Goal: Task Accomplishment & Management: Manage account settings

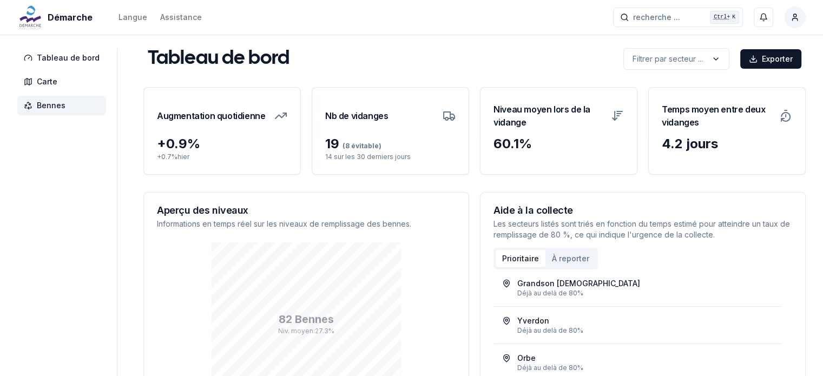
click at [49, 103] on span "Bennes" at bounding box center [51, 105] width 29 height 11
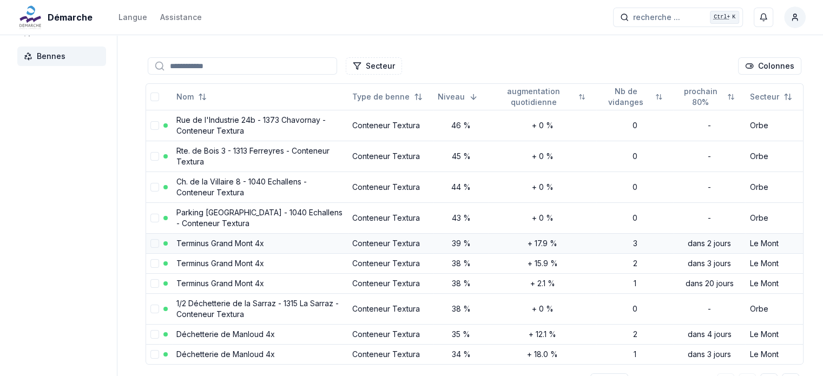
scroll to position [108, 0]
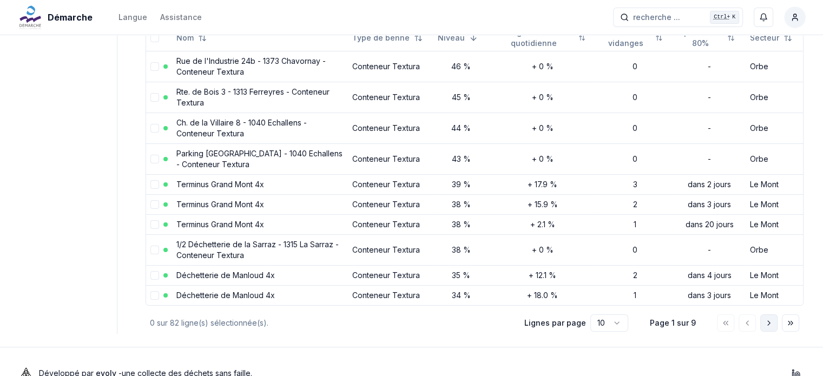
click at [773, 327] on button "Aller à la page suivante" at bounding box center [768, 322] width 17 height 17
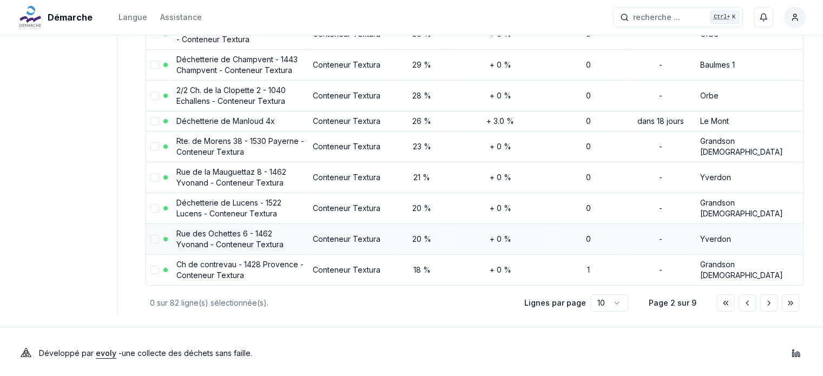
scroll to position [173, 0]
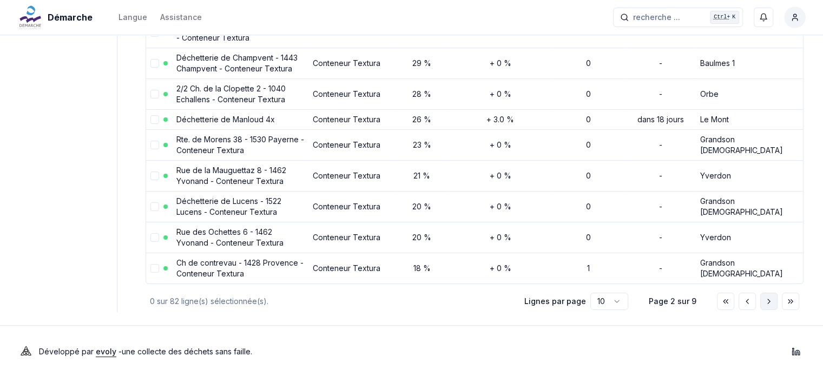
click at [765, 298] on icon "Aller à la page suivante" at bounding box center [769, 301] width 9 height 9
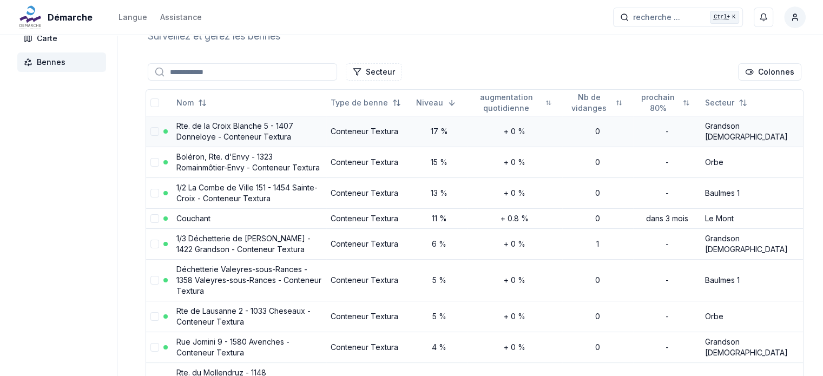
scroll to position [108, 0]
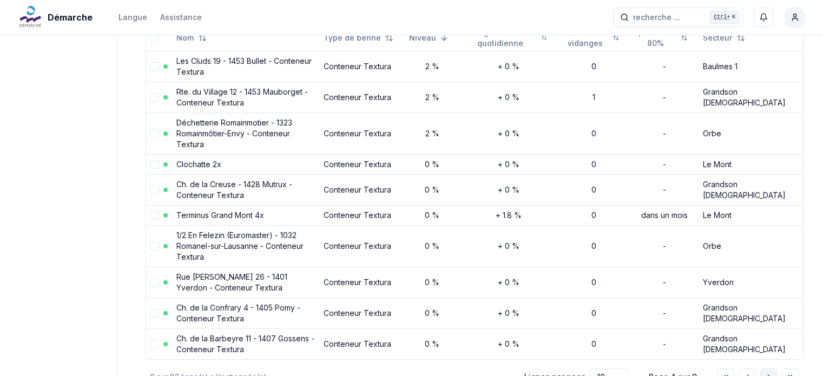
click at [762, 368] on button "Aller à la page suivante" at bounding box center [768, 376] width 17 height 17
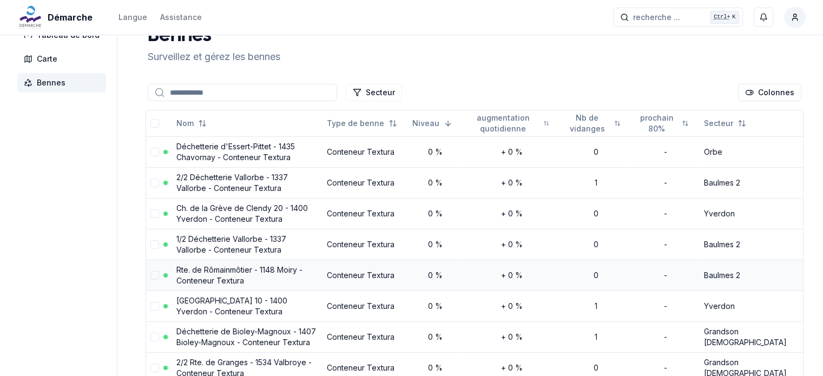
scroll to position [0, 0]
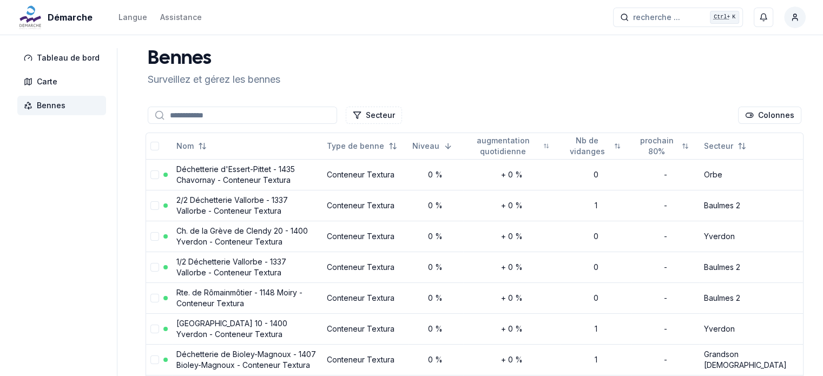
click at [227, 105] on div "Secteur Colonnes" at bounding box center [475, 115] width 658 height 22
click at [223, 124] on div "Secteur Colonnes" at bounding box center [475, 115] width 658 height 22
click at [221, 117] on input at bounding box center [242, 115] width 189 height 17
click at [50, 103] on span "Bennes" at bounding box center [51, 105] width 29 height 11
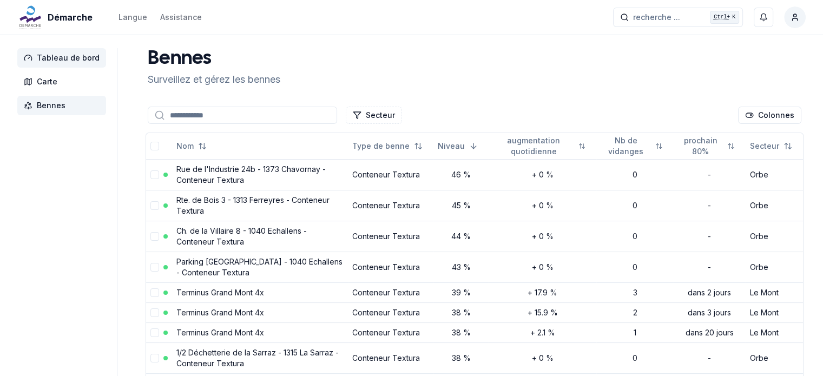
click at [63, 60] on span "Tableau de bord" at bounding box center [68, 57] width 63 height 11
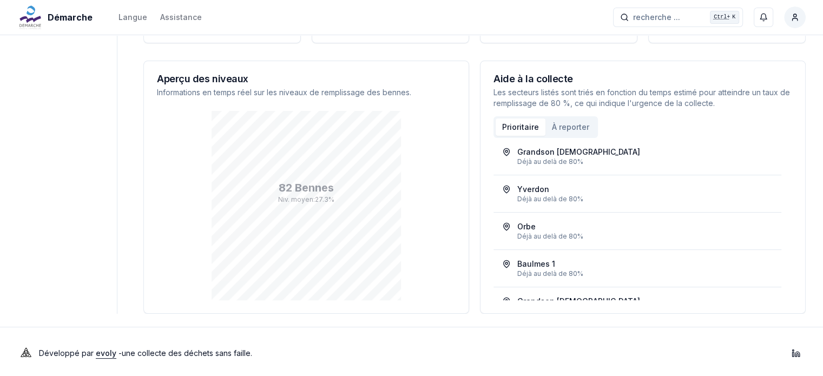
scroll to position [134, 0]
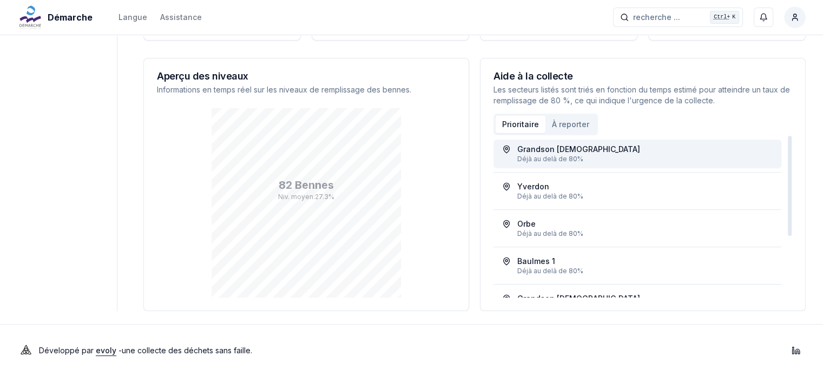
click at [585, 151] on div "Grandson 1" at bounding box center [637, 149] width 271 height 11
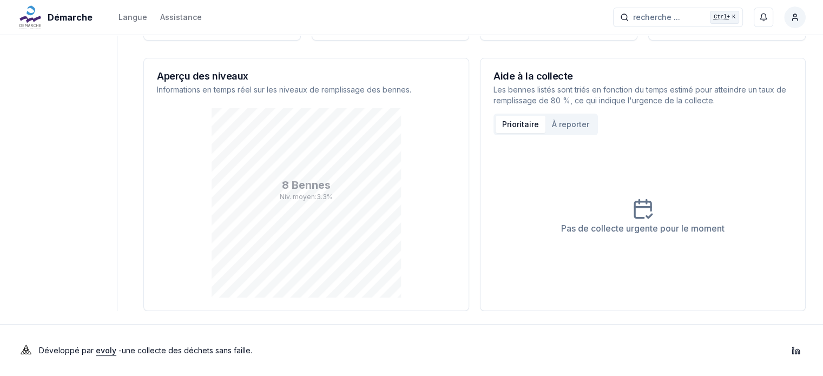
scroll to position [0, 0]
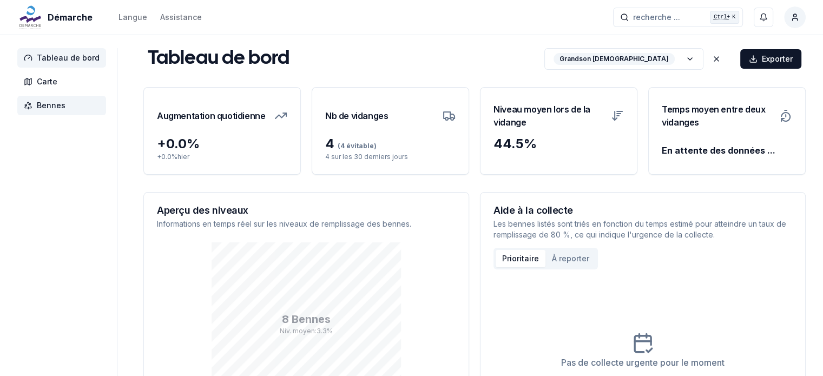
click at [63, 108] on span "Bennes" at bounding box center [51, 105] width 29 height 11
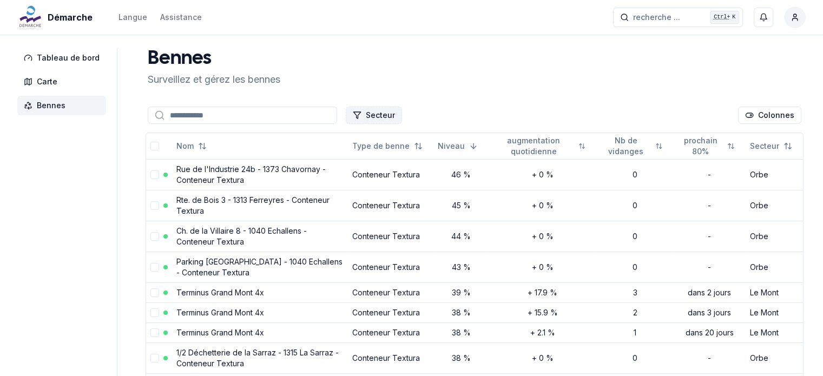
click at [395, 120] on button "Secteur" at bounding box center [374, 115] width 56 height 17
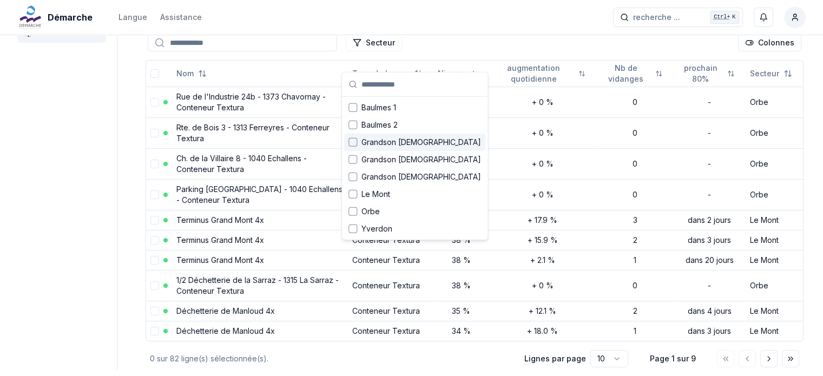
scroll to position [54, 0]
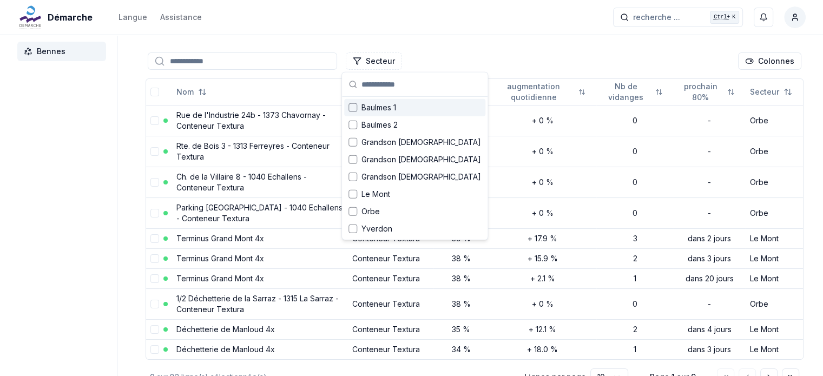
click at [354, 107] on div "Suggestions" at bounding box center [352, 107] width 9 height 9
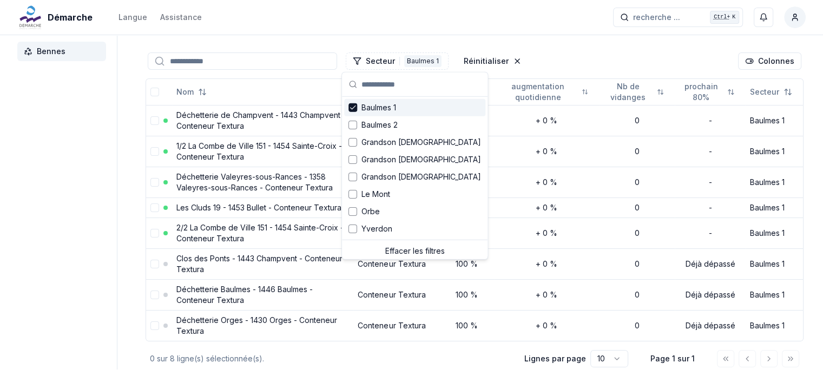
click at [561, 36] on div "Bennes Surveillez et gérez les bennes Secteur 1 Baulmes 1 Réinitialiser Colonne…" at bounding box center [474, 182] width 662 height 376
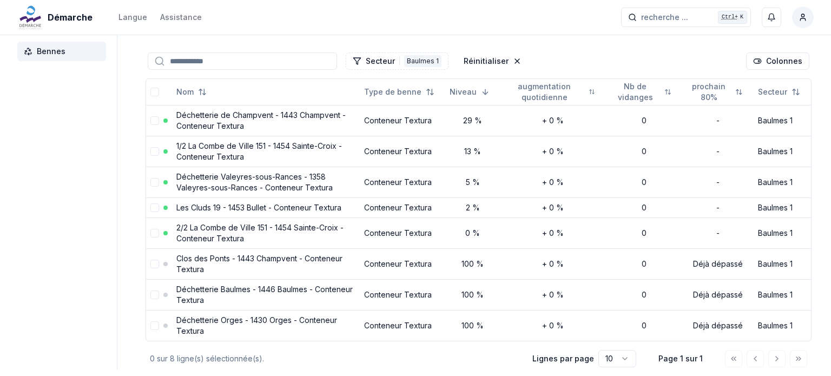
click at [616, 357] on html "Démarche Langue Assistance recherche ... recherche ... Ctrl+ K Miguel Carneiro …" at bounding box center [415, 190] width 831 height 489
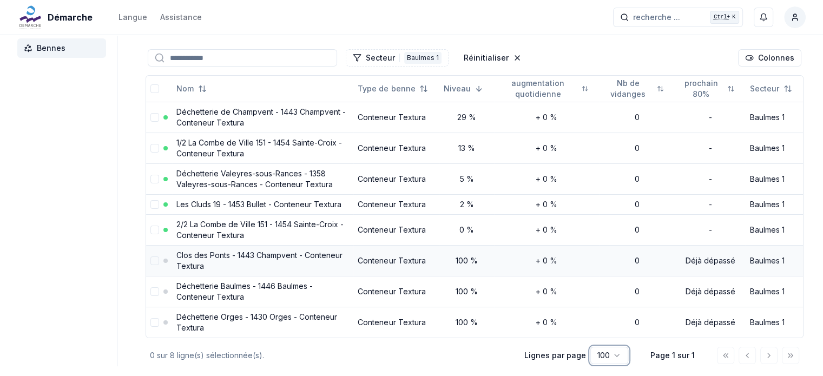
scroll to position [111, 0]
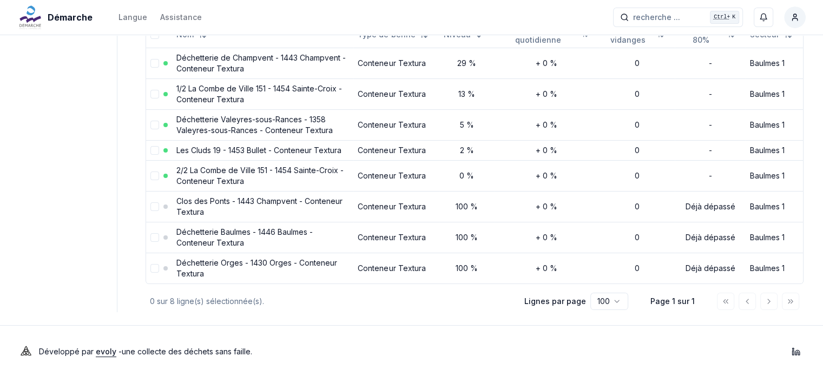
click at [764, 300] on div at bounding box center [758, 301] width 82 height 17
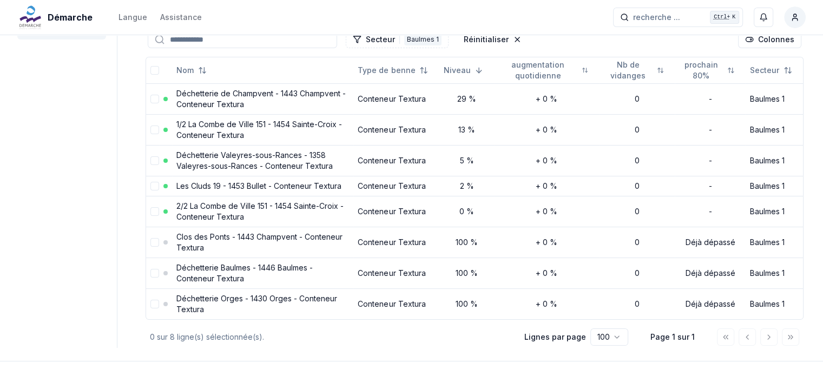
scroll to position [57, 0]
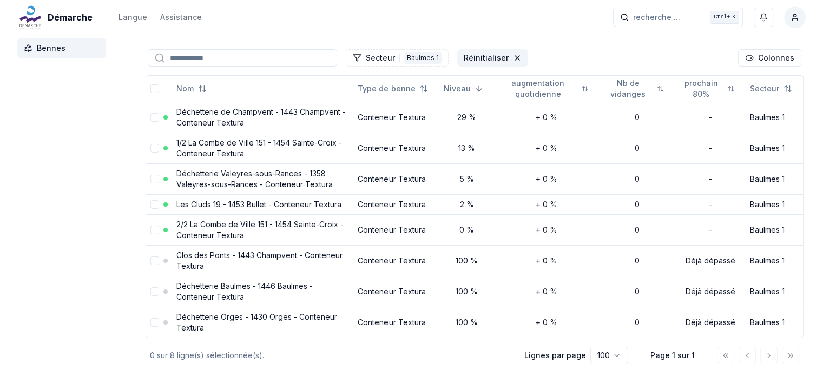
click at [513, 57] on icon "Réinitialiser les filtres" at bounding box center [517, 58] width 9 height 9
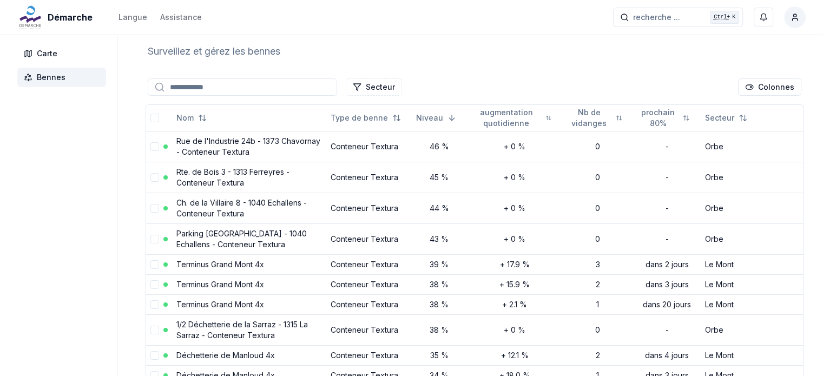
scroll to position [0, 0]
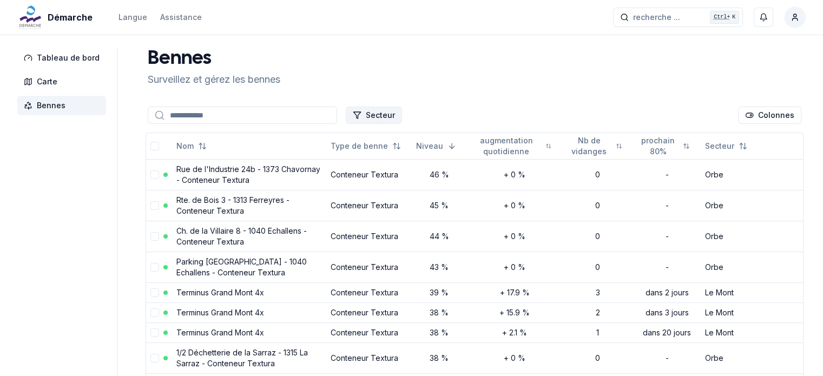
click at [373, 110] on button "Secteur" at bounding box center [374, 115] width 56 height 17
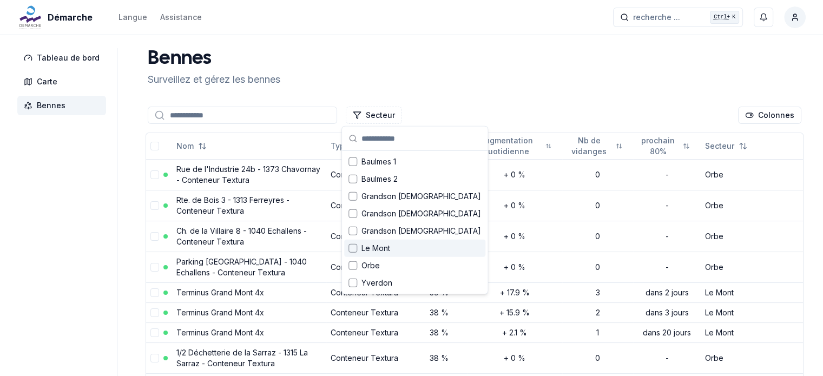
click at [351, 248] on div "Suggestions" at bounding box center [352, 248] width 9 height 9
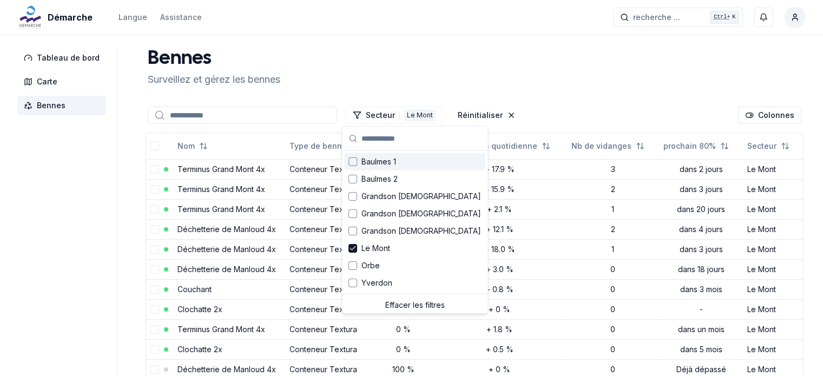
click at [385, 47] on div "Démarche Langue Assistance recherche ... recherche ... Ctrl+ K Miguel Carneiro …" at bounding box center [411, 246] width 823 height 493
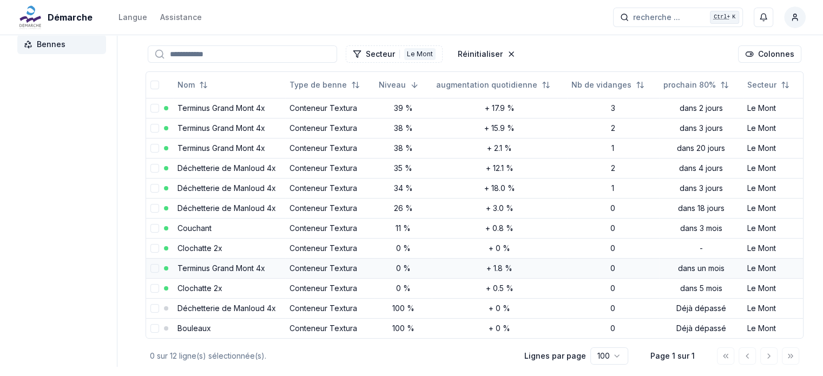
scroll to position [7, 0]
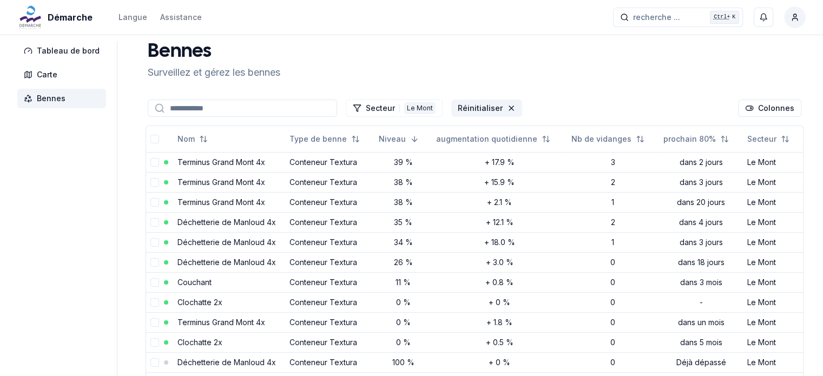
click at [507, 106] on icon "Réinitialiser les filtres" at bounding box center [511, 108] width 9 height 9
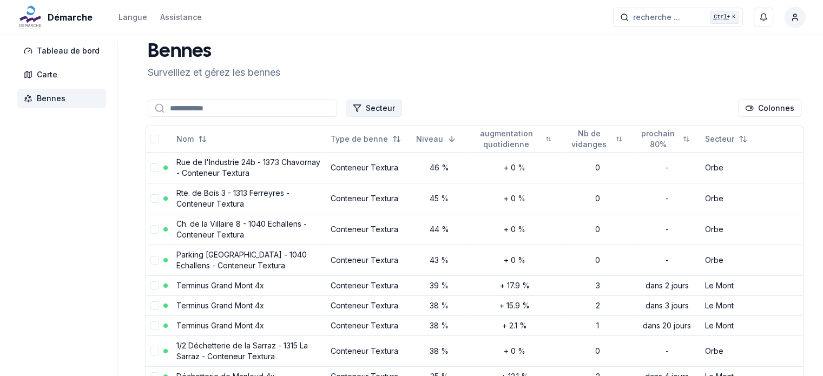
click at [378, 109] on button "Secteur" at bounding box center [374, 108] width 56 height 17
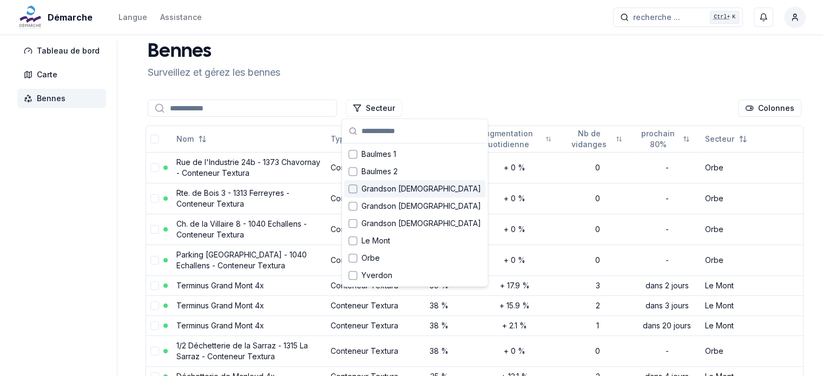
click at [349, 188] on div "Suggestions" at bounding box center [352, 189] width 9 height 9
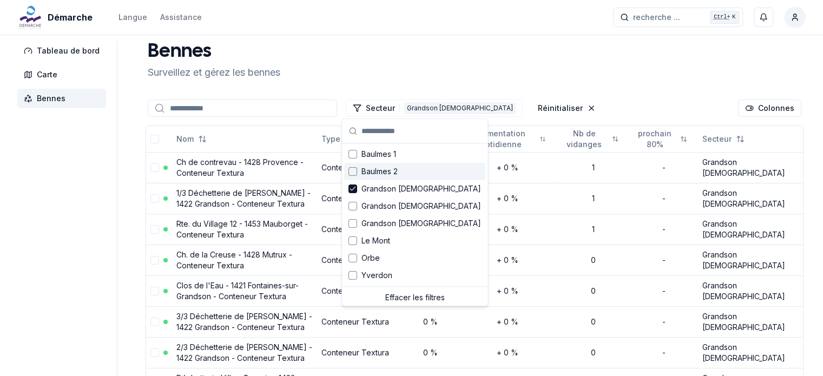
click at [447, 63] on div "[PERSON_NAME] et gérez les bennes" at bounding box center [474, 60] width 662 height 39
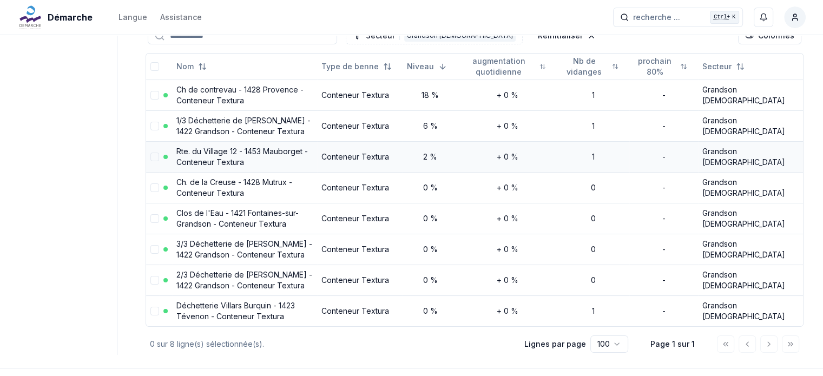
scroll to position [61, 0]
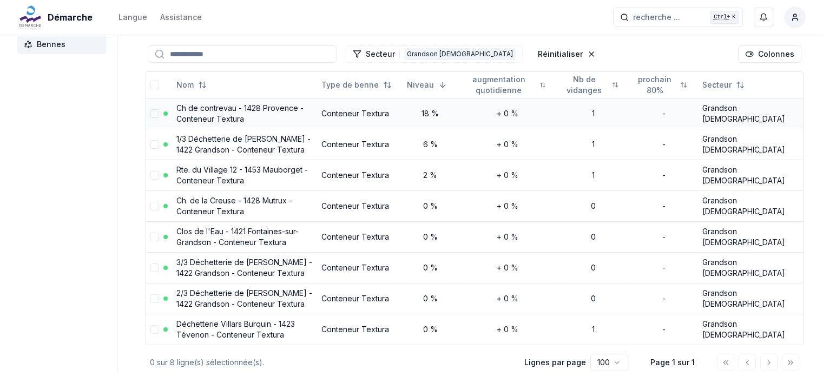
click at [399, 116] on td "Conteneur Textura" at bounding box center [359, 113] width 85 height 31
click at [152, 112] on button "select-row" at bounding box center [154, 113] width 9 height 9
click at [231, 110] on link "Ch de contrevau - 1428 Provence - Conteneur Textura" at bounding box center [239, 113] width 127 height 20
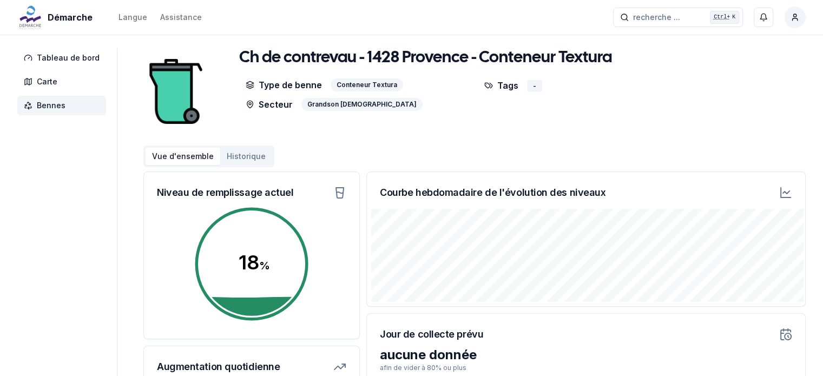
click at [785, 196] on icon at bounding box center [786, 193] width 10 height 10
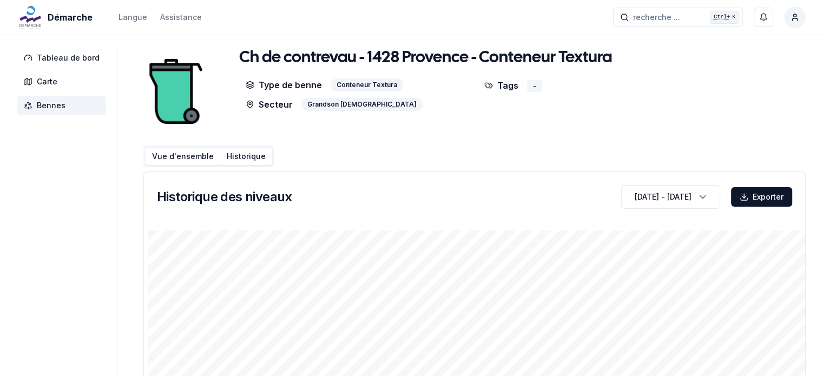
click at [189, 157] on button "Vue d'ensemble" at bounding box center [183, 156] width 75 height 17
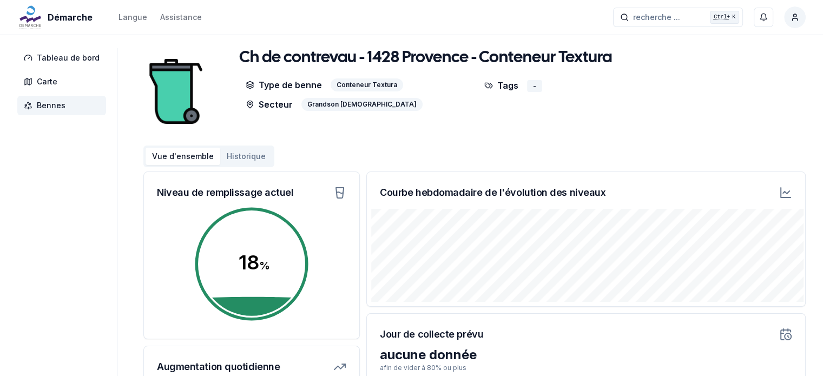
drag, startPoint x: 348, startPoint y: 70, endPoint x: 350, endPoint y: 64, distance: 6.2
click at [348, 69] on div "Ch de contrevau - 1428 Provence - Conteneur Textura" at bounding box center [474, 60] width 471 height 24
click at [351, 61] on h1 "Ch de contrevau - 1428 Provence - Conteneur Textura" at bounding box center [425, 57] width 373 height 19
click at [537, 86] on div "-" at bounding box center [534, 86] width 15 height 12
click at [365, 86] on div "Conteneur Textura" at bounding box center [367, 84] width 73 height 13
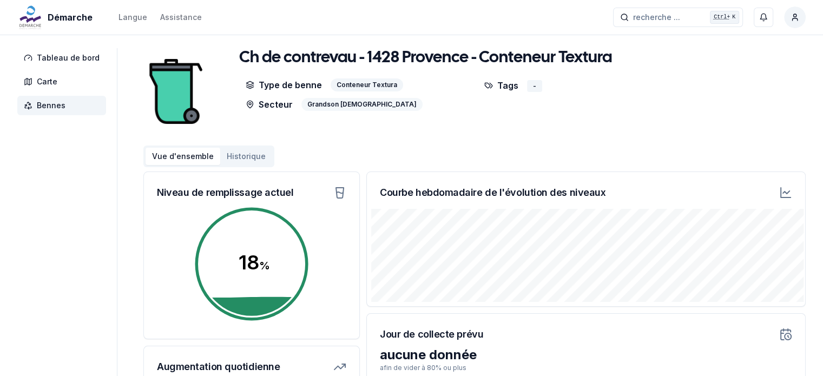
click at [335, 98] on div "Grandson [DEMOGRAPHIC_DATA]" at bounding box center [361, 104] width 121 height 13
click at [253, 99] on p "Secteur" at bounding box center [269, 104] width 47 height 13
click at [252, 89] on p "Type de benne" at bounding box center [284, 84] width 76 height 13
click at [246, 87] on polyline at bounding box center [249, 88] width 7 height 2
click at [247, 102] on icon at bounding box center [250, 104] width 9 height 9
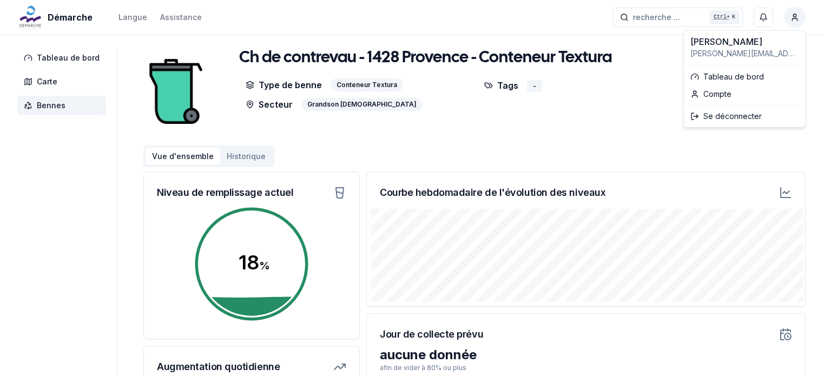
click at [794, 16] on html "Démarche Langue Assistance recherche ... recherche ... Ctrl+ K Miguel Carneiro …" at bounding box center [415, 328] width 831 height 657
click at [723, 94] on link "Compte" at bounding box center [744, 93] width 117 height 17
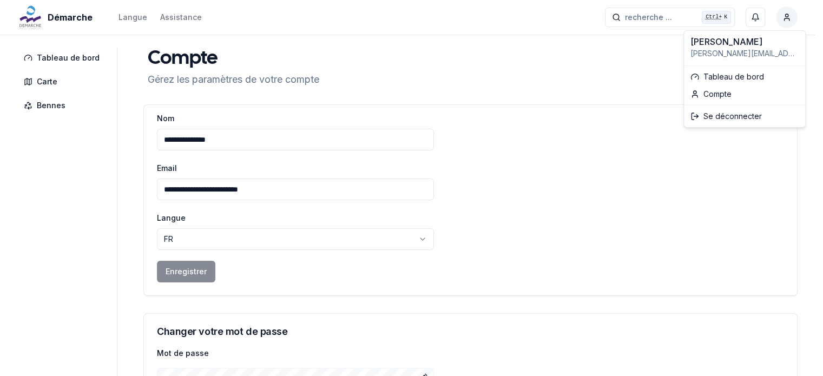
click at [792, 16] on html "**********" at bounding box center [411, 234] width 823 height 469
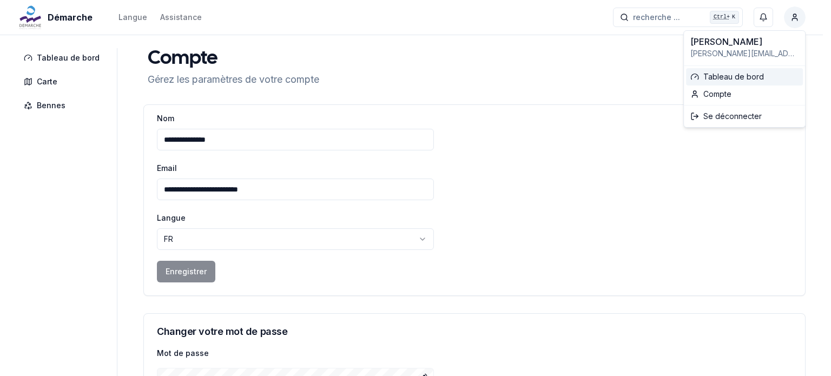
click at [726, 81] on link "Tableau de bord" at bounding box center [744, 76] width 117 height 17
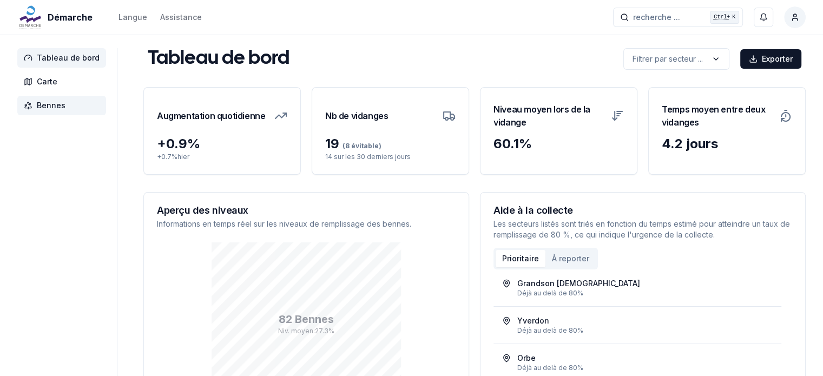
click at [50, 106] on span "Bennes" at bounding box center [51, 105] width 29 height 11
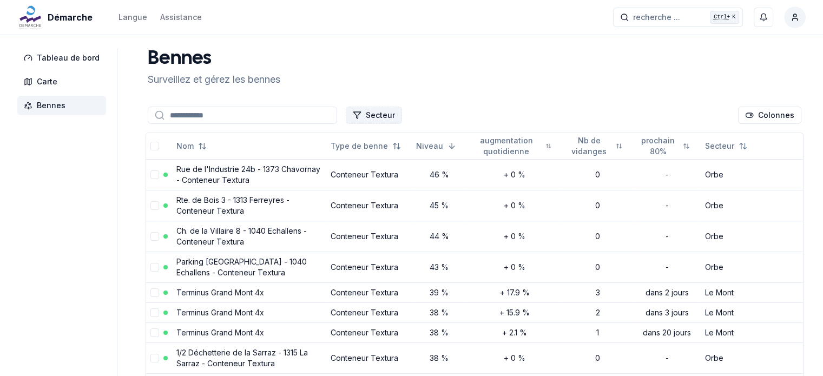
click at [372, 116] on button "Secteur" at bounding box center [374, 115] width 56 height 17
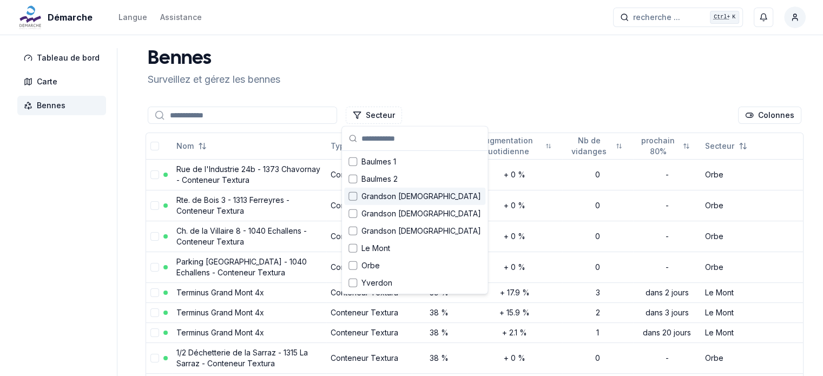
click at [350, 195] on div "Suggestions" at bounding box center [352, 196] width 9 height 9
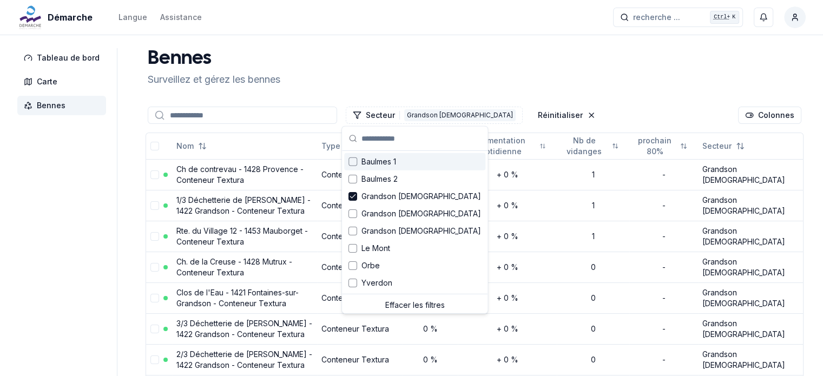
click at [418, 80] on div "Bennes Surveillez et gérez les bennes" at bounding box center [474, 67] width 662 height 39
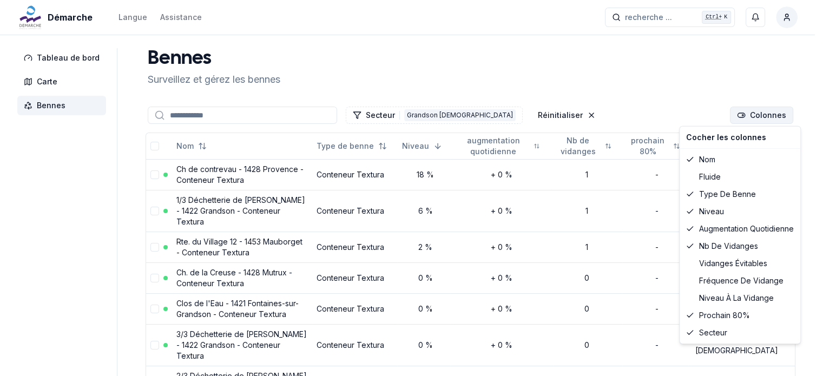
click at [765, 116] on html "Démarche Langue Assistance recherche ... recherche ... Ctrl+ K Miguel Carneiro …" at bounding box center [411, 266] width 823 height 532
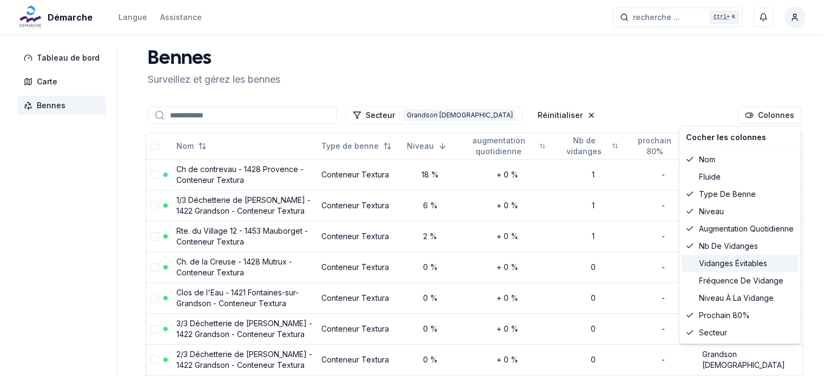
click at [733, 267] on div "vidanges évitables" at bounding box center [740, 263] width 116 height 17
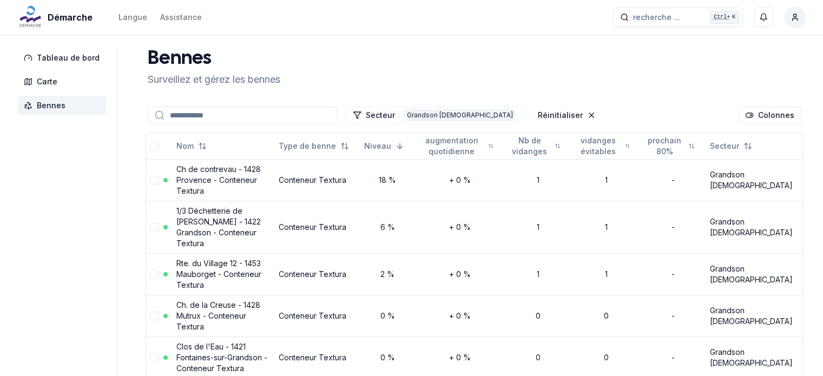
drag, startPoint x: 664, startPoint y: 74, endPoint x: 670, endPoint y: 75, distance: 6.2
click at [667, 74] on html "Démarche Langue Assistance recherche ... recherche ... Ctrl+ K Miguel Carneiro …" at bounding box center [411, 309] width 823 height 619
click at [688, 80] on div "Bennes Surveillez et gérez les bennes" at bounding box center [474, 67] width 662 height 39
click at [682, 17] on button "recherche ... recherche ... Ctrl+ K" at bounding box center [678, 17] width 130 height 19
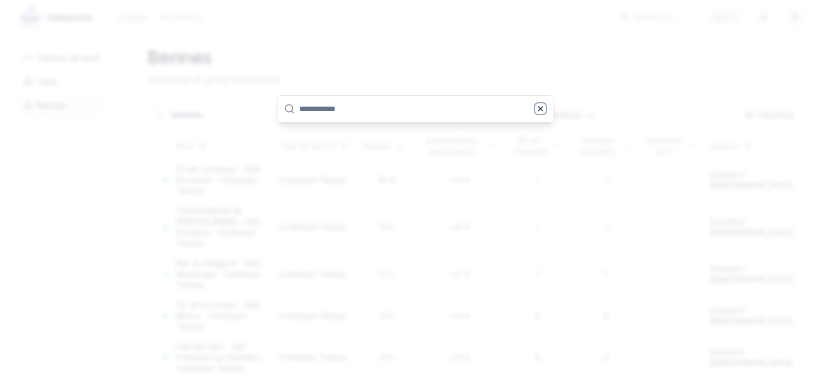
click at [543, 108] on icon "button" at bounding box center [540, 108] width 9 height 9
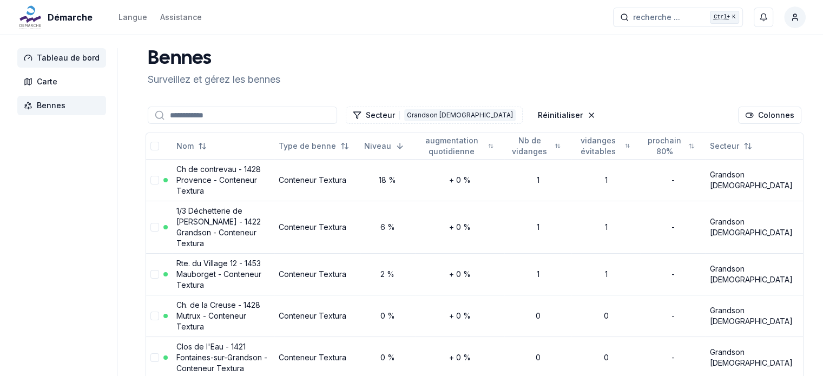
click at [83, 55] on span "Tableau de bord" at bounding box center [68, 57] width 63 height 11
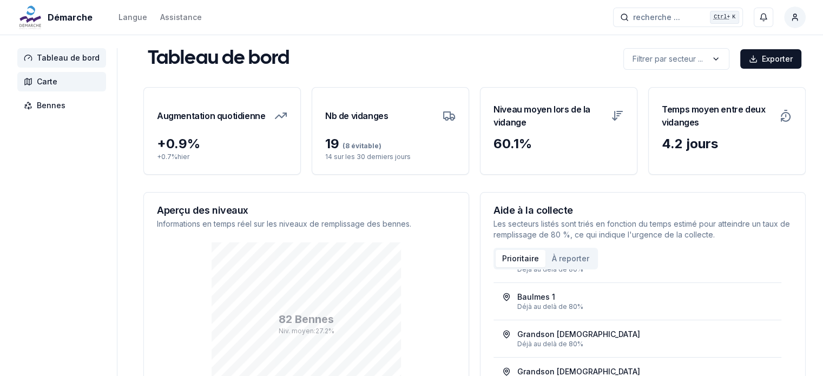
click at [45, 84] on span "Carte" at bounding box center [47, 81] width 21 height 11
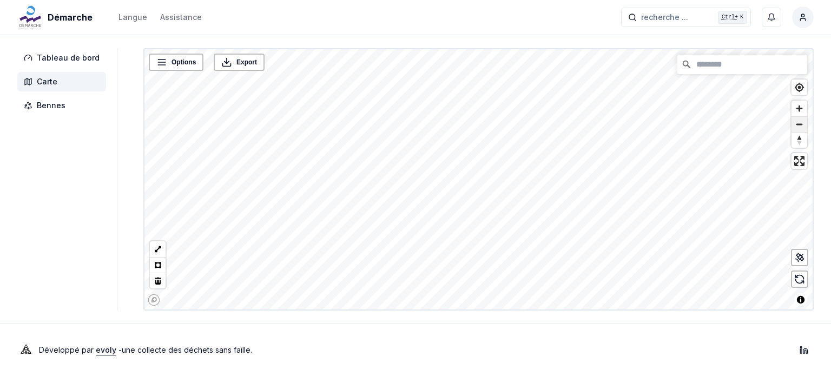
click at [803, 125] on span "Zoom out" at bounding box center [800, 124] width 16 height 15
click at [799, 127] on span "Zoom out" at bounding box center [800, 124] width 16 height 15
click at [794, 127] on span "Zoom out" at bounding box center [800, 124] width 16 height 15
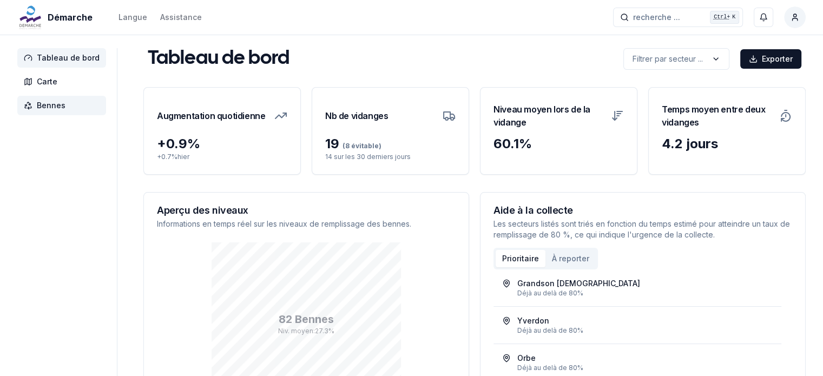
click at [50, 109] on span "Bennes" at bounding box center [51, 105] width 29 height 11
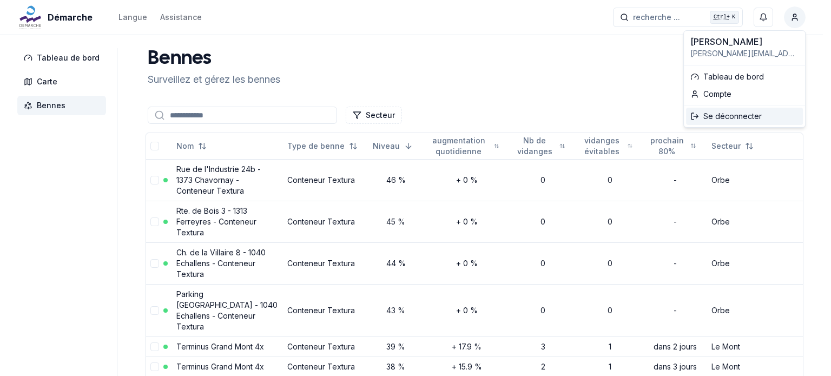
click at [734, 114] on div "Se déconnecter" at bounding box center [744, 116] width 117 height 17
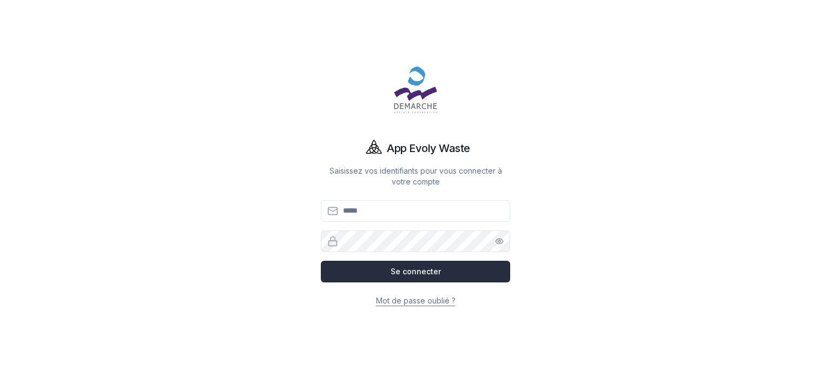
type input "**********"
click at [411, 269] on button "Se connecter" at bounding box center [415, 272] width 189 height 22
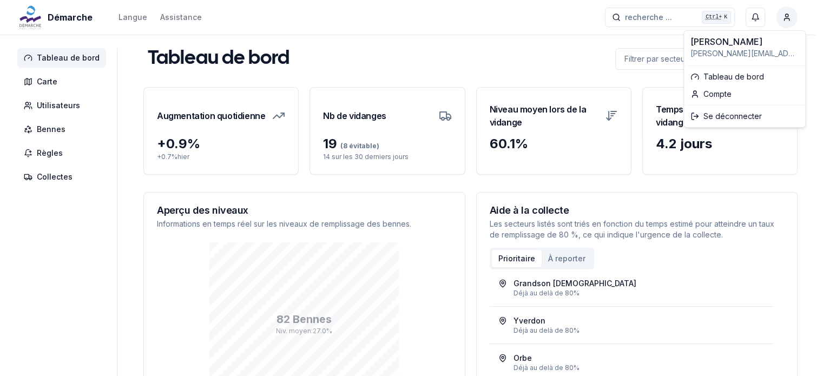
click at [801, 18] on html "Démarche Langue Assistance recherche ... recherche ... Ctrl+ K [PERSON_NAME] Ta…" at bounding box center [411, 255] width 823 height 511
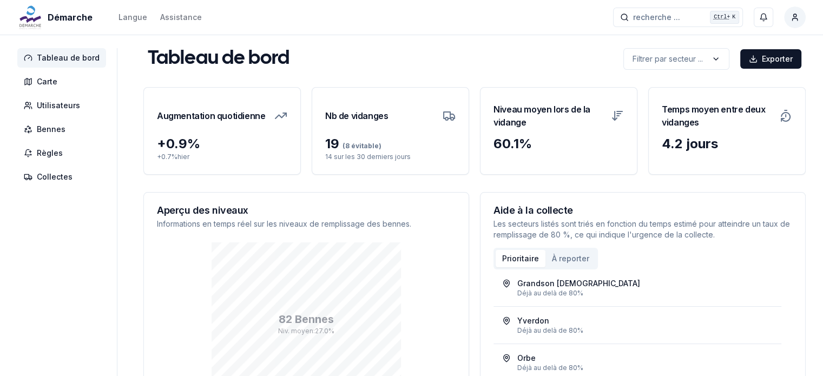
click at [407, 61] on html "Démarche Langue Assistance recherche ... recherche ... Ctrl+ K [PERSON_NAME] Ta…" at bounding box center [411, 255] width 823 height 511
click at [66, 86] on span "Carte" at bounding box center [61, 81] width 89 height 19
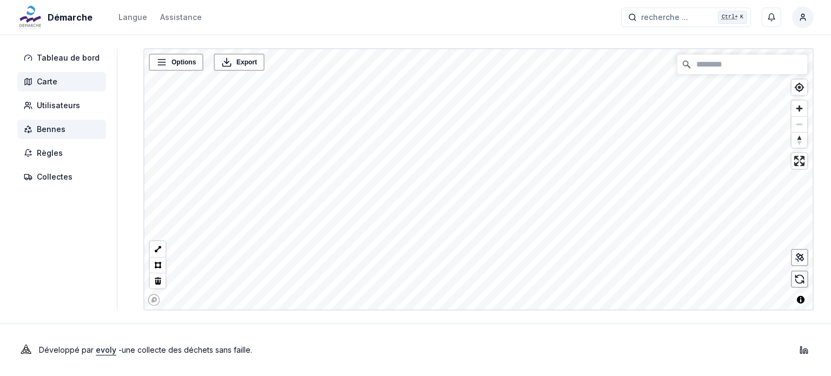
click at [60, 125] on span "Bennes" at bounding box center [51, 129] width 29 height 11
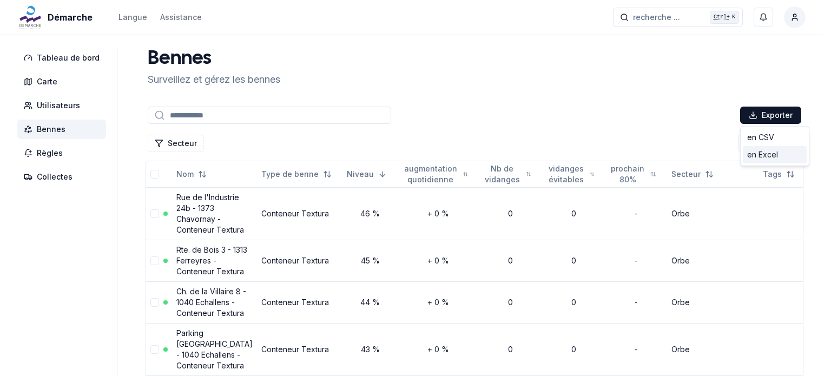
click at [769, 156] on div "en Excel" at bounding box center [775, 154] width 64 height 17
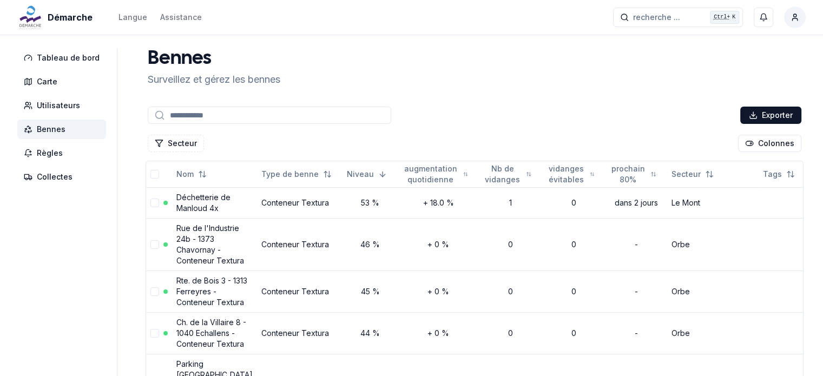
click at [223, 115] on input at bounding box center [269, 115] width 243 height 17
click at [187, 114] on input at bounding box center [269, 115] width 243 height 17
click at [416, 79] on div "Bennes Surveillez et gérez les bennes" at bounding box center [474, 67] width 662 height 39
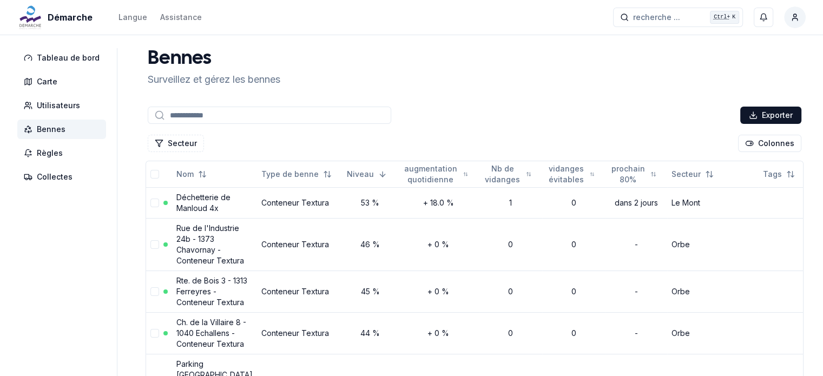
click at [31, 129] on icon at bounding box center [28, 129] width 9 height 9
click at [41, 149] on span "Règles" at bounding box center [50, 153] width 26 height 11
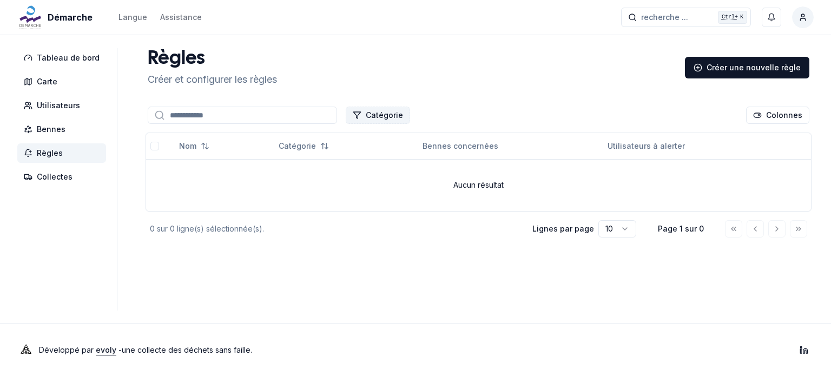
click at [376, 115] on button "Catégorie" at bounding box center [378, 115] width 64 height 17
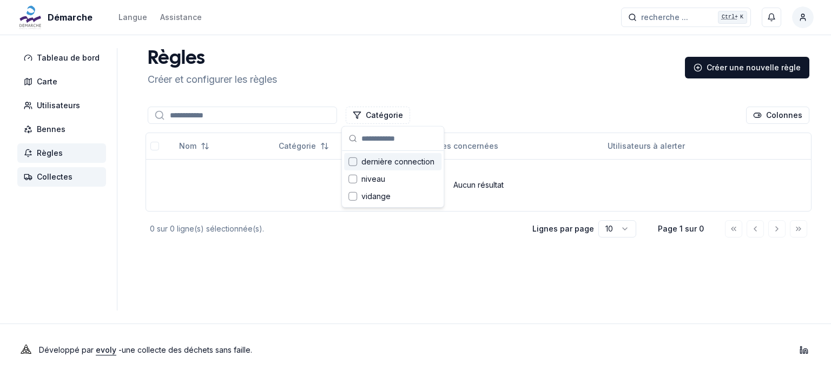
click at [51, 175] on span "Collectes" at bounding box center [55, 177] width 36 height 11
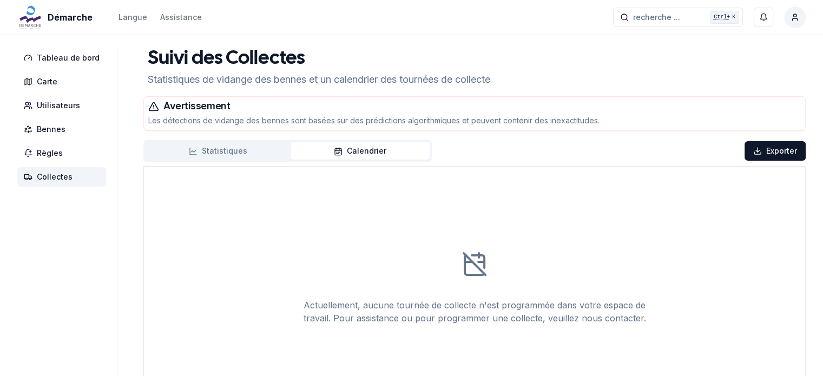
click at [219, 149] on button "Statistiques" at bounding box center [218, 150] width 145 height 17
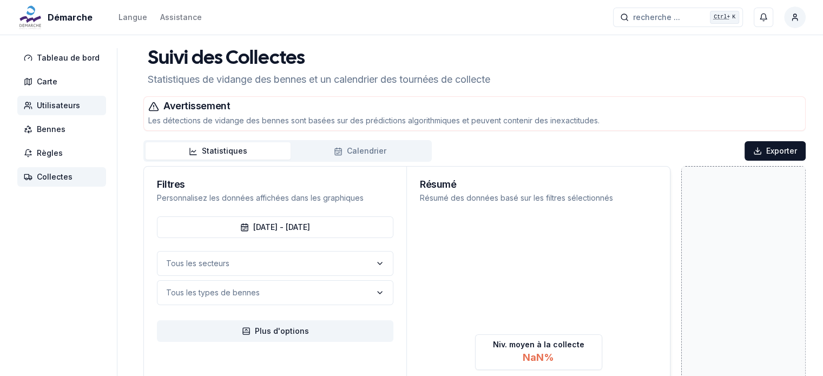
click at [39, 106] on span "Utilisateurs" at bounding box center [58, 105] width 43 height 11
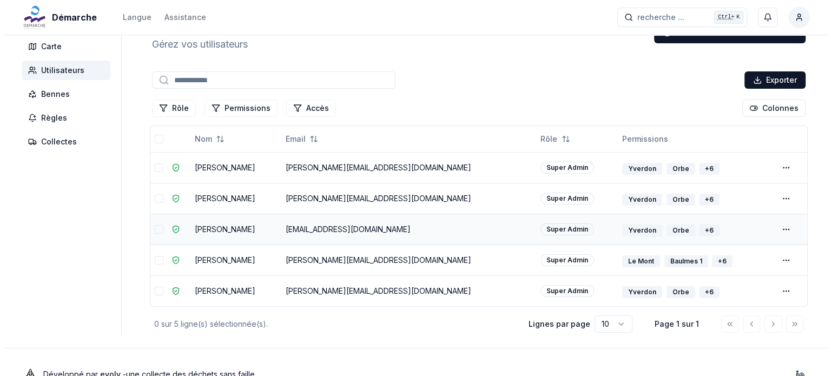
scroll to position [58, 0]
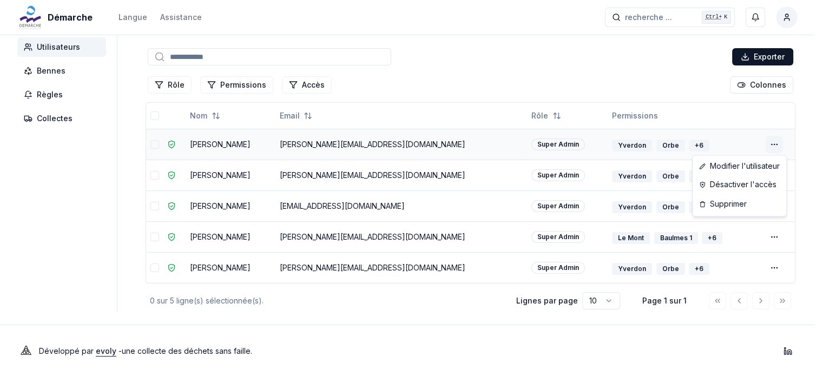
click at [781, 142] on html "Démarche Langue Assistance recherche ... recherche ... Ctrl+ K Miguel Carneiro …" at bounding box center [411, 160] width 823 height 436
click at [697, 97] on html "Démarche Langue Assistance recherche ... recherche ... Ctrl+ K Miguel Carneiro …" at bounding box center [411, 160] width 823 height 436
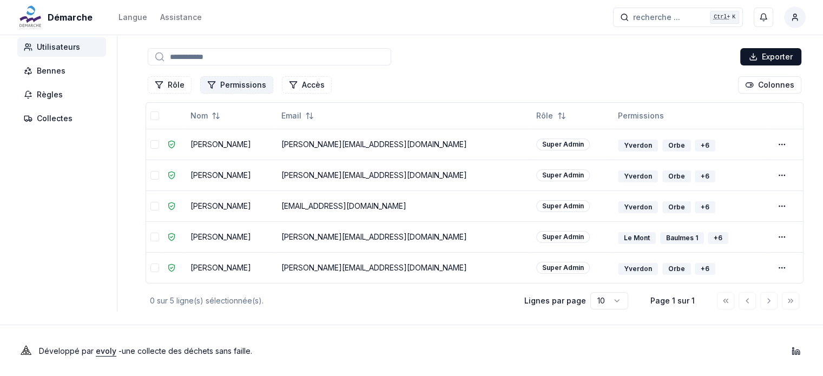
click at [244, 85] on button "Permissions" at bounding box center [236, 84] width 73 height 17
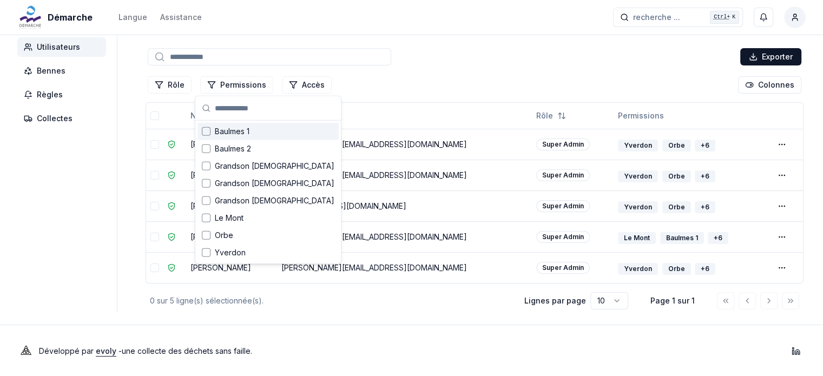
drag, startPoint x: 381, startPoint y: 80, endPoint x: 328, endPoint y: 83, distance: 52.6
click at [382, 80] on div "Rôle Permissions Accès Colonnes" at bounding box center [475, 85] width 658 height 22
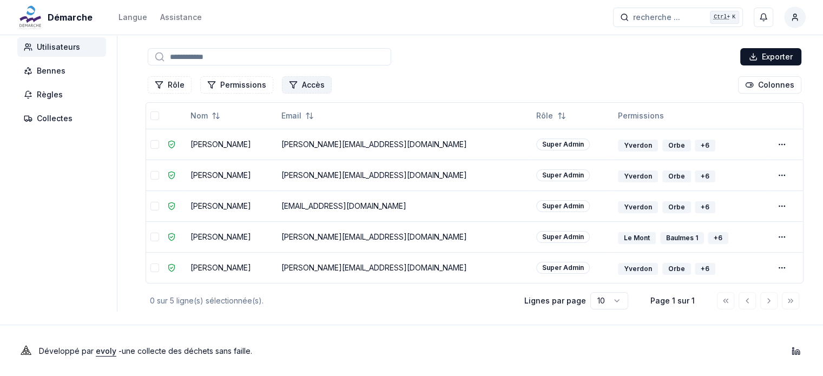
click at [297, 87] on button "Accès" at bounding box center [307, 84] width 50 height 17
click at [398, 84] on div "Rôle Permissions Accès Colonnes" at bounding box center [475, 85] width 658 height 22
click at [175, 86] on button "Rôle" at bounding box center [170, 84] width 44 height 17
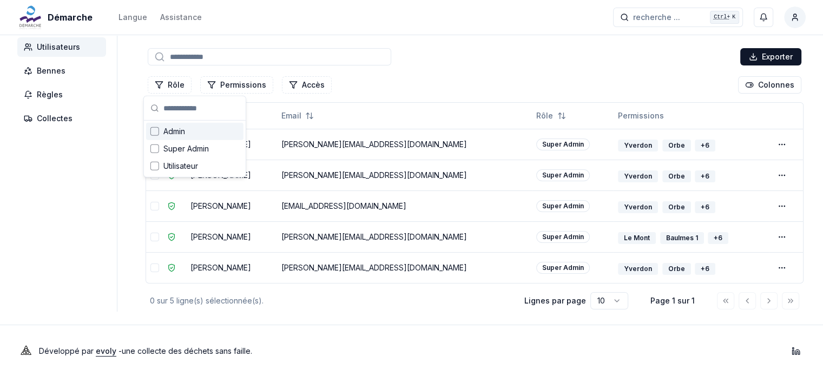
click at [397, 84] on div "Rôle Permissions Accès Colonnes" at bounding box center [475, 85] width 658 height 22
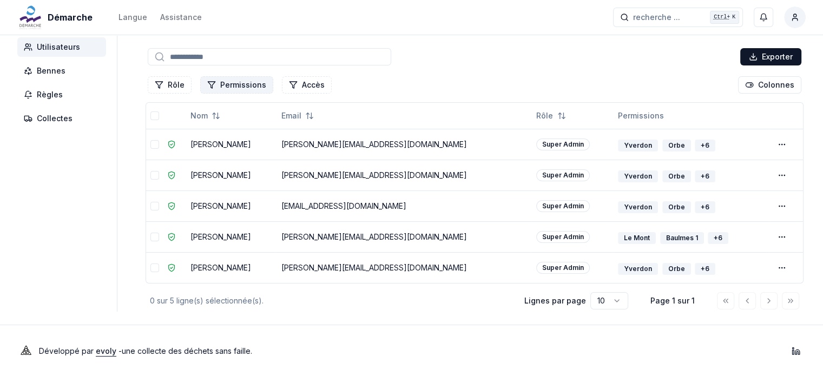
click at [251, 86] on button "Permissions" at bounding box center [236, 84] width 73 height 17
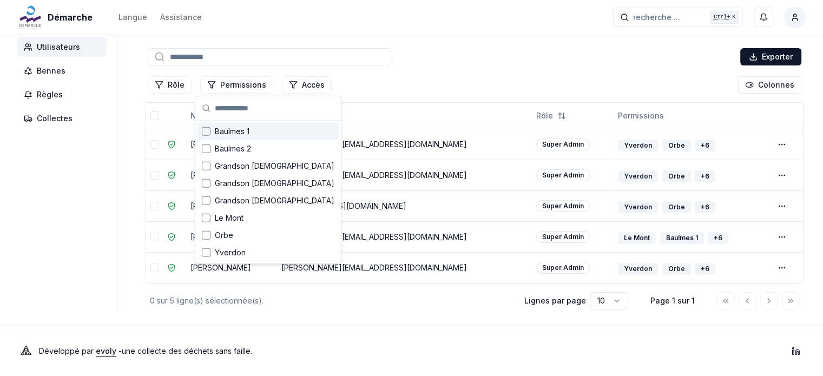
click at [390, 77] on div "Rôle Permissions Accès Colonnes" at bounding box center [475, 85] width 658 height 22
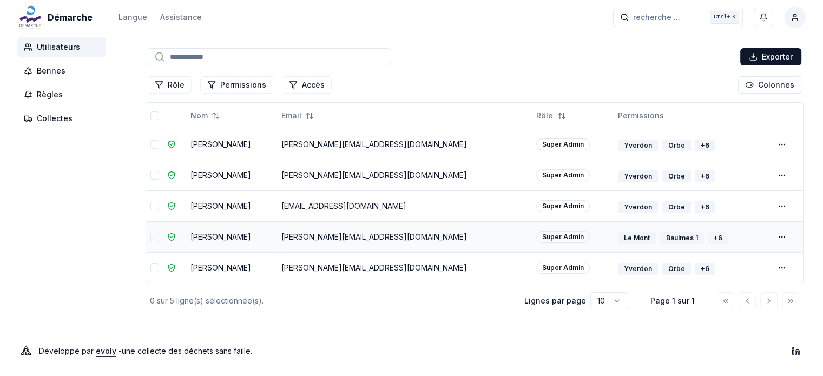
click at [223, 235] on td "[PERSON_NAME]" at bounding box center [231, 236] width 91 height 31
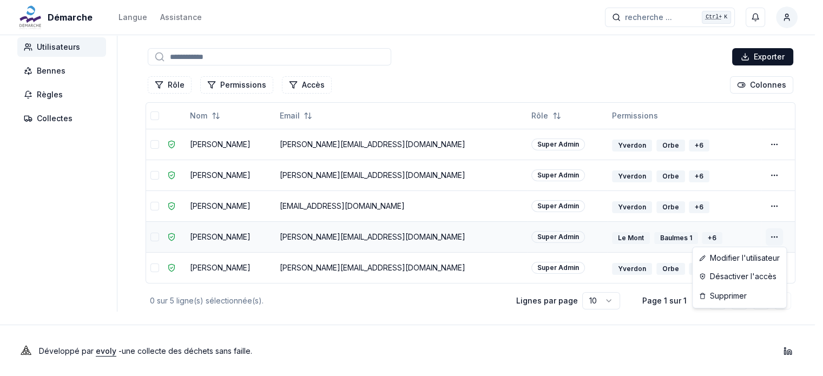
click at [781, 236] on html "Démarche Langue Assistance recherche ... recherche ... Ctrl+ K Miguel Carneiro …" at bounding box center [411, 160] width 823 height 436
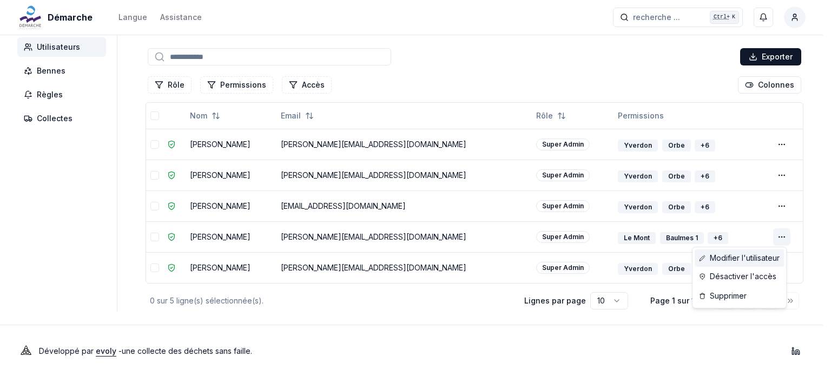
click at [742, 259] on link "Modifier l'utilisateur" at bounding box center [739, 257] width 89 height 17
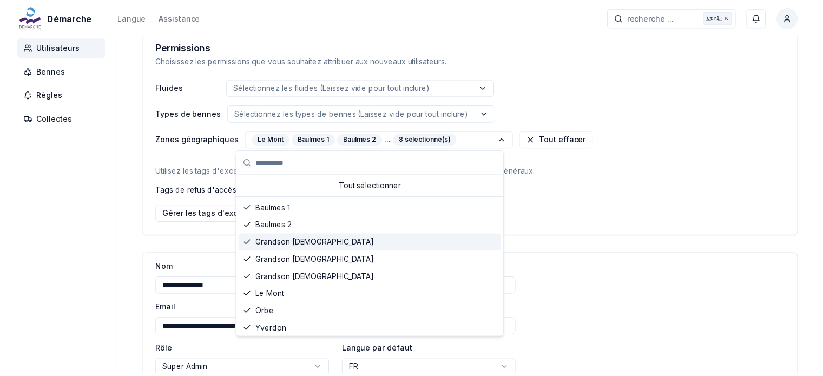
scroll to position [2, 0]
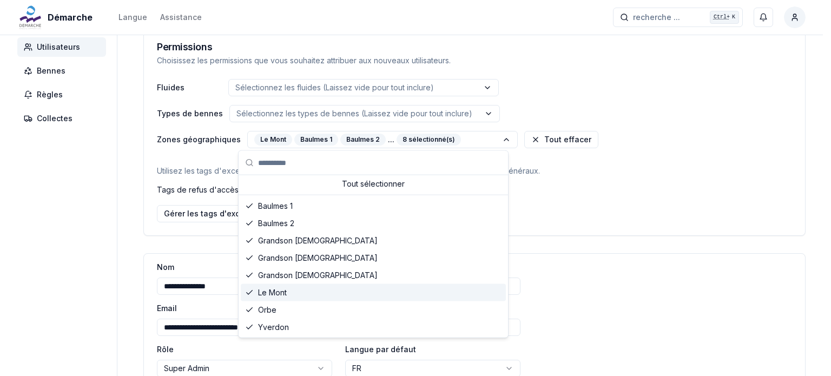
click at [264, 291] on span "Le Mont" at bounding box center [272, 292] width 29 height 11
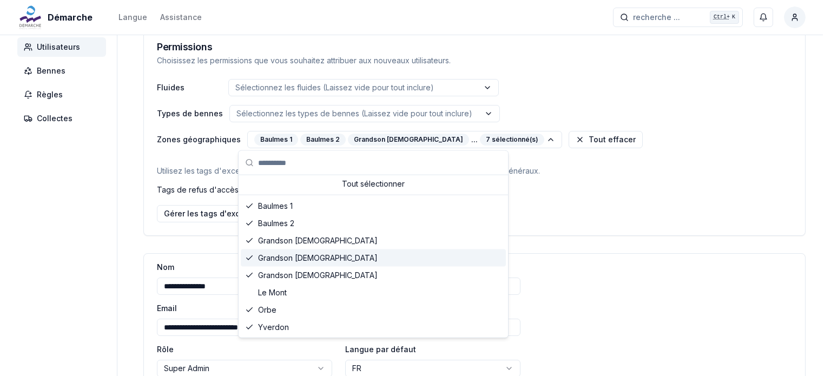
click at [694, 197] on html "**********" at bounding box center [415, 222] width 831 height 560
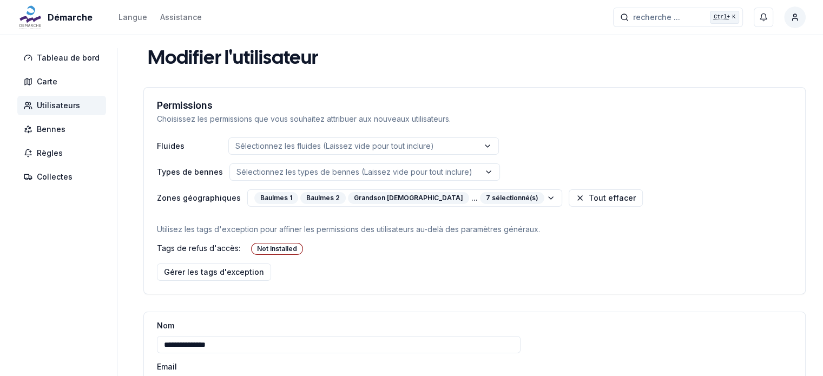
scroll to position [0, 0]
click at [58, 106] on span "Utilisateurs" at bounding box center [58, 105] width 43 height 11
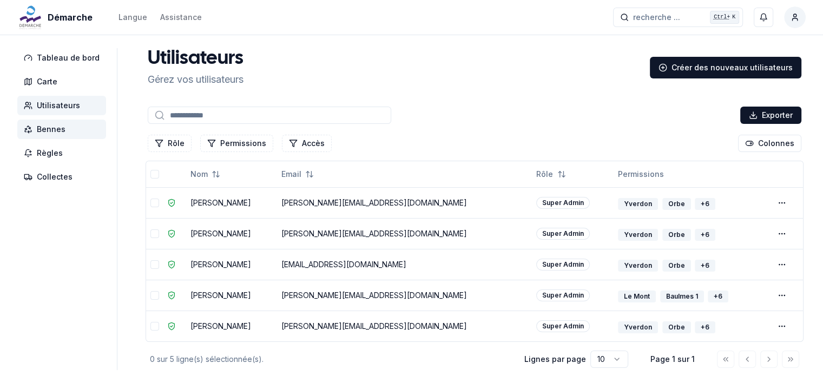
click at [44, 128] on span "Bennes" at bounding box center [51, 129] width 29 height 11
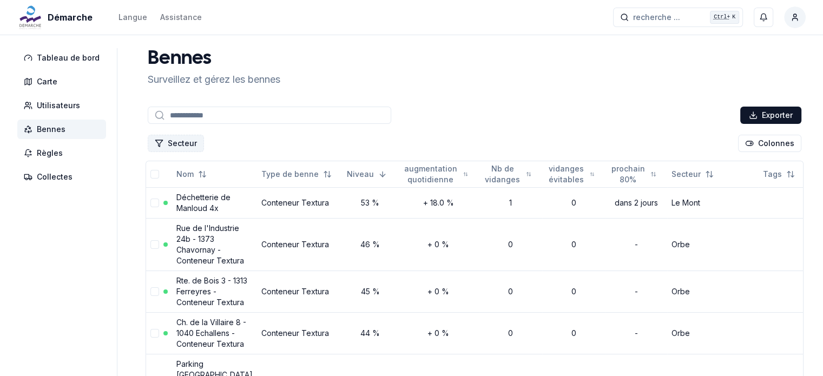
click at [175, 142] on button "Secteur" at bounding box center [176, 143] width 56 height 17
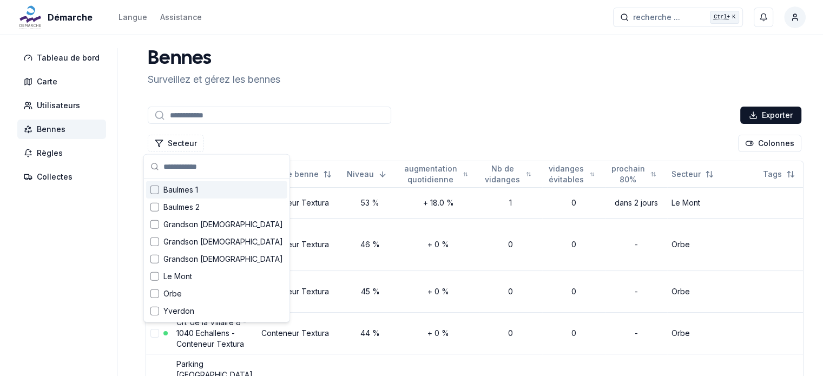
click at [463, 73] on div "Bennes Surveillez et gérez les bennes" at bounding box center [474, 67] width 662 height 39
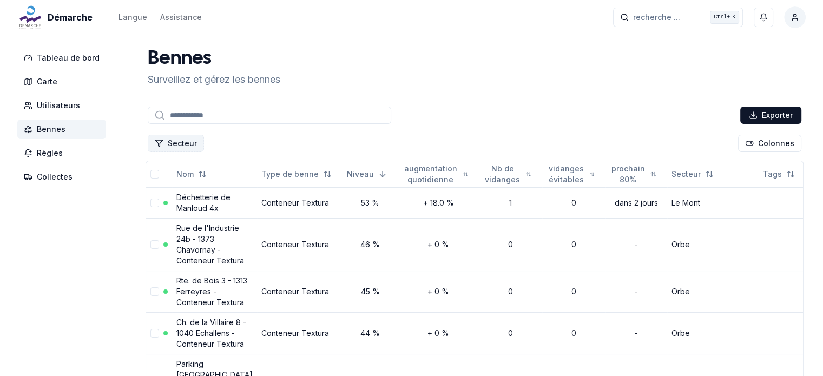
click at [184, 142] on button "Secteur" at bounding box center [176, 143] width 56 height 17
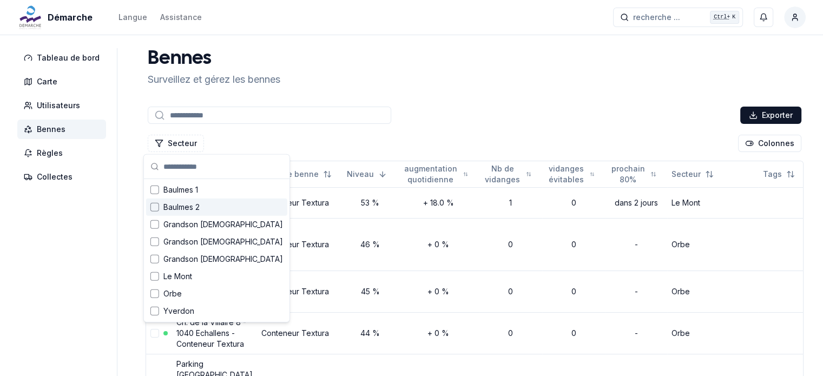
click at [438, 118] on div "Exporter" at bounding box center [475, 115] width 658 height 22
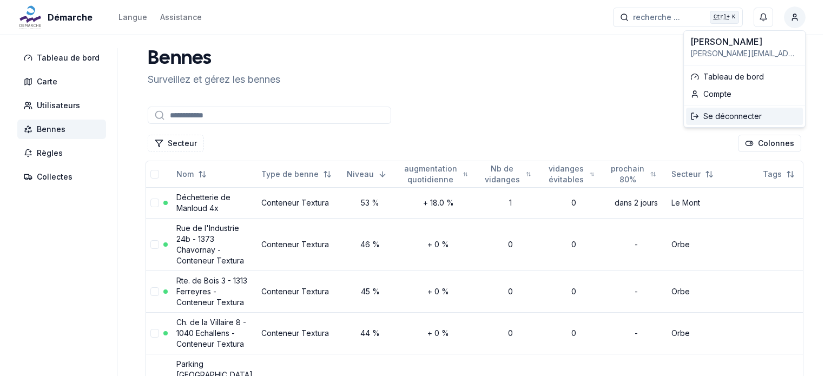
click at [719, 111] on div "Se déconnecter" at bounding box center [744, 116] width 117 height 17
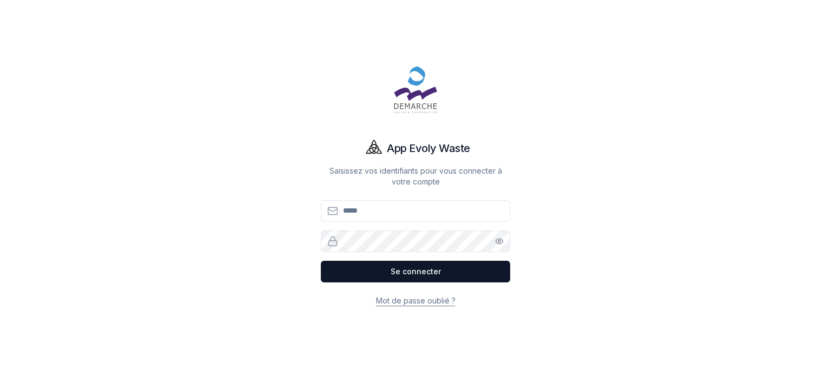
type input "**********"
click at [623, 151] on div "**********" at bounding box center [415, 188] width 831 height 376
click at [430, 274] on button "Se connecter" at bounding box center [415, 272] width 189 height 22
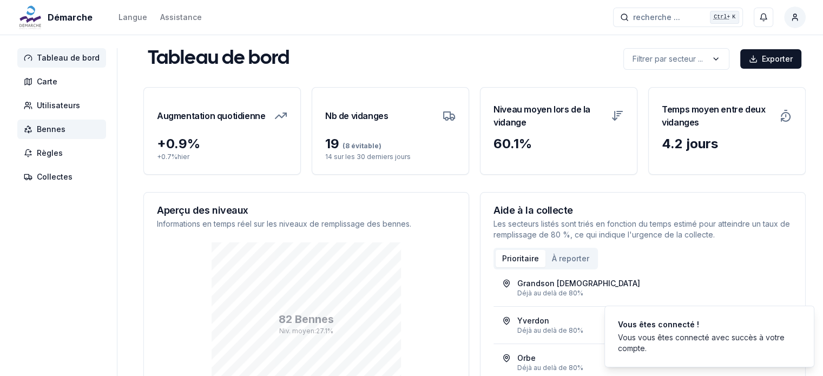
click at [52, 130] on span "Bennes" at bounding box center [51, 129] width 29 height 11
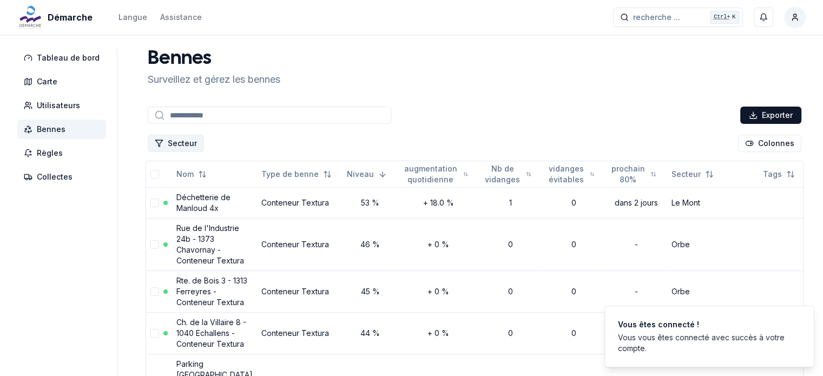
click at [173, 141] on button "Secteur" at bounding box center [176, 143] width 56 height 17
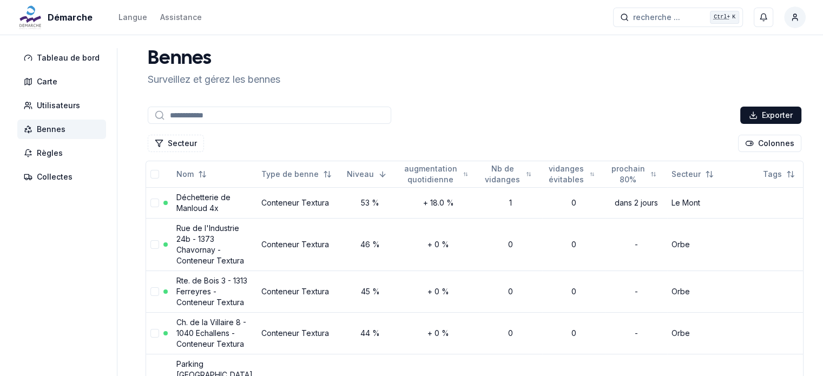
click at [43, 131] on span "Bennes" at bounding box center [51, 129] width 29 height 11
click at [500, 110] on div "Exporter" at bounding box center [475, 115] width 658 height 22
click at [46, 100] on span "Utilisateurs" at bounding box center [58, 105] width 43 height 11
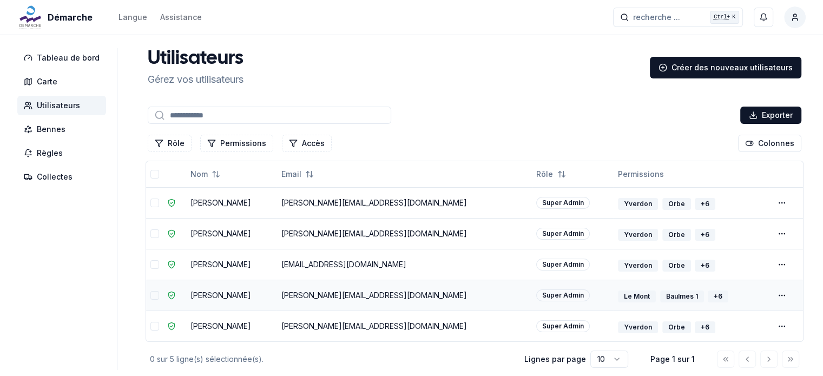
click at [788, 298] on td at bounding box center [786, 295] width 34 height 31
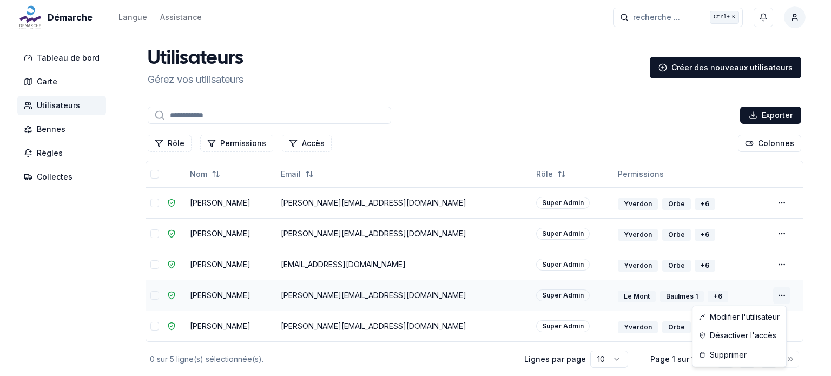
click at [785, 297] on html "Démarche Langue Assistance recherche ... recherche ... Ctrl+ K Miguel Carneiro …" at bounding box center [415, 218] width 831 height 436
click at [736, 322] on link "Modifier l'utilisateur" at bounding box center [739, 316] width 89 height 17
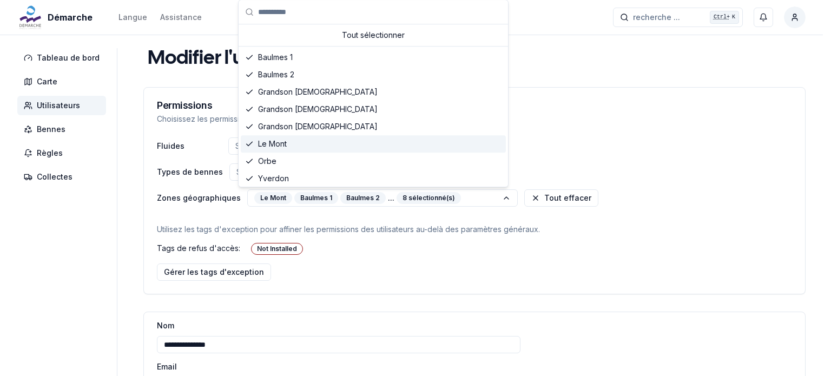
click at [277, 147] on span "Le Mont" at bounding box center [272, 144] width 29 height 11
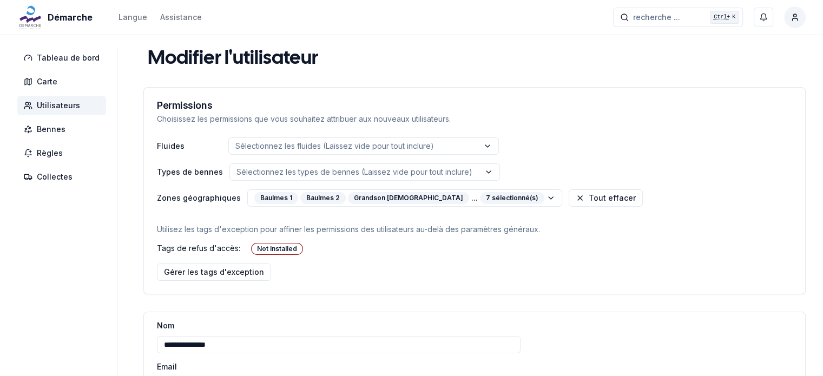
click at [587, 146] on html "**********" at bounding box center [411, 280] width 823 height 560
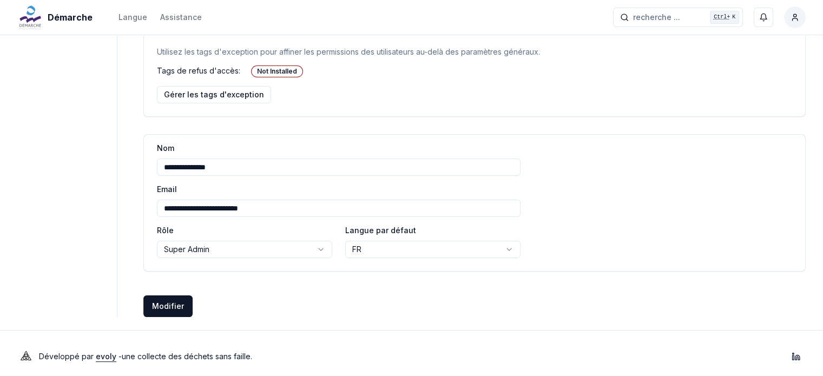
scroll to position [183, 0]
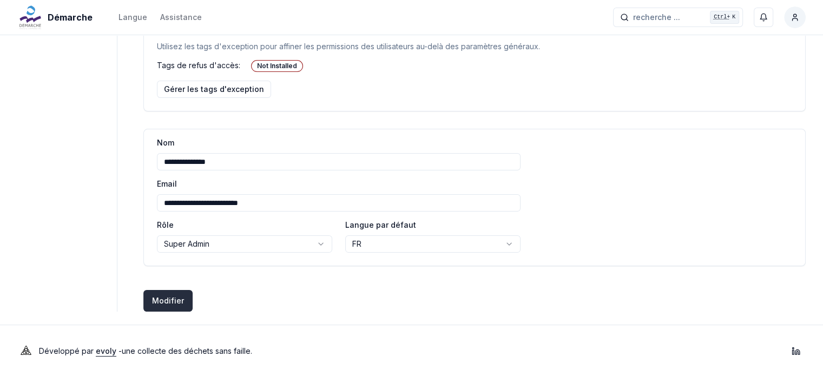
click at [164, 301] on button "Modifier Créer des utilisateurs" at bounding box center [167, 301] width 49 height 22
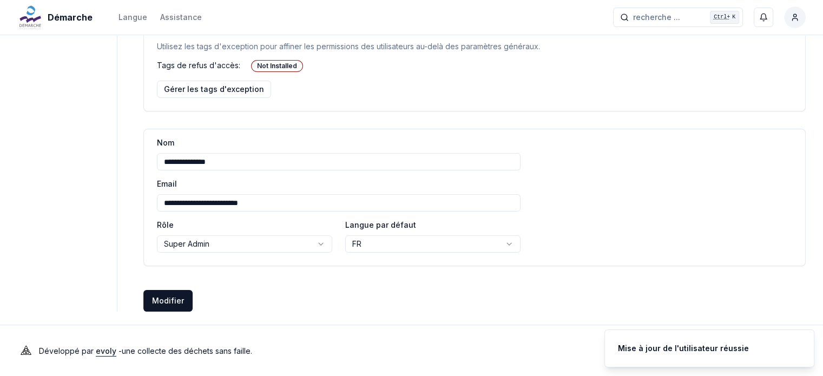
scroll to position [0, 0]
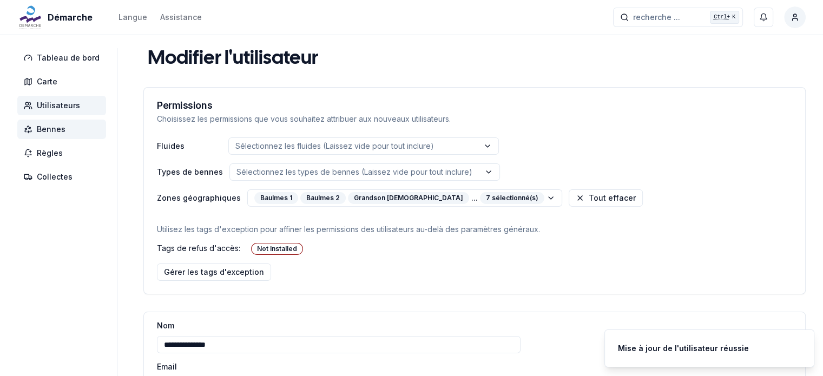
click at [48, 127] on span "Bennes" at bounding box center [51, 129] width 29 height 11
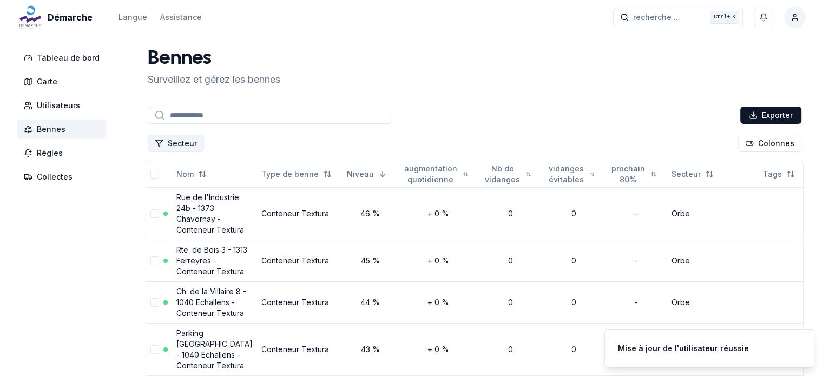
click at [163, 147] on button "Secteur" at bounding box center [176, 143] width 56 height 17
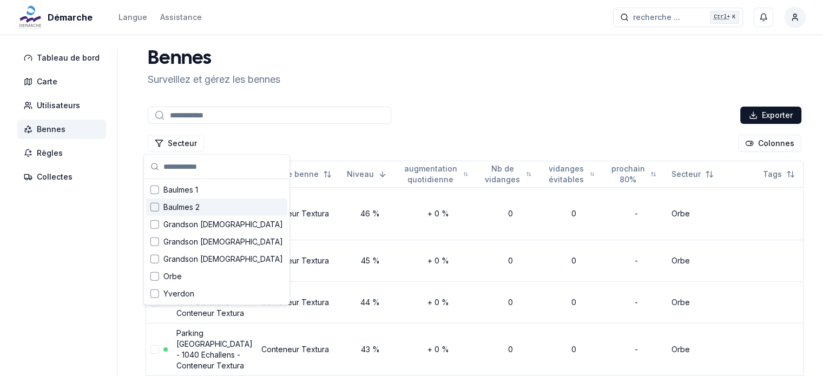
click at [440, 115] on div "Exporter" at bounding box center [475, 115] width 658 height 22
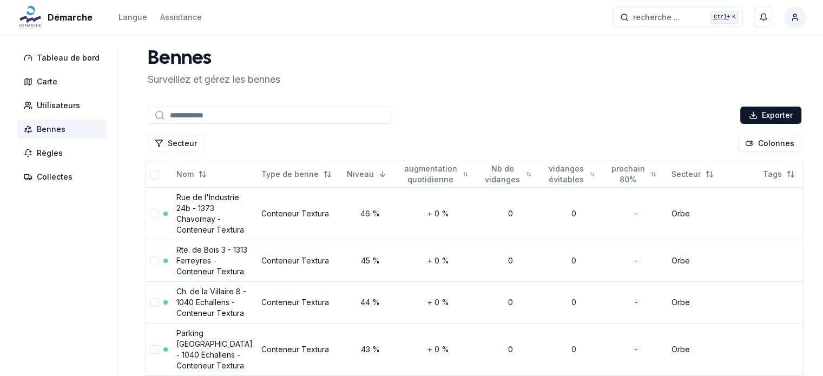
click at [47, 130] on span "Bennes" at bounding box center [51, 129] width 29 height 11
click at [43, 105] on span "Utilisateurs" at bounding box center [58, 105] width 43 height 11
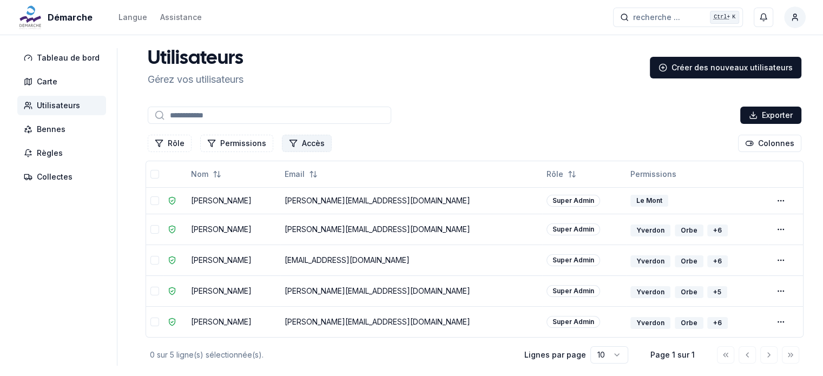
click at [298, 144] on button "Accès" at bounding box center [307, 143] width 50 height 17
click at [498, 111] on div "Exporter" at bounding box center [475, 115] width 658 height 22
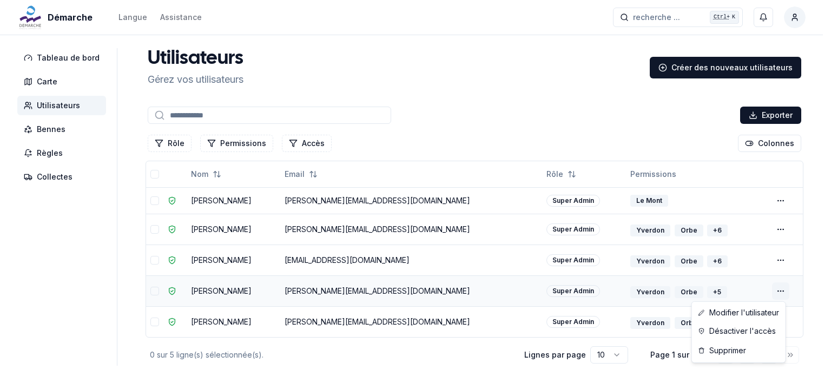
click at [781, 291] on html "Démarche Langue Assistance recherche ... recherche ... Ctrl+ K Miguel Carneiro …" at bounding box center [415, 215] width 831 height 431
click at [739, 313] on link "Modifier l'utilisateur" at bounding box center [738, 312] width 89 height 17
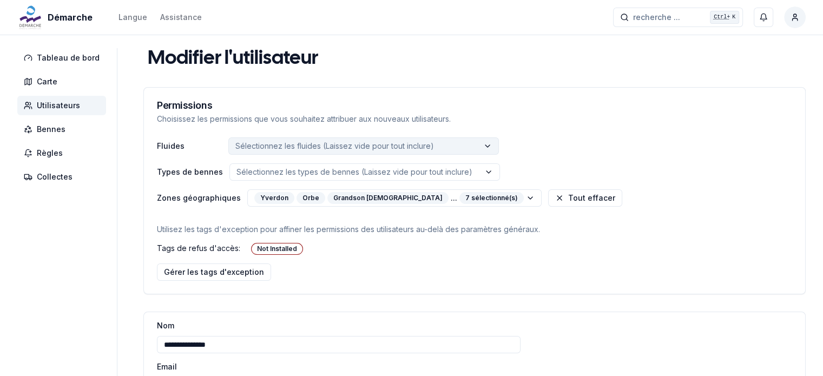
click at [338, 149] on p "Sélectionnez les fluides (Laissez vide pour tout inclure)" at bounding box center [334, 146] width 199 height 11
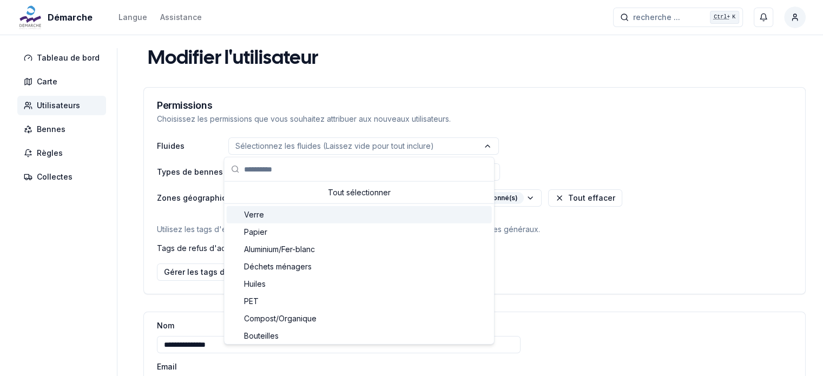
click at [574, 155] on div "Fluides Sélectionnez les fluides (Laissez vide pour tout inclure) Types de benn…" at bounding box center [474, 215] width 661 height 156
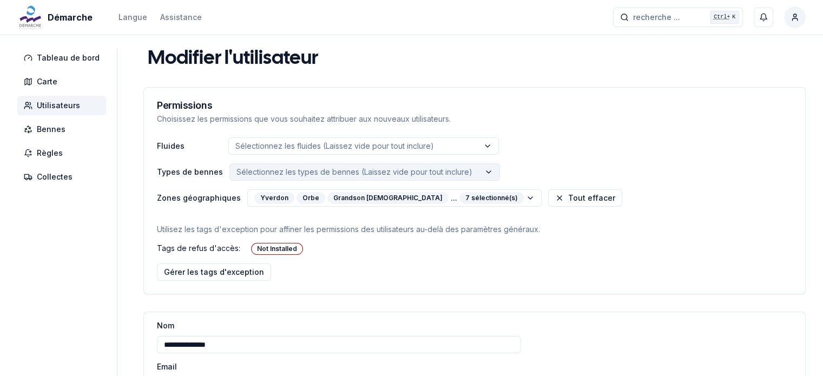
click at [283, 166] on button "Sélectionnez les types de bennes (Laissez vide pour tout inclure)" at bounding box center [364, 171] width 271 height 17
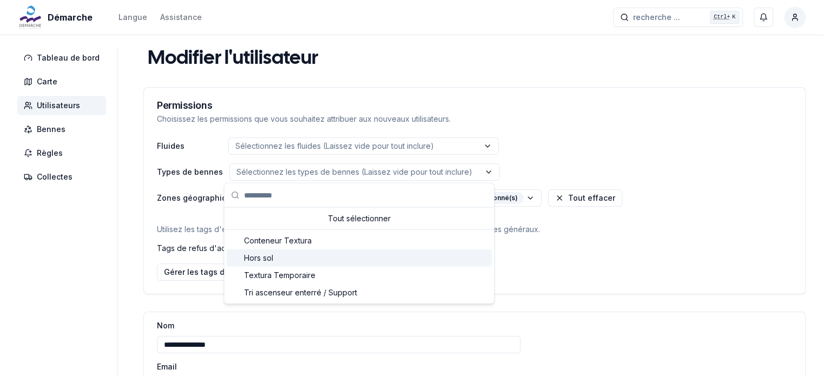
click at [588, 135] on div "Permissions Choisissez les permissions que vous souhaitez attribuer aux nouveau…" at bounding box center [474, 113] width 661 height 50
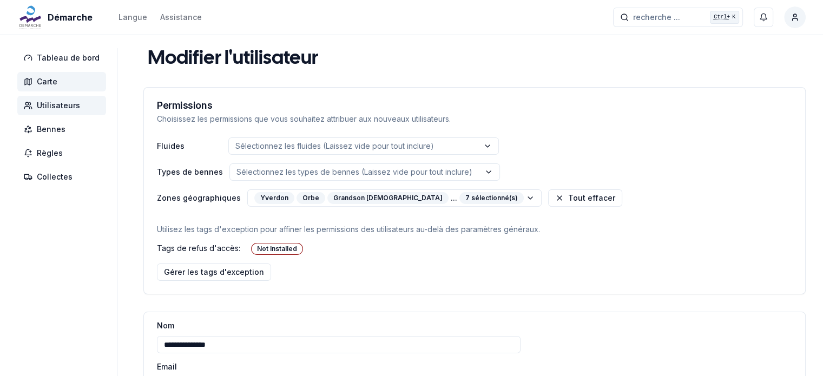
click at [39, 83] on span "Carte" at bounding box center [47, 81] width 21 height 11
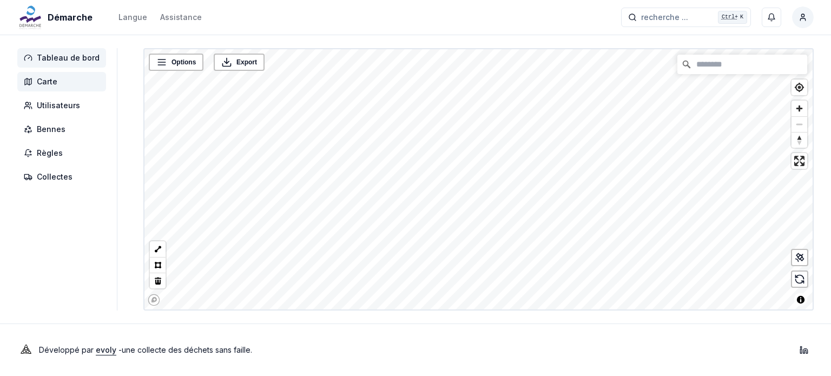
click at [50, 60] on span "Tableau de bord" at bounding box center [68, 57] width 63 height 11
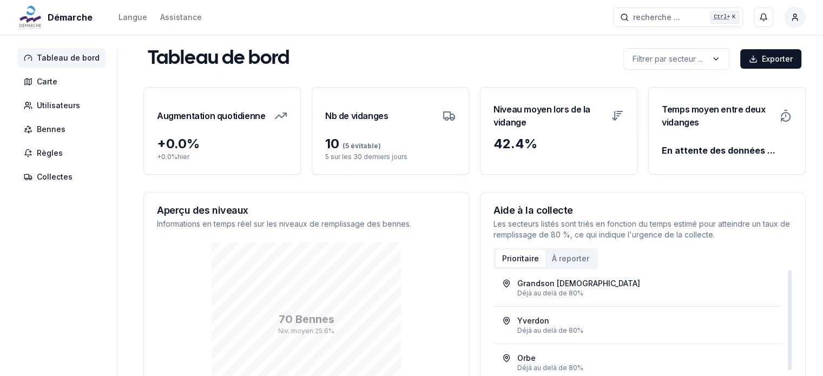
click at [576, 258] on button "À reporter" at bounding box center [570, 258] width 50 height 17
click at [526, 256] on button "Prioritaire" at bounding box center [521, 258] width 50 height 17
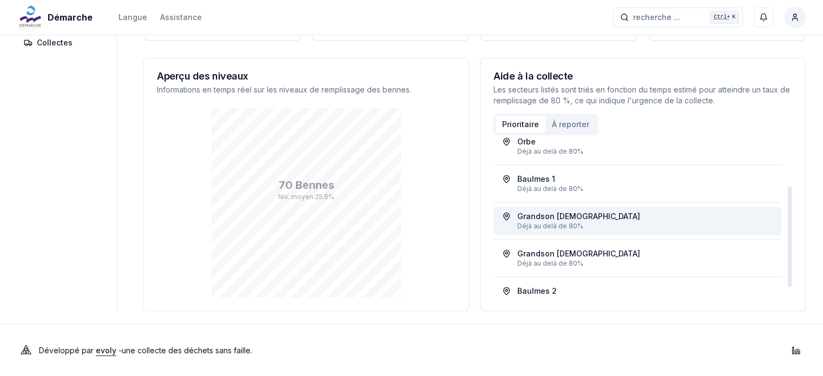
scroll to position [98, 0]
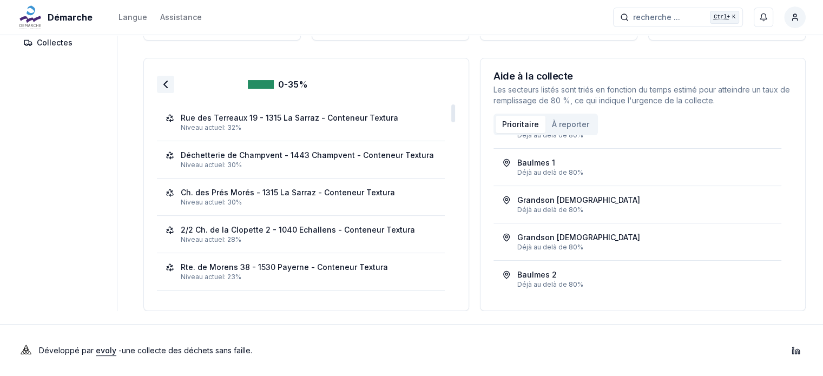
click at [164, 86] on polyline at bounding box center [165, 84] width 3 height 6
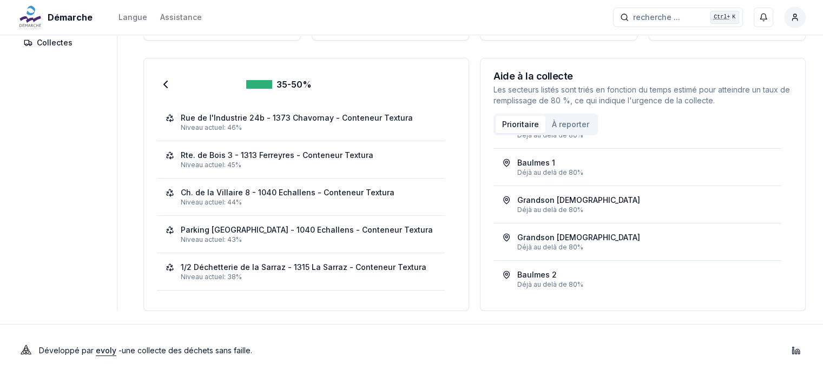
click at [571, 125] on button "À reporter" at bounding box center [570, 124] width 50 height 17
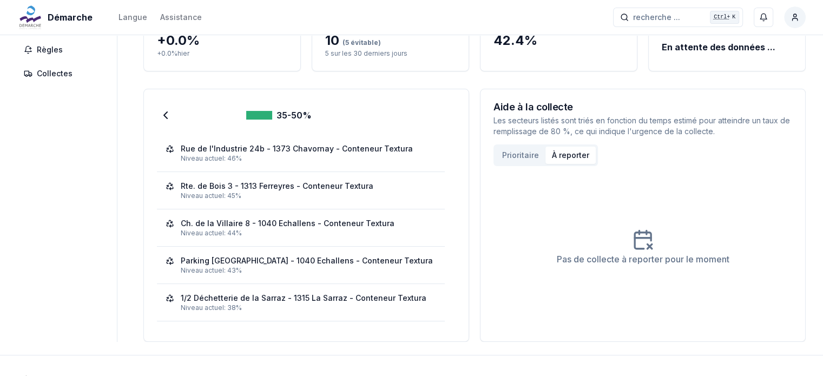
scroll to position [80, 0]
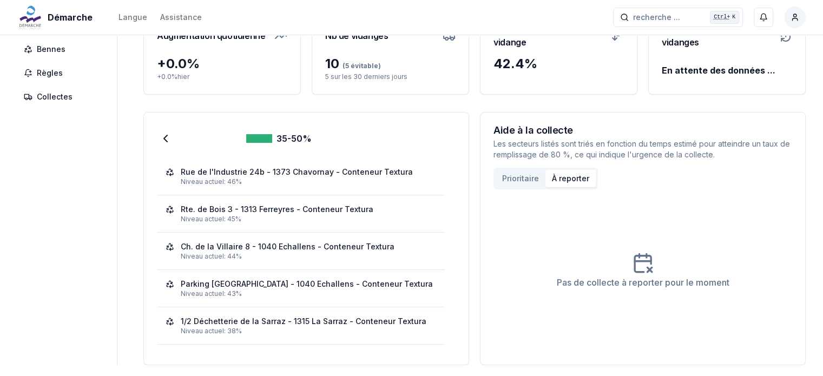
drag, startPoint x: 634, startPoint y: 264, endPoint x: 655, endPoint y: 268, distance: 21.0
click at [649, 266] on icon at bounding box center [643, 263] width 22 height 22
click at [655, 268] on div "Pas de collecte à reporter pour le moment" at bounding box center [642, 270] width 299 height 162
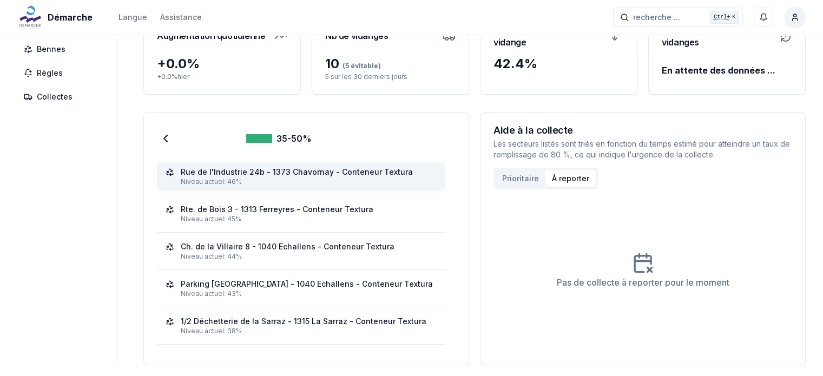
click at [268, 179] on div "Niveau actuel: 46%" at bounding box center [308, 181] width 255 height 9
click at [166, 173] on icon at bounding box center [170, 172] width 9 height 9
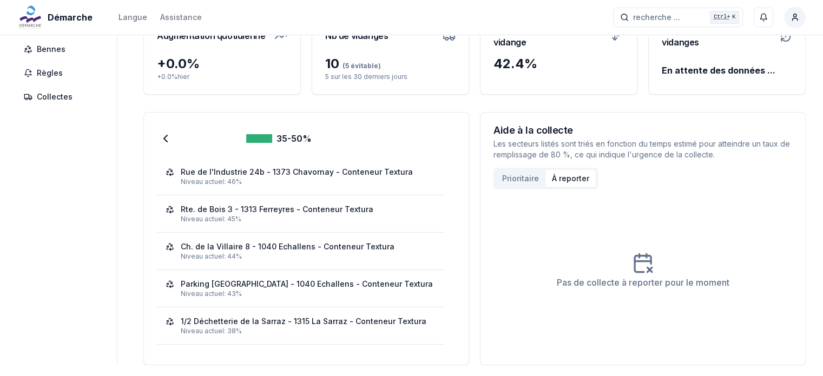
click at [526, 177] on button "Prioritaire" at bounding box center [521, 178] width 50 height 17
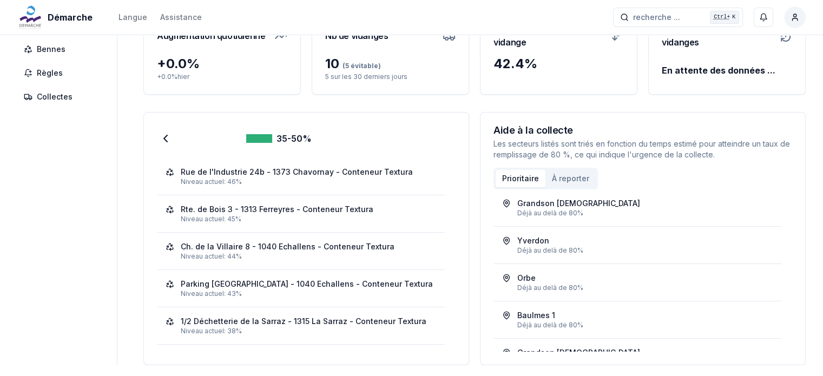
click at [555, 179] on button "À reporter" at bounding box center [570, 178] width 50 height 17
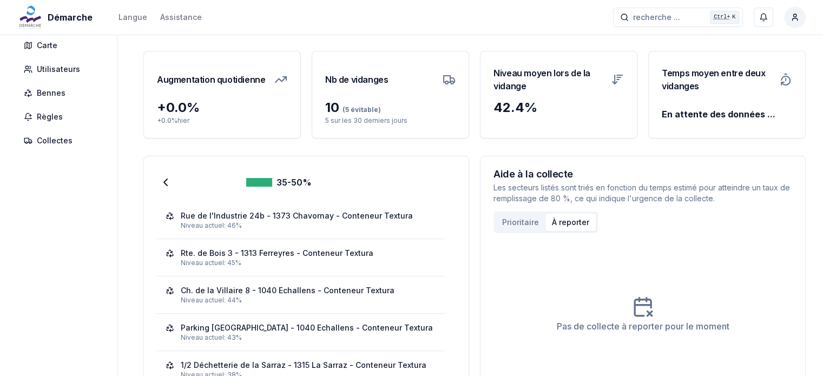
scroll to position [0, 0]
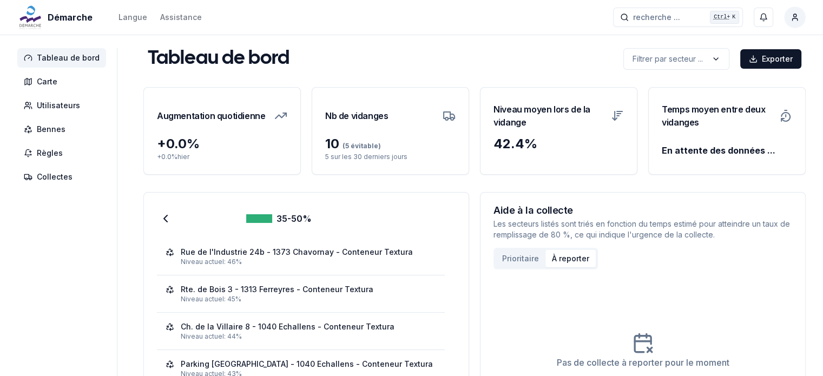
click at [791, 16] on html "Démarche Langue Assistance recherche ... recherche ... Ctrl+ K Miguel Carneiro …" at bounding box center [411, 255] width 823 height 511
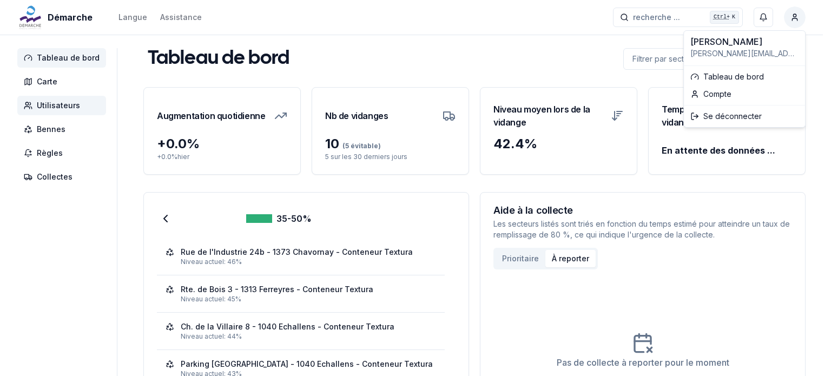
click at [52, 103] on html "Démarche Langue Assistance recherche ... recherche ... Ctrl+ K Miguel Carneiro …" at bounding box center [415, 255] width 831 height 511
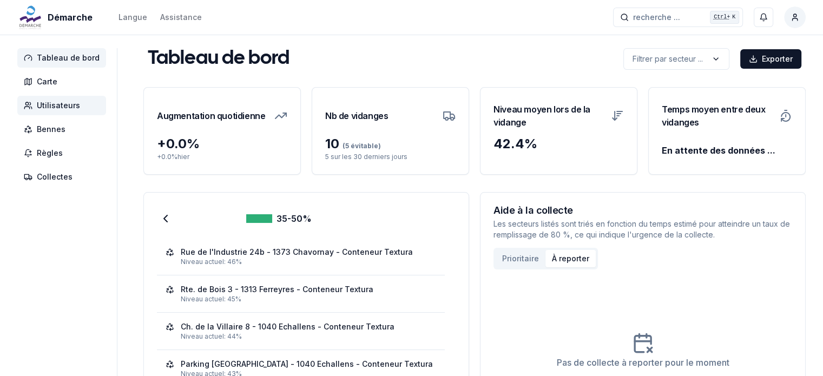
click at [74, 109] on span "Utilisateurs" at bounding box center [58, 105] width 43 height 11
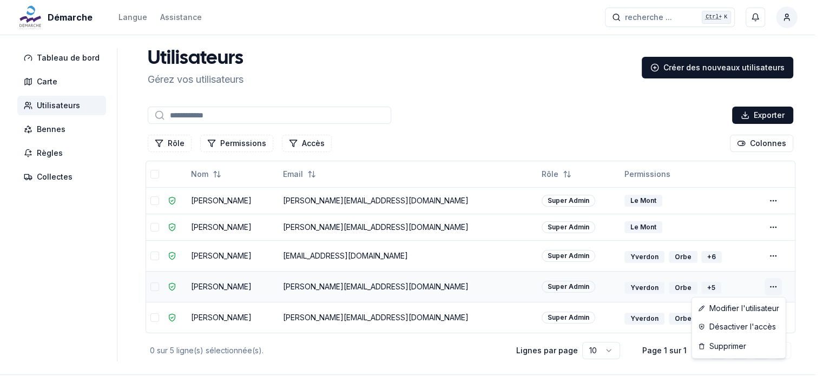
click at [777, 286] on html "Démarche Langue Assistance recherche ... recherche ... Ctrl+ K Miguel Carneiro …" at bounding box center [411, 213] width 823 height 427
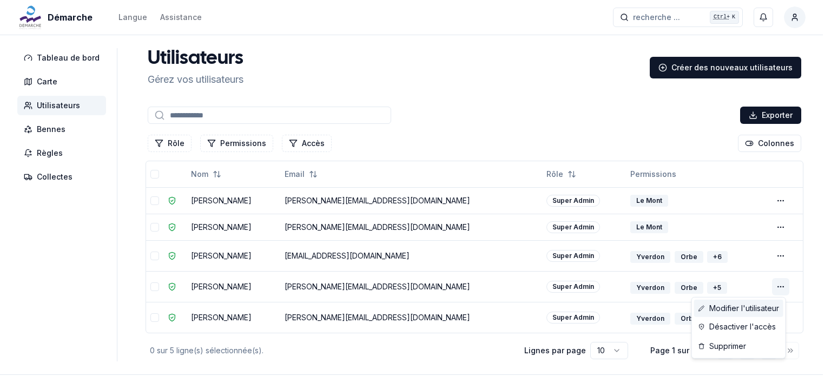
click at [734, 311] on link "Modifier l'utilisateur" at bounding box center [738, 308] width 89 height 17
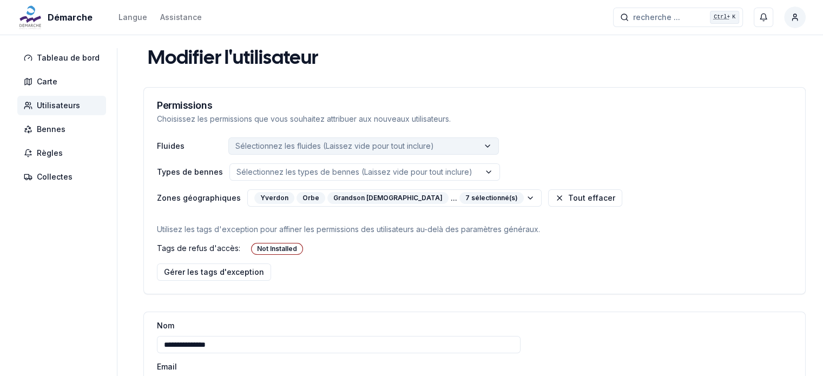
click at [280, 140] on button "Sélectionnez les fluides (Laissez vide pour tout inclure)" at bounding box center [363, 145] width 271 height 17
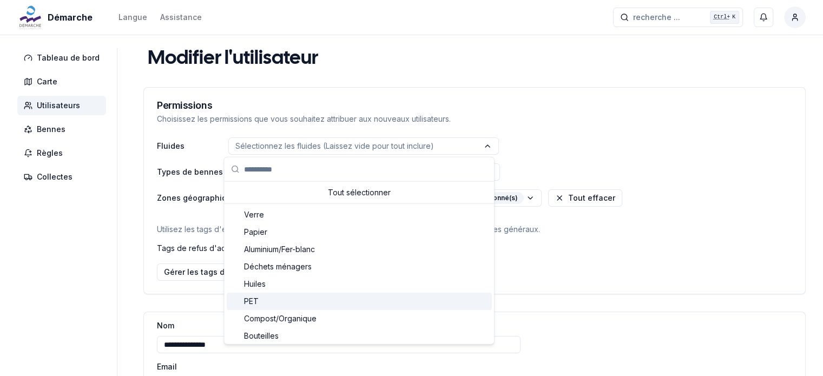
click at [125, 170] on div "**********" at bounding box center [411, 271] width 823 height 446
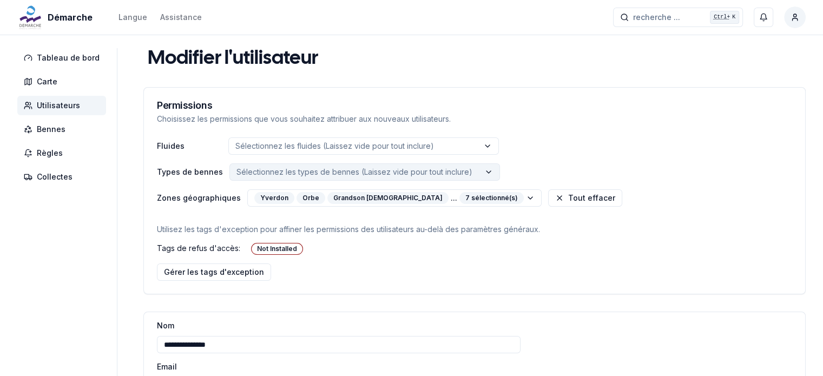
click at [248, 172] on p "Sélectionnez les types de bennes (Laissez vide pour tout inclure)" at bounding box center [354, 172] width 236 height 11
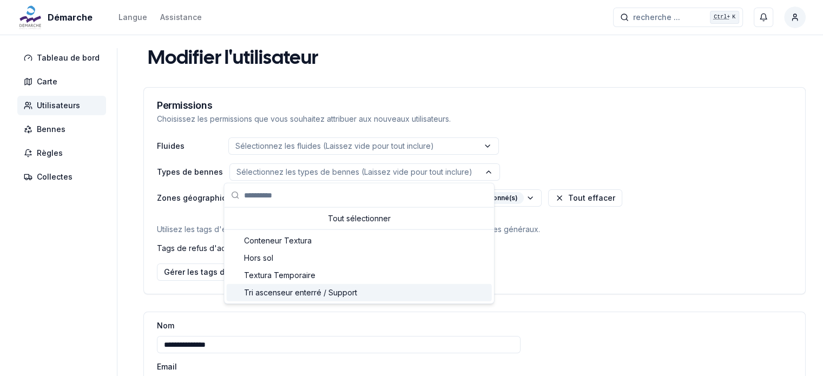
click at [106, 196] on aside "Tableau de bord Carte Utilisateurs Bennes Règles Collectes" at bounding box center [67, 271] width 100 height 446
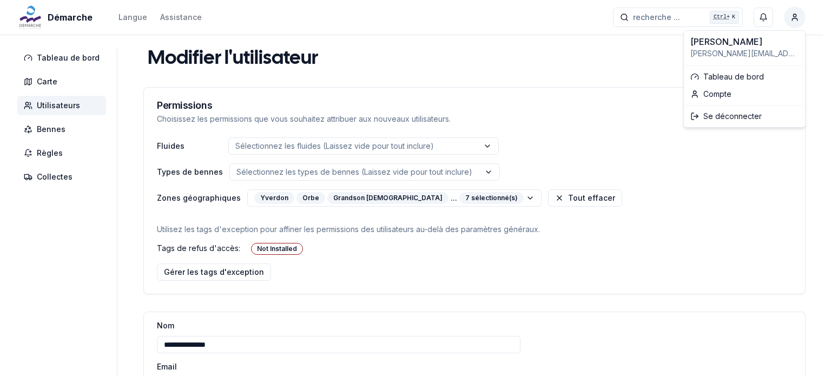
click at [792, 17] on html "**********" at bounding box center [415, 280] width 831 height 560
click at [716, 96] on link "Compte" at bounding box center [744, 93] width 117 height 17
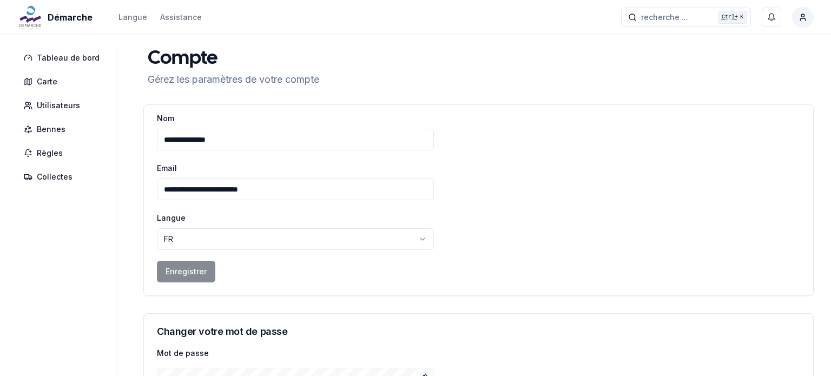
click at [800, 19] on html "**********" at bounding box center [415, 234] width 831 height 469
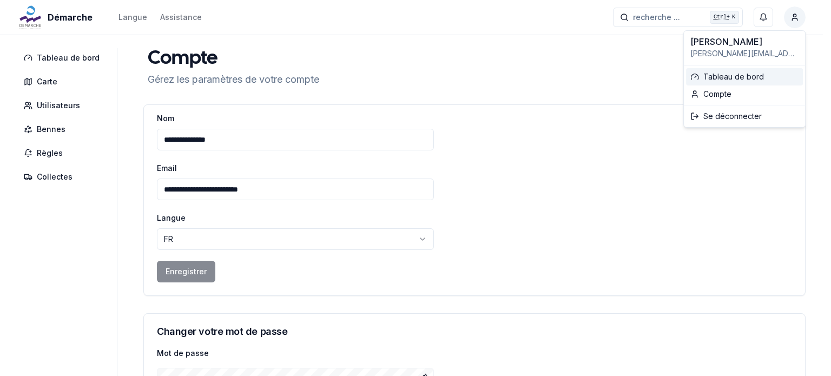
click at [726, 80] on link "Tableau de bord" at bounding box center [744, 76] width 117 height 17
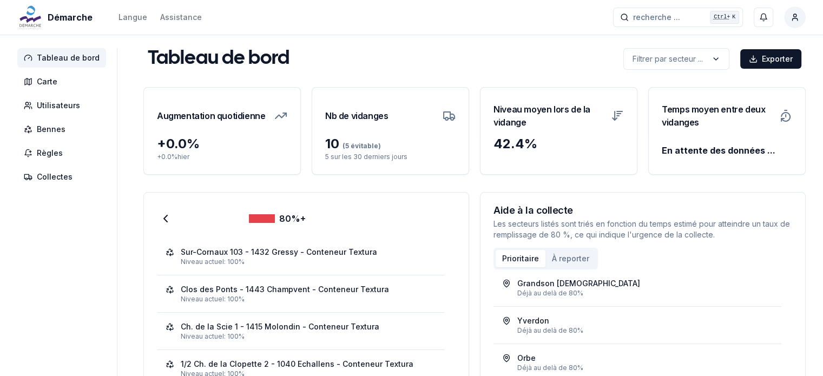
click at [51, 62] on span "Tableau de bord" at bounding box center [68, 57] width 63 height 11
click at [42, 88] on span "Carte" at bounding box center [61, 81] width 89 height 19
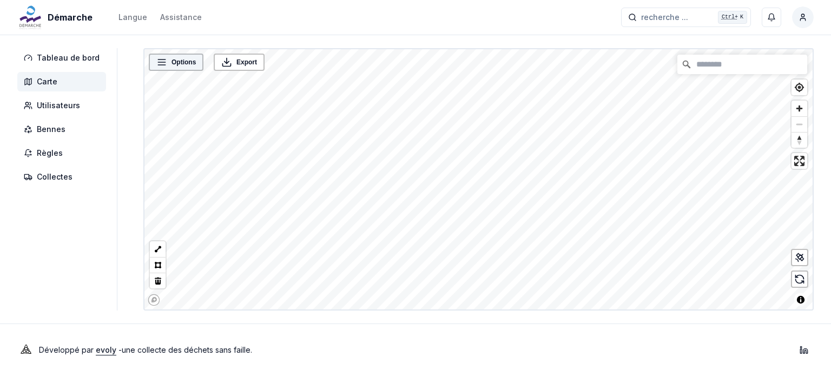
click at [173, 67] on div "Options" at bounding box center [176, 62] width 55 height 17
click at [156, 60] on icon at bounding box center [161, 62] width 11 height 11
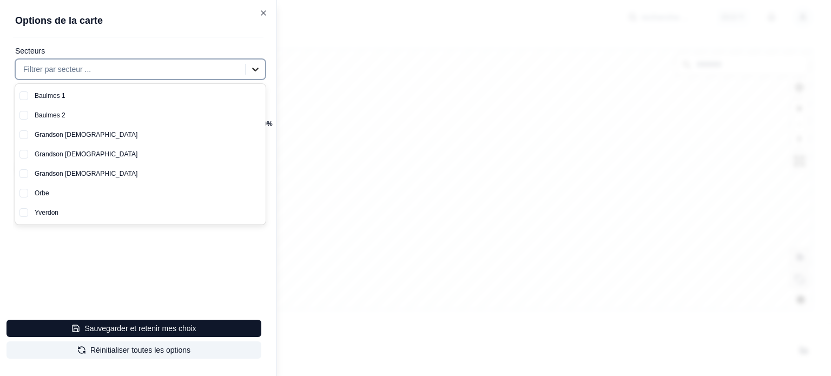
click at [251, 69] on icon at bounding box center [255, 69] width 11 height 11
click at [221, 300] on div "Options de la carte Secteurs 7 results available. Use Up and Down to choose opt…" at bounding box center [138, 188] width 277 height 376
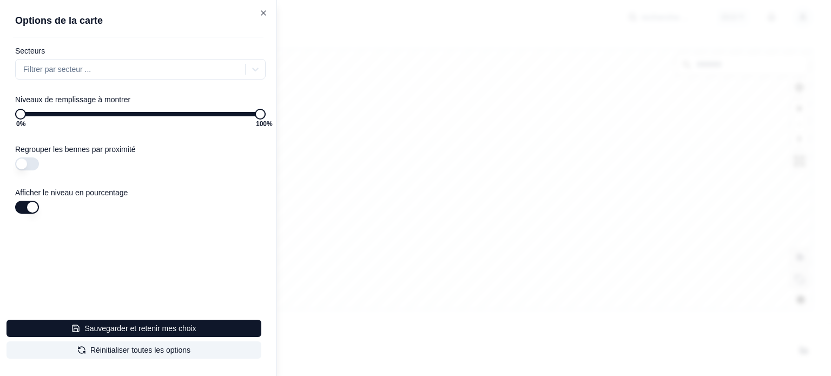
click at [15, 114] on span "0 %" at bounding box center [20, 114] width 11 height 11
click at [90, 240] on div "Secteurs Filtrer par secteur ... Niveaux de remplissage à montrer 0 % 100 % Reg…" at bounding box center [145, 161] width 264 height 231
click at [264, 13] on icon "button" at bounding box center [263, 13] width 4 height 4
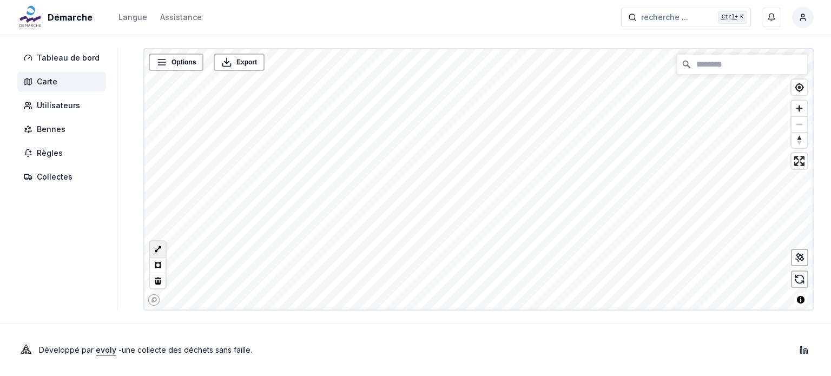
click at [153, 251] on button at bounding box center [158, 249] width 16 height 16
click at [801, 259] on icon at bounding box center [800, 257] width 4 height 4
click at [802, 257] on icon at bounding box center [800, 257] width 4 height 4
click at [152, 265] on button at bounding box center [158, 265] width 16 height 16
click at [156, 249] on button at bounding box center [158, 249] width 16 height 16
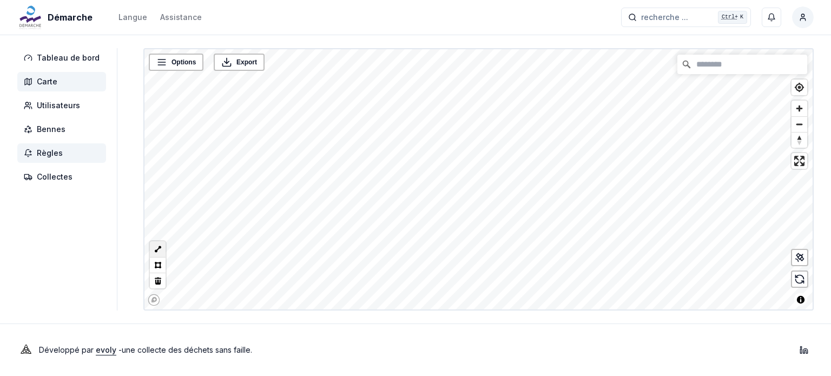
click at [52, 153] on span "Règles" at bounding box center [50, 153] width 26 height 11
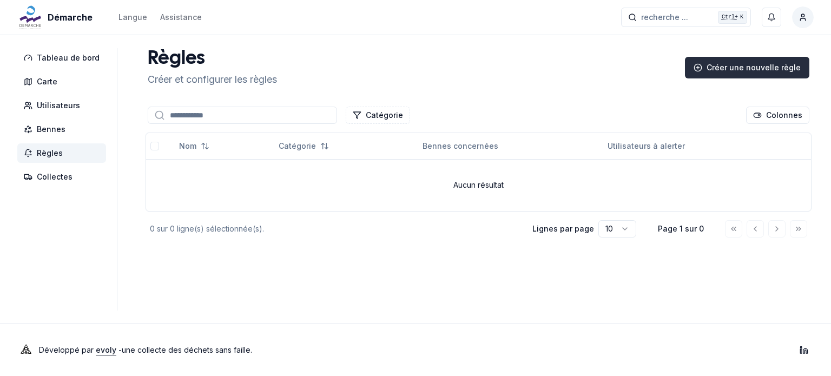
click at [738, 70] on div "Créer une nouvelle règle" at bounding box center [747, 68] width 124 height 22
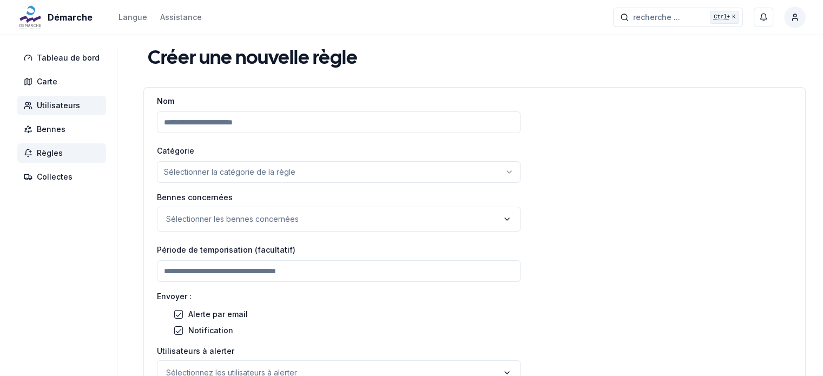
click at [68, 104] on span "Utilisateurs" at bounding box center [58, 105] width 43 height 11
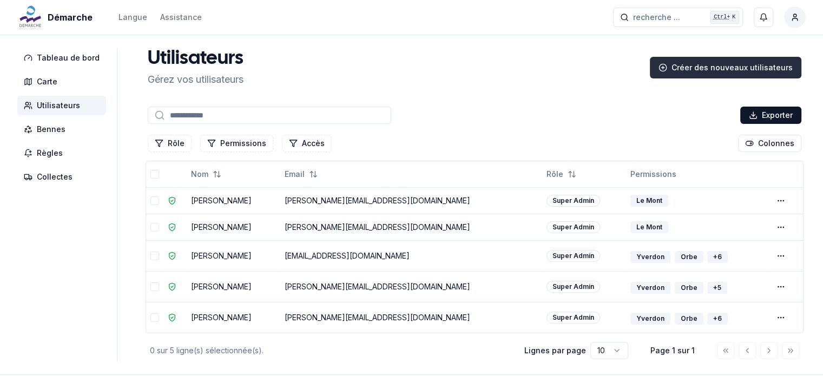
click at [742, 71] on div "Créer des nouveaux utilisateurs" at bounding box center [726, 68] width 152 height 22
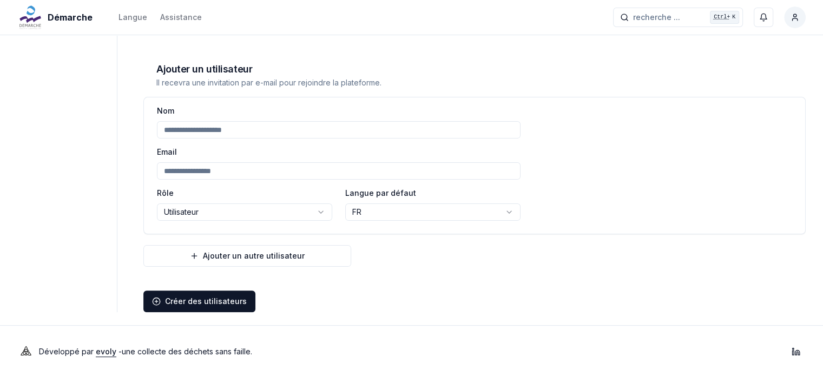
scroll to position [243, 0]
click at [396, 268] on form "**********" at bounding box center [474, 203] width 662 height 215
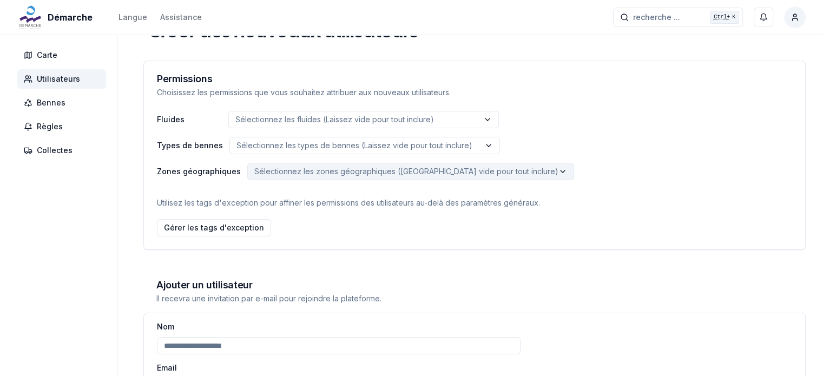
scroll to position [0, 0]
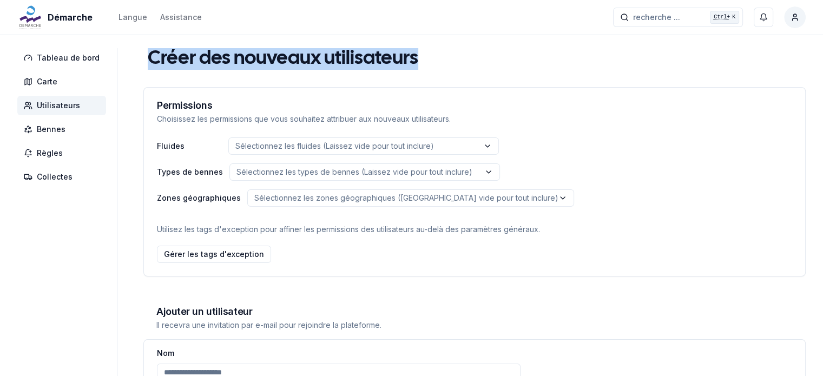
drag, startPoint x: 412, startPoint y: 58, endPoint x: 139, endPoint y: 51, distance: 273.9
click at [139, 51] on div "**********" at bounding box center [411, 301] width 823 height 506
click at [190, 55] on h1 "Créer des nouveaux utilisateurs" at bounding box center [283, 59] width 271 height 22
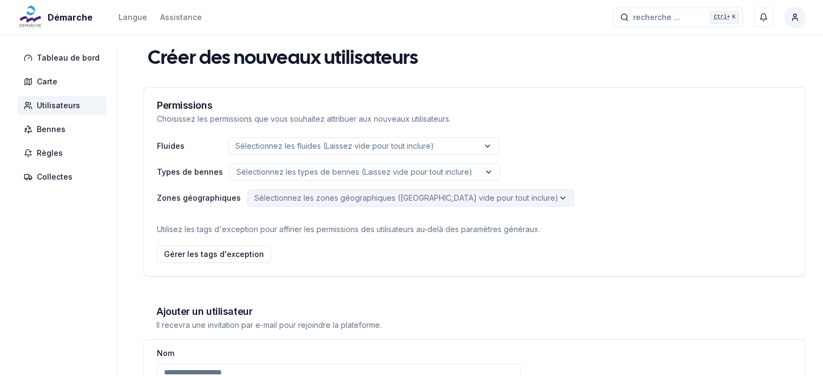
click at [292, 203] on html "**********" at bounding box center [411, 310] width 823 height 620
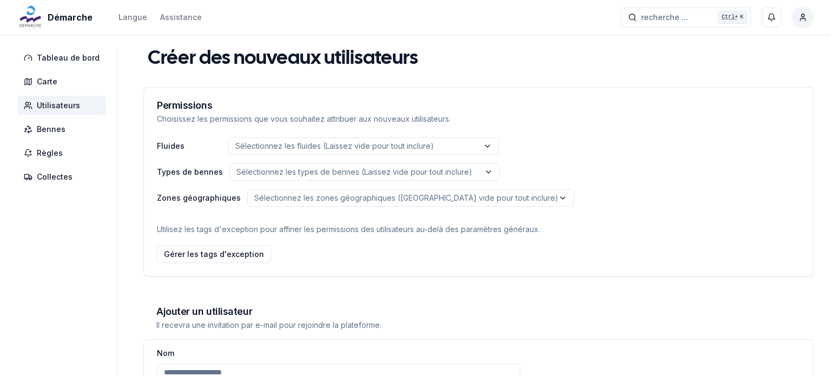
click at [152, 179] on html "**********" at bounding box center [415, 310] width 831 height 620
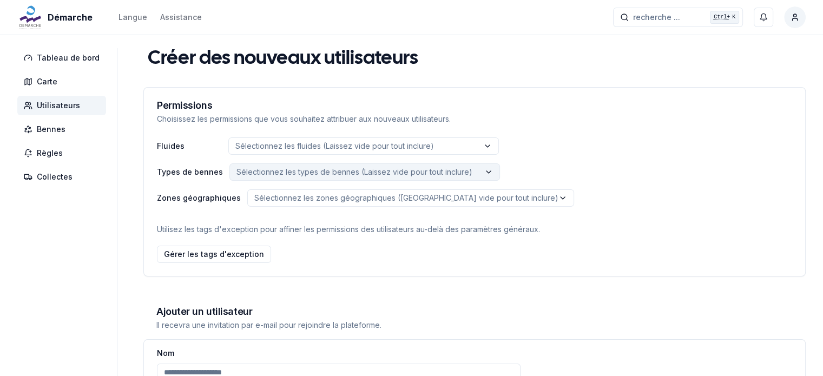
click at [279, 173] on p "Sélectionnez les types de bennes (Laissez vide pour tout inclure)" at bounding box center [354, 172] width 236 height 11
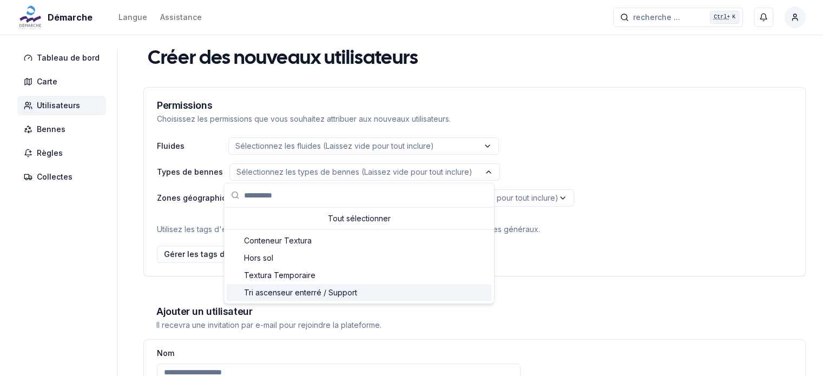
click at [157, 192] on div "Zones géographiques Sélectionnez les zones géographiques (Laissez vide pour tou…" at bounding box center [474, 197] width 635 height 17
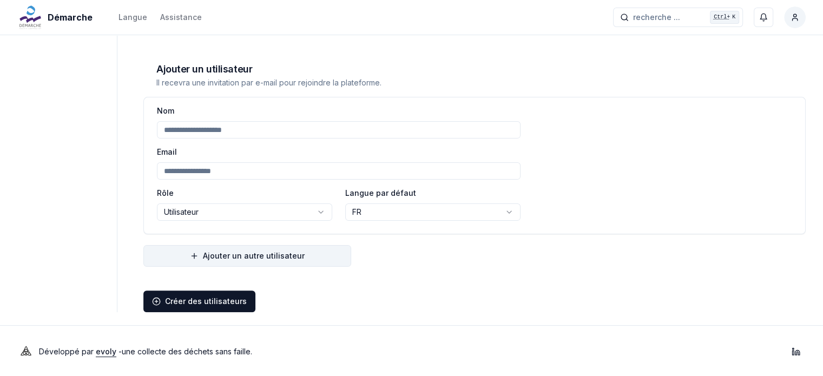
scroll to position [243, 0]
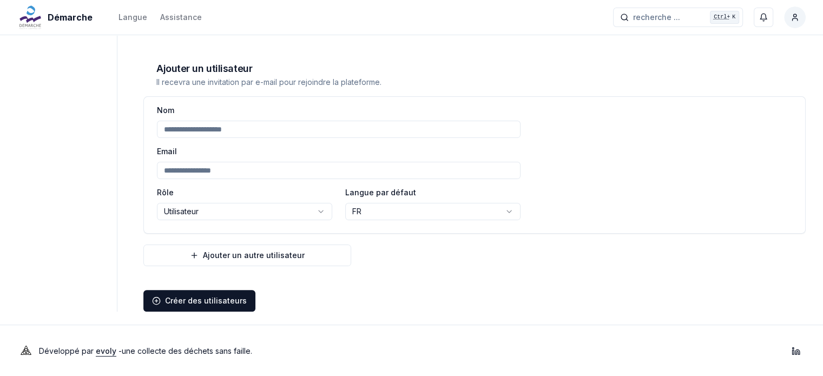
click at [188, 126] on input at bounding box center [339, 129] width 364 height 17
click at [190, 170] on input at bounding box center [339, 170] width 364 height 17
click at [173, 206] on html "**********" at bounding box center [411, 67] width 823 height 620
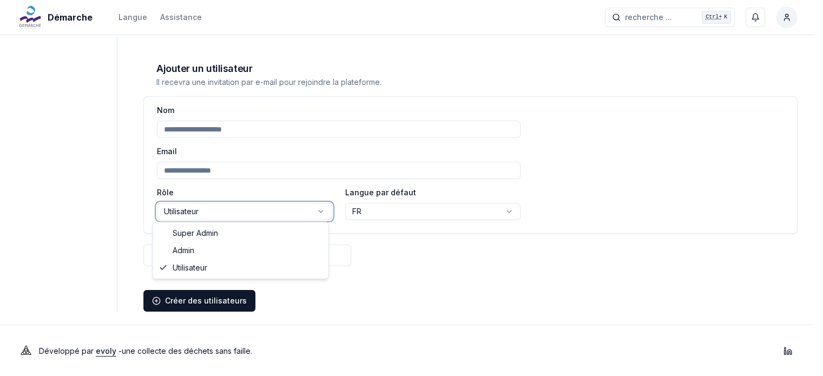
click at [144, 200] on html "**********" at bounding box center [411, 67] width 823 height 620
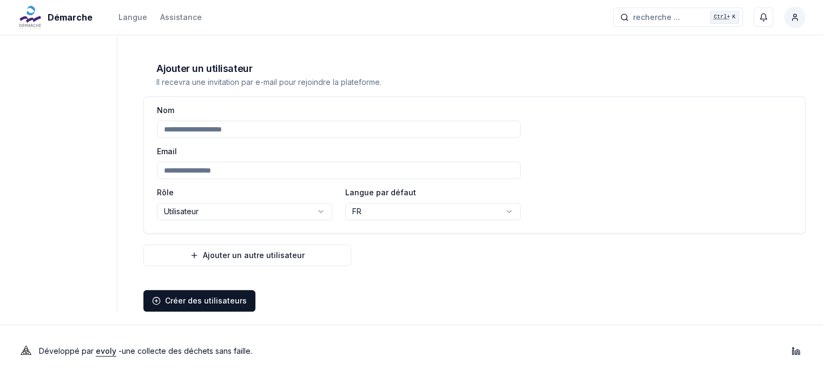
click at [544, 198] on div "**********" at bounding box center [474, 165] width 661 height 136
drag, startPoint x: 268, startPoint y: 352, endPoint x: 29, endPoint y: 350, distance: 238.6
click at [29, 350] on div "Développé par evoly - une collecte des déchets sans faille . Linkedin" at bounding box center [411, 351] width 823 height 52
click at [39, 346] on p "Développé par evoly - une collecte des déchets sans faille ." at bounding box center [145, 351] width 213 height 15
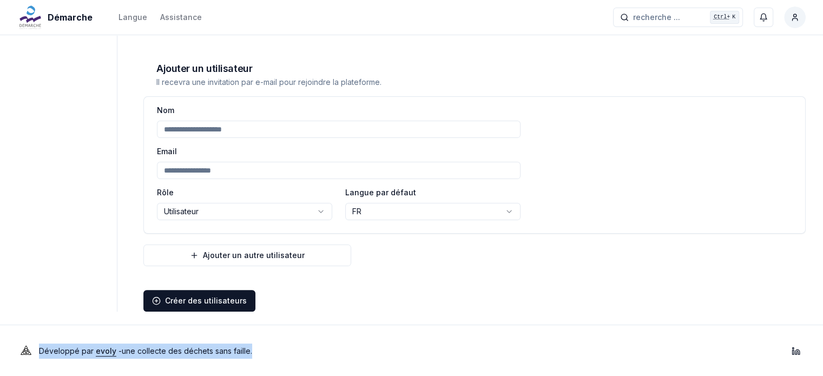
drag, startPoint x: 41, startPoint y: 348, endPoint x: 268, endPoint y: 354, distance: 227.9
click at [268, 354] on div "Développé par evoly - une collecte des déchets sans faille . Linkedin" at bounding box center [411, 351] width 823 height 52
click at [245, 353] on p "Développé par evoly - une collecte des déchets sans faille ." at bounding box center [145, 351] width 213 height 15
drag, startPoint x: 253, startPoint y: 353, endPoint x: 30, endPoint y: 352, distance: 222.9
click at [30, 352] on div "Développé par evoly - une collecte des déchets sans faille . Linkedin" at bounding box center [411, 351] width 823 height 52
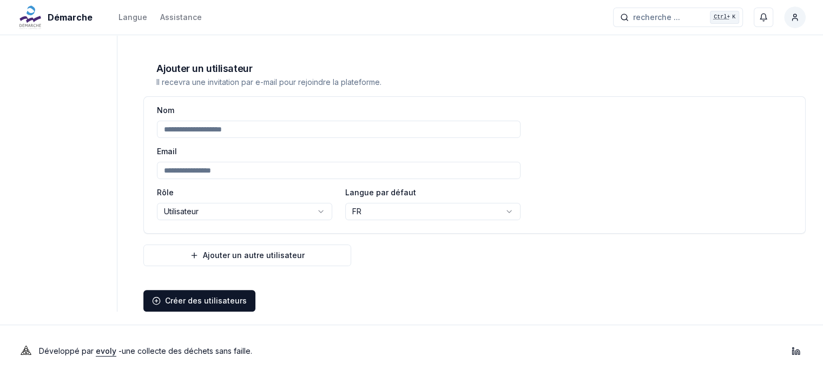
click at [70, 186] on aside "Tableau de bord Carte Utilisateurs Bennes Règles Collectes" at bounding box center [67, 58] width 100 height 506
click at [230, 129] on input at bounding box center [339, 129] width 364 height 17
click at [223, 116] on div "Nom" at bounding box center [339, 120] width 364 height 35
click at [219, 126] on input at bounding box center [339, 129] width 364 height 17
click at [218, 126] on input at bounding box center [339, 129] width 364 height 17
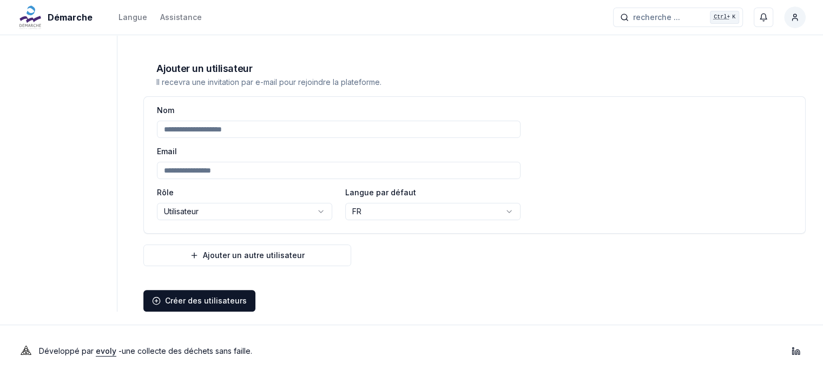
paste input "**********"
drag, startPoint x: 281, startPoint y: 127, endPoint x: 115, endPoint y: 127, distance: 166.7
click at [115, 127] on div "**********" at bounding box center [411, 58] width 823 height 506
type input "**********"
click at [185, 170] on input at bounding box center [339, 170] width 364 height 17
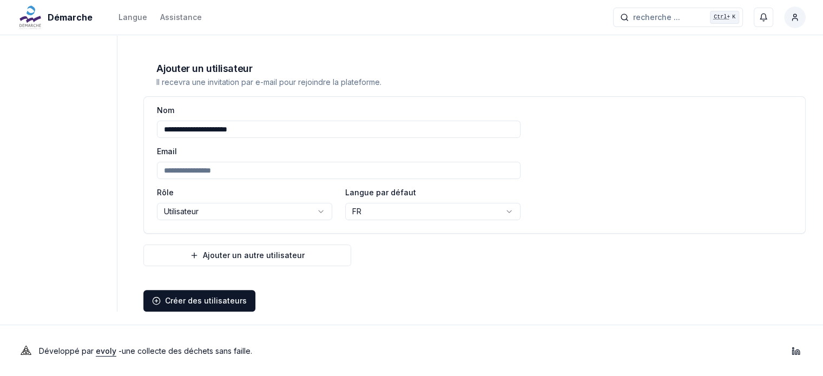
paste input "**********"
type input "**********"
drag, startPoint x: 273, startPoint y: 129, endPoint x: 102, endPoint y: 129, distance: 171.0
click at [102, 129] on div "**********" at bounding box center [411, 58] width 823 height 506
type input "*"
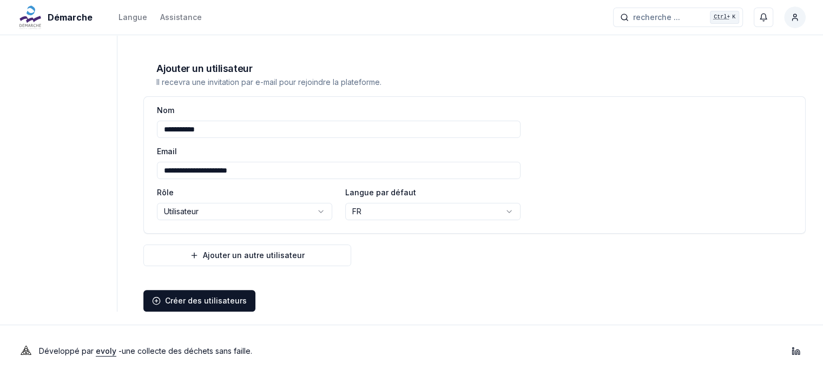
type input "**********"
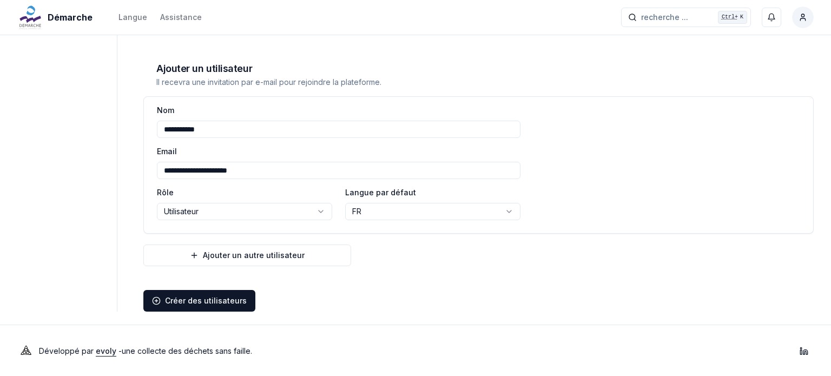
click at [312, 208] on html "**********" at bounding box center [415, 67] width 831 height 620
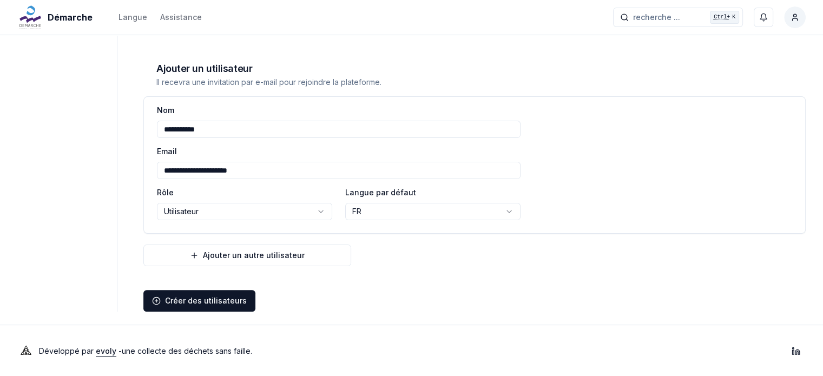
click at [444, 256] on form "**********" at bounding box center [474, 203] width 662 height 215
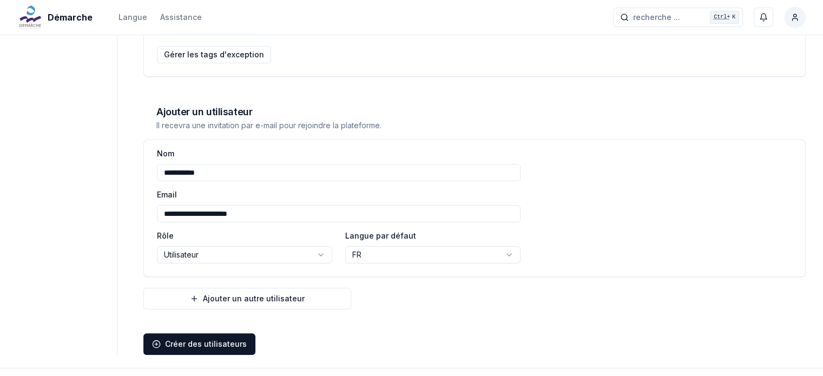
scroll to position [216, 0]
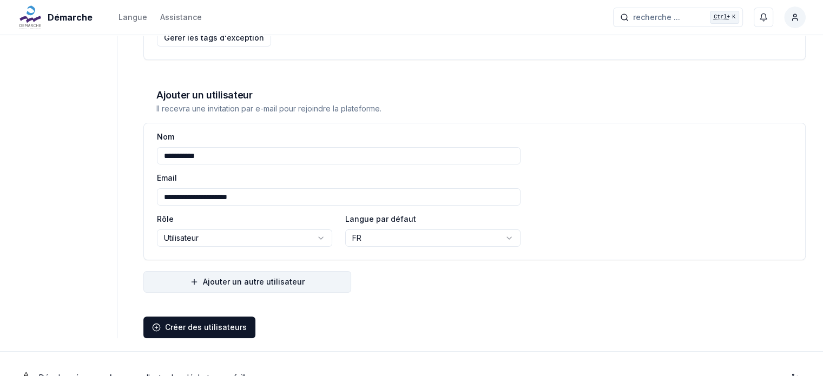
click at [266, 284] on button "Ajouter un autre utilisateur" at bounding box center [247, 282] width 208 height 22
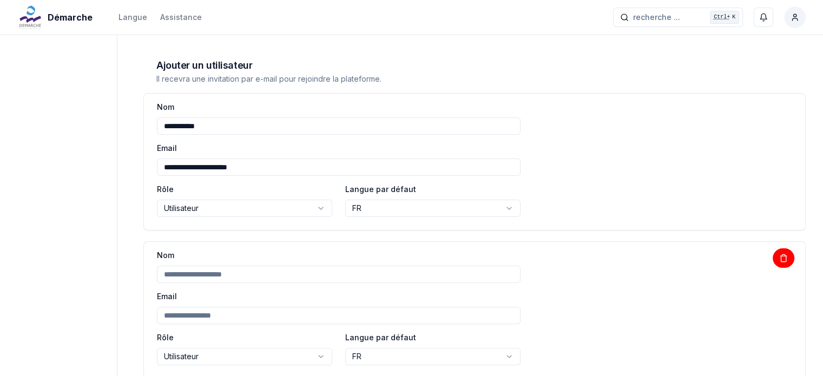
scroll to position [271, 0]
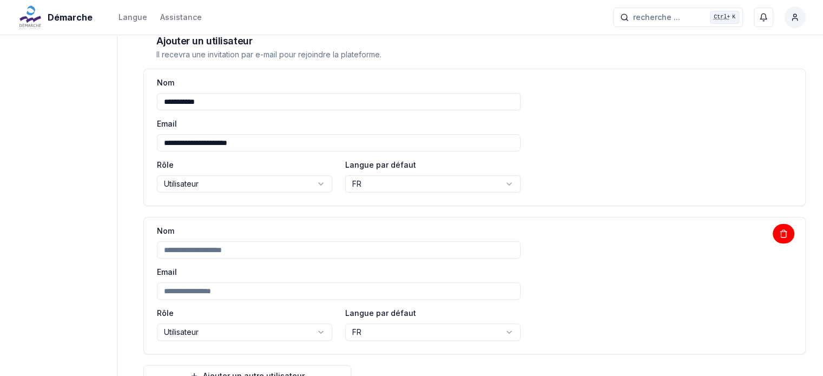
click at [219, 297] on input at bounding box center [339, 290] width 364 height 17
paste input "**********"
click at [199, 289] on input "**********" at bounding box center [339, 290] width 364 height 17
type input "**********"
click at [210, 252] on input at bounding box center [339, 249] width 364 height 17
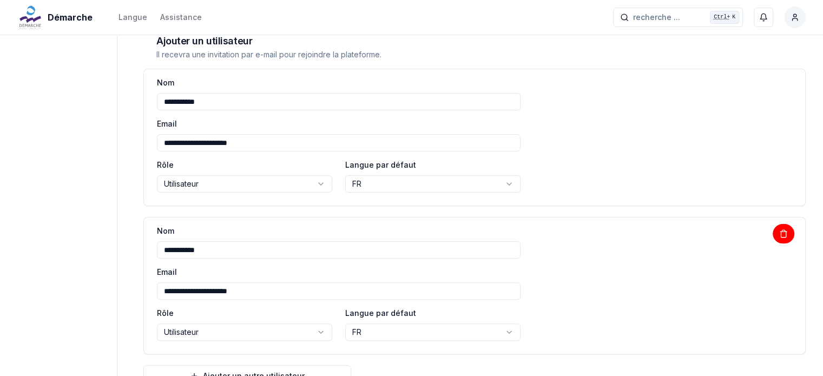
type input "**********"
click at [604, 247] on div "**********" at bounding box center [474, 286] width 661 height 136
click at [637, 157] on div "**********" at bounding box center [474, 137] width 661 height 136
click at [172, 99] on input "**********" at bounding box center [339, 101] width 364 height 17
click at [201, 102] on input "**********" at bounding box center [339, 101] width 364 height 17
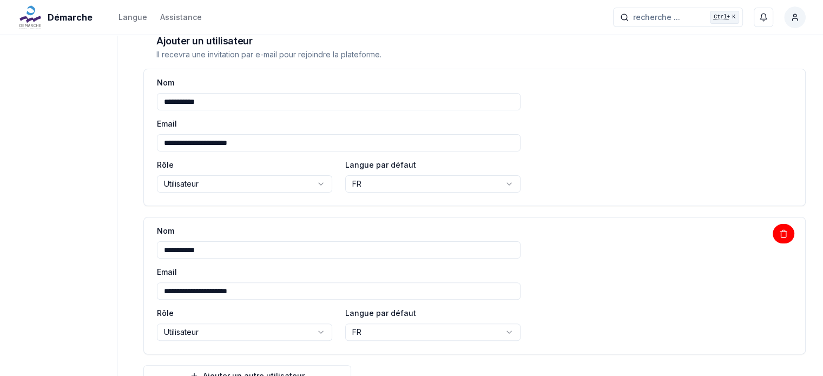
click at [177, 248] on input "**********" at bounding box center [339, 249] width 364 height 17
click at [196, 251] on input "**********" at bounding box center [339, 249] width 364 height 17
click at [206, 250] on input "**********" at bounding box center [339, 249] width 364 height 17
click at [219, 118] on div "**********" at bounding box center [339, 134] width 364 height 35
click at [568, 205] on div "**********" at bounding box center [474, 137] width 662 height 137
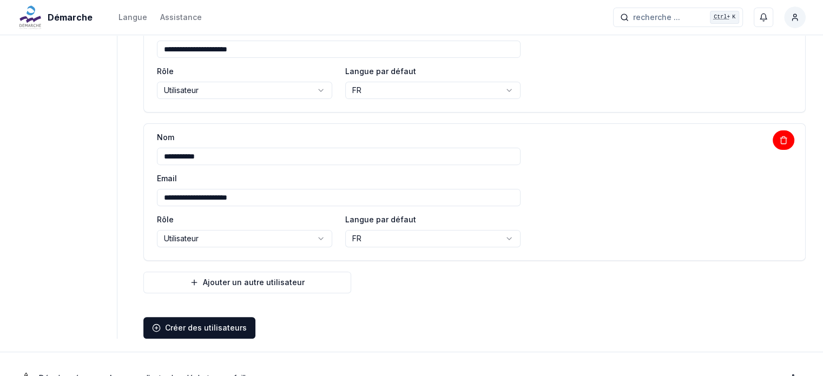
scroll to position [379, 0]
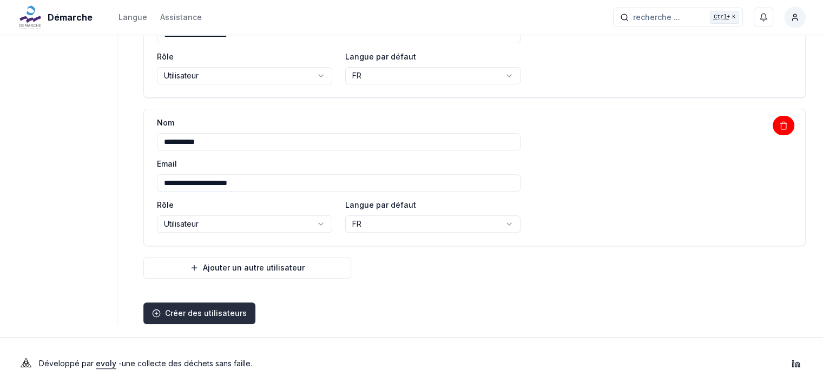
click at [208, 313] on button "Créer des utilisateurs Créer des utilisateurs" at bounding box center [199, 313] width 112 height 22
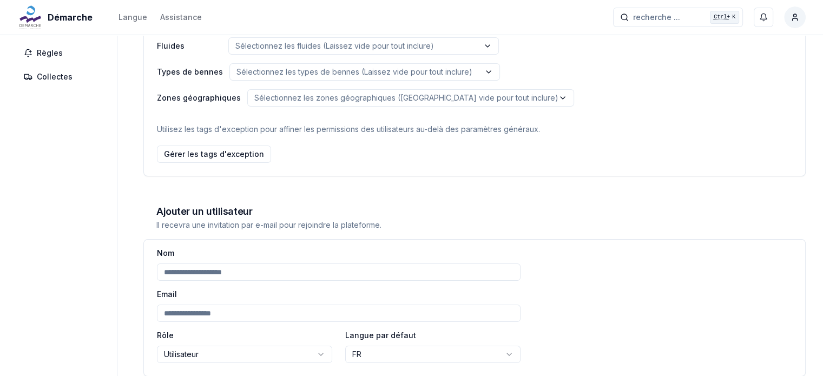
scroll to position [0, 0]
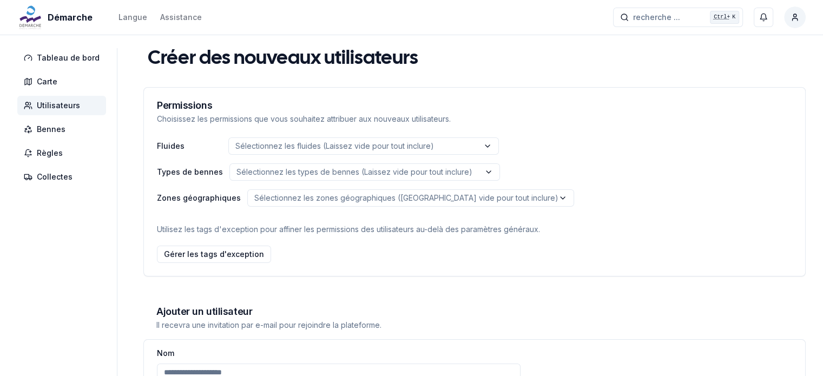
click at [58, 107] on span "Utilisateurs" at bounding box center [58, 105] width 43 height 11
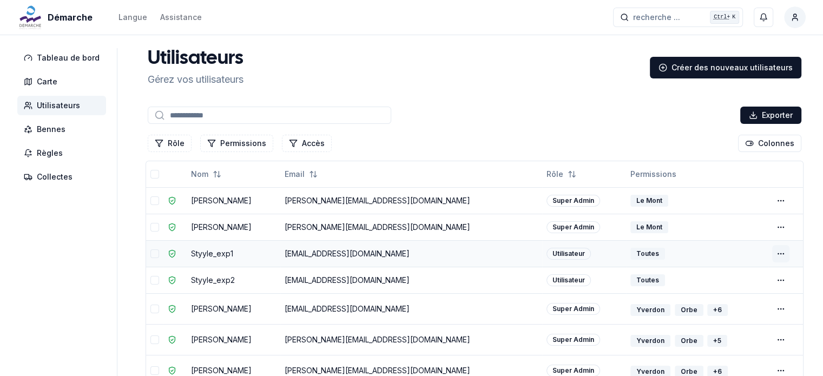
click at [779, 253] on html "Démarche Langue Assistance recherche ... recherche ... Ctrl+ K Miguel Carneiro …" at bounding box center [411, 240] width 823 height 480
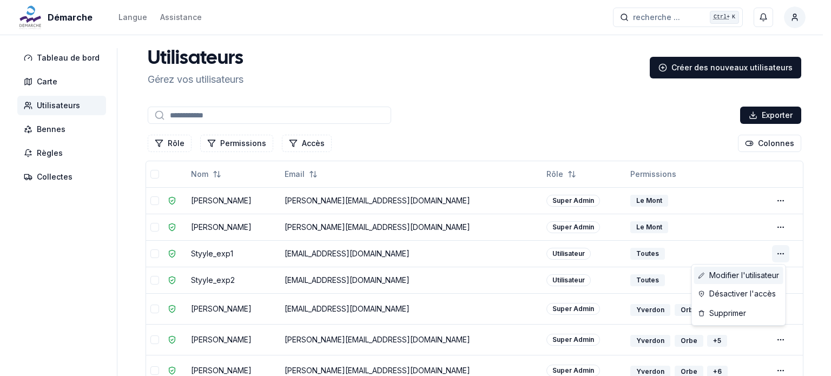
click at [737, 274] on link "Modifier l'utilisateur" at bounding box center [738, 275] width 89 height 17
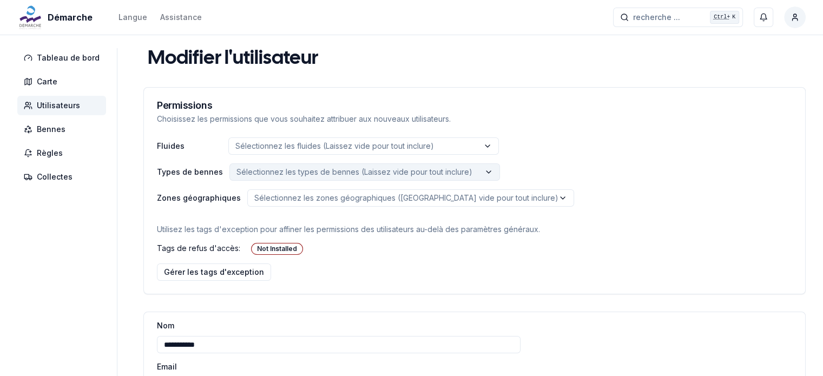
click at [414, 175] on p "Sélectionnez les types de bennes (Laissez vide pour tout inclure)" at bounding box center [354, 172] width 236 height 11
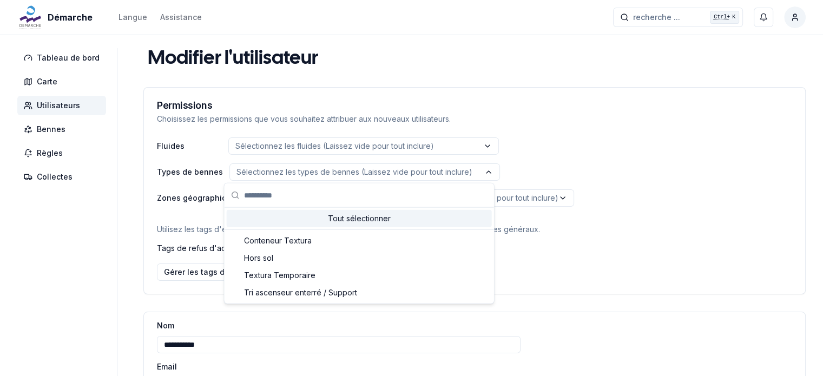
click at [597, 172] on div "Types de bennes Sélectionnez les types de bennes (Laissez vide pour tout inclur…" at bounding box center [474, 171] width 635 height 17
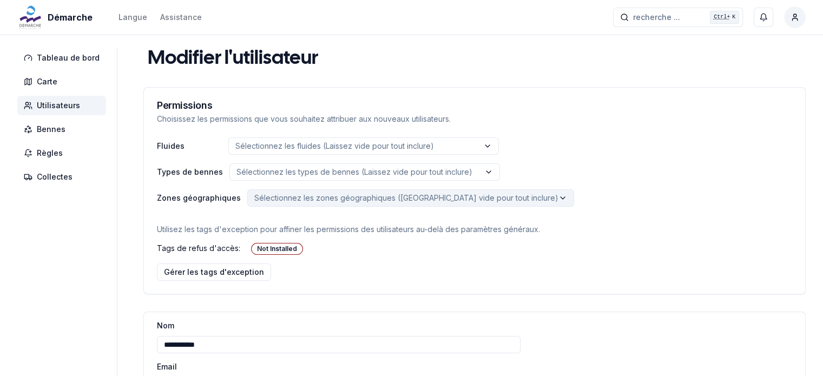
click at [500, 193] on html "**********" at bounding box center [411, 280] width 823 height 560
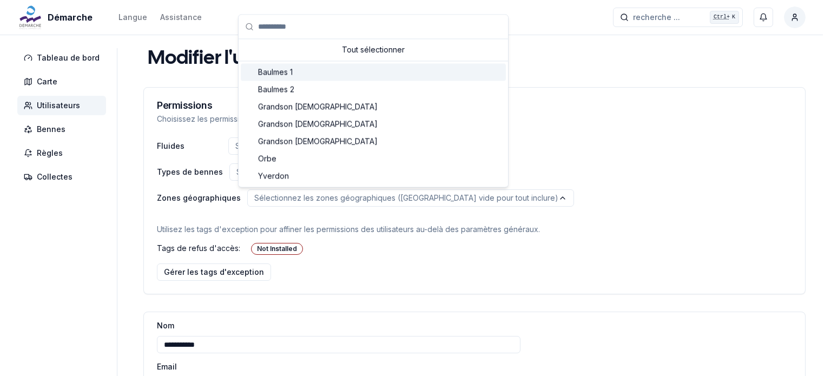
click at [291, 67] on span "Baulmes 1" at bounding box center [275, 72] width 35 height 11
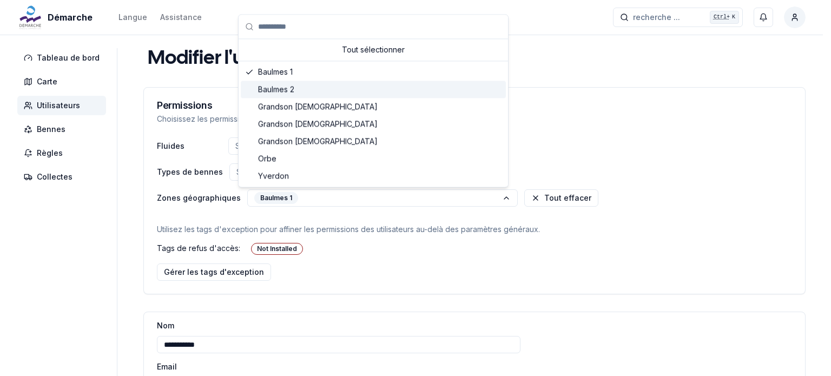
click at [284, 89] on span "Baulmes 2" at bounding box center [276, 89] width 36 height 11
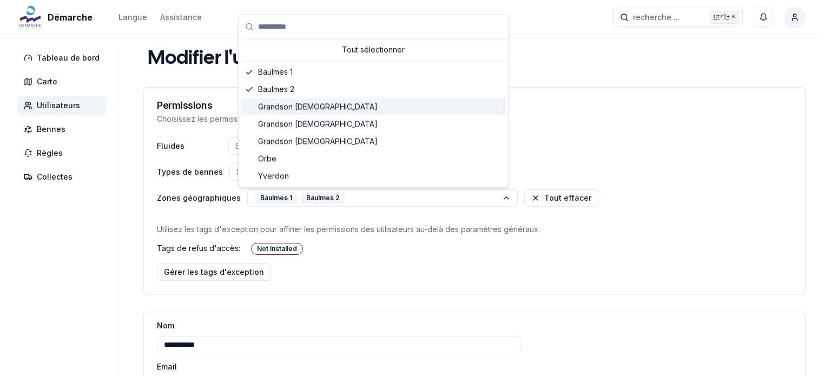
click at [288, 100] on div "Grandson 1" at bounding box center [373, 106] width 265 height 17
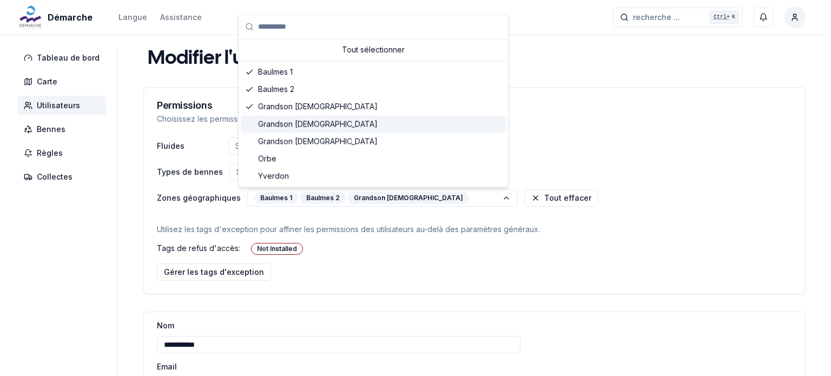
click at [293, 120] on span "Grandson 2" at bounding box center [318, 123] width 120 height 11
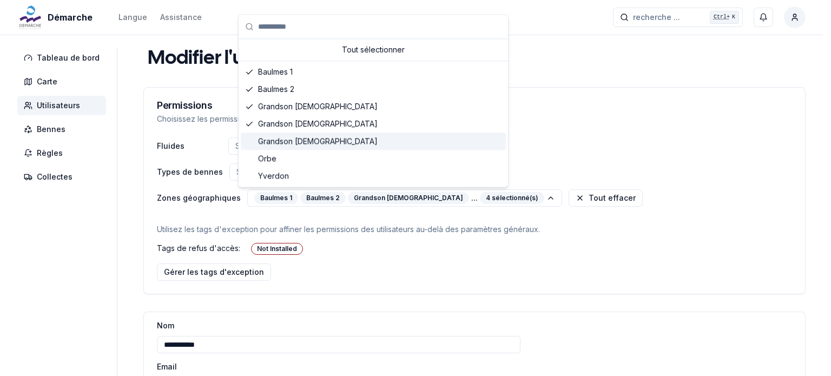
drag, startPoint x: 294, startPoint y: 138, endPoint x: 292, endPoint y: 144, distance: 6.7
click at [294, 138] on span "Grandson 3" at bounding box center [318, 141] width 120 height 11
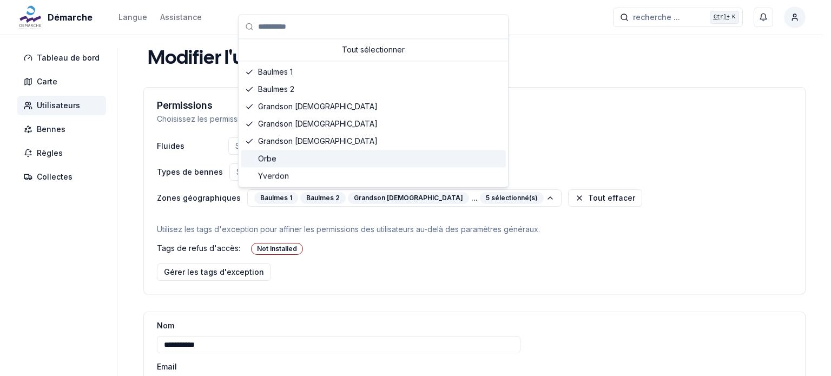
click at [287, 155] on div "Orbe" at bounding box center [373, 158] width 265 height 17
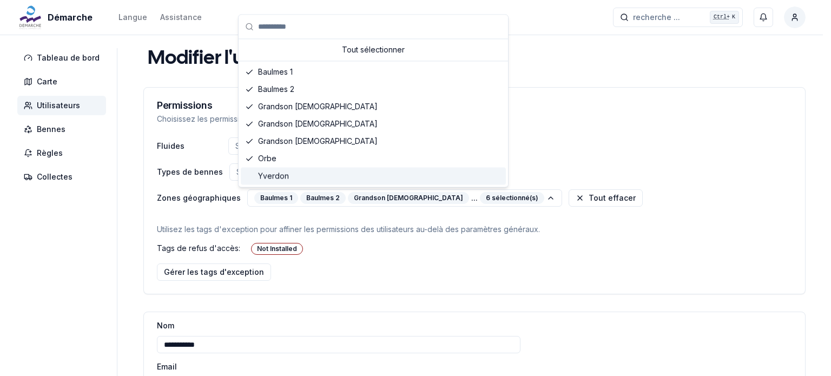
click at [284, 176] on span "Yverdon" at bounding box center [273, 175] width 31 height 11
click at [615, 172] on html "**********" at bounding box center [415, 280] width 831 height 560
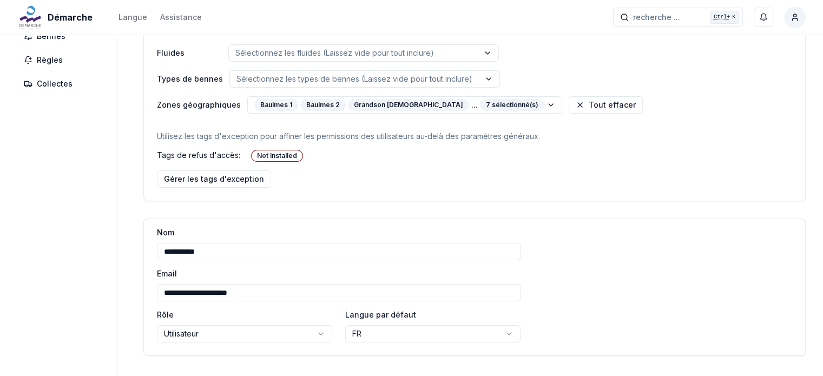
scroll to position [183, 0]
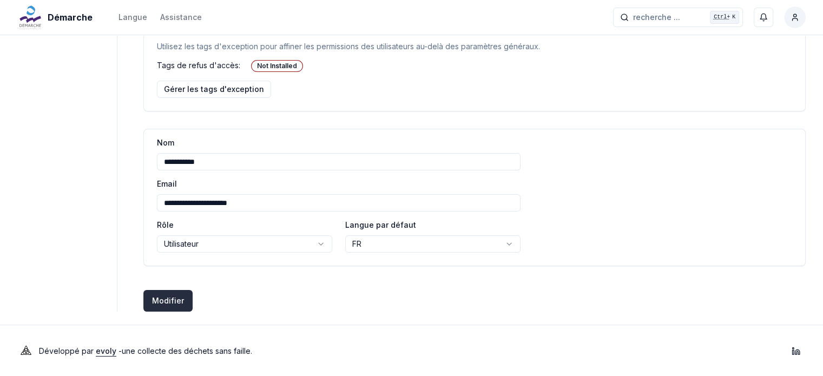
click at [162, 300] on button "Modifier Créer des utilisateurs" at bounding box center [167, 301] width 49 height 22
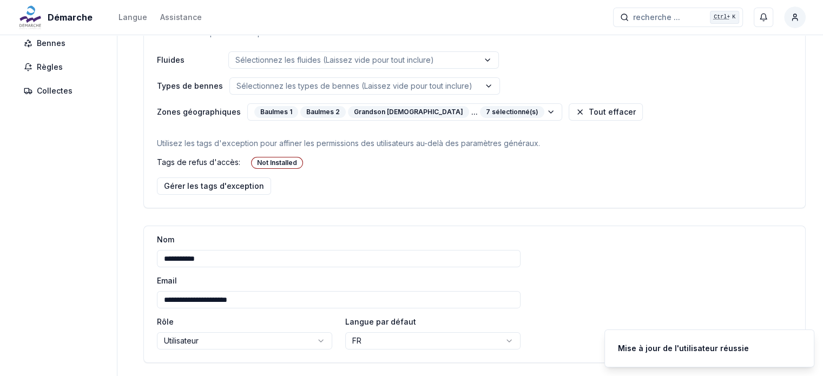
scroll to position [0, 0]
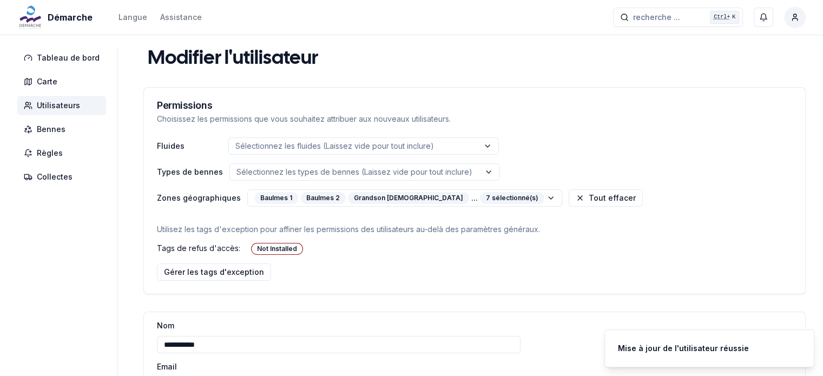
click at [49, 104] on span "Utilisateurs" at bounding box center [58, 105] width 43 height 11
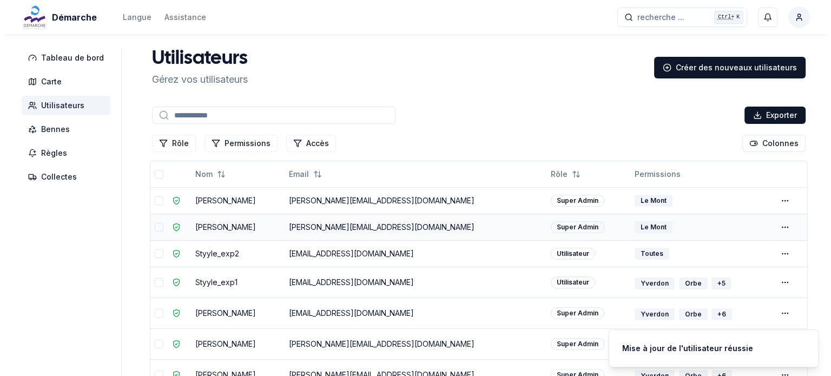
scroll to position [54, 0]
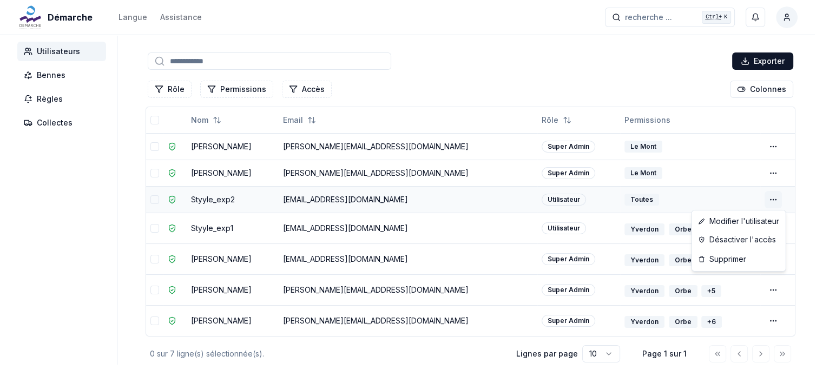
click at [782, 199] on html "Démarche Langue Assistance recherche ... recherche ... Ctrl+ K Miguel Carneiro …" at bounding box center [411, 188] width 823 height 484
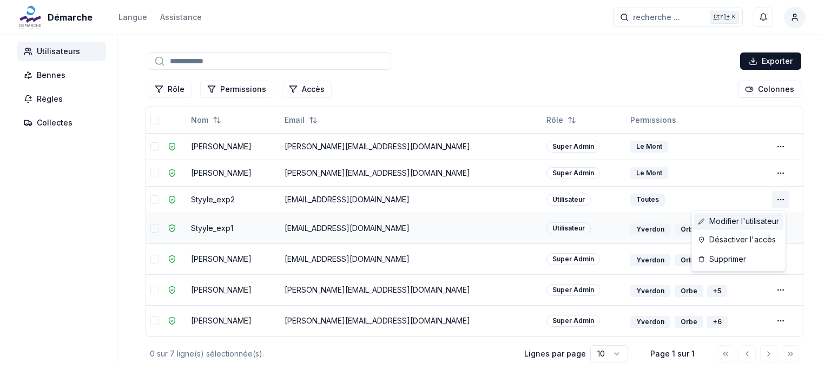
click at [725, 225] on link "Modifier l'utilisateur" at bounding box center [738, 221] width 89 height 17
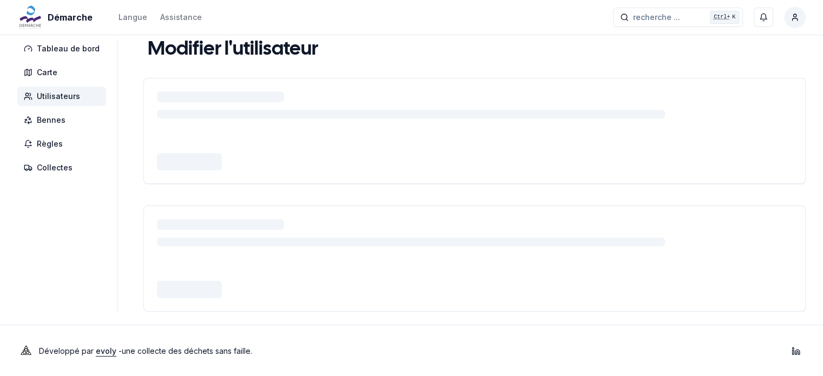
scroll to position [54, 0]
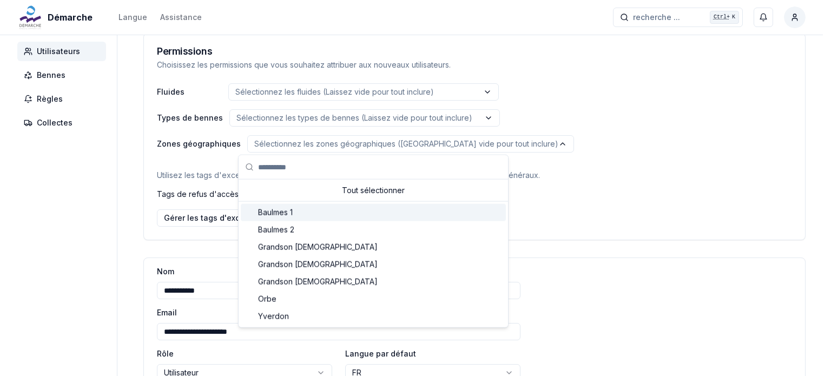
click at [272, 214] on span "Baulmes 1" at bounding box center [275, 212] width 35 height 11
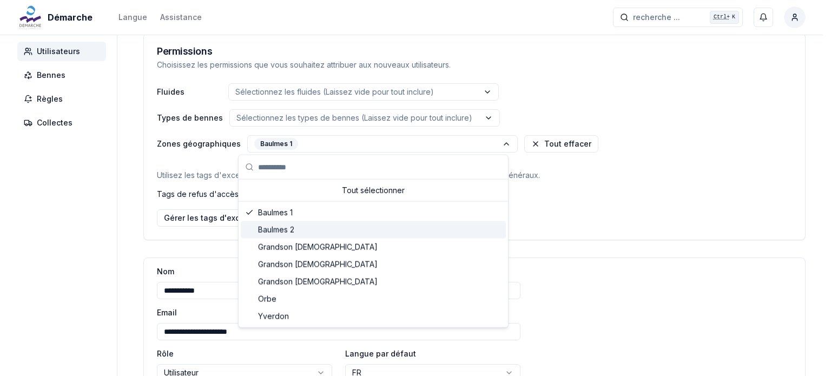
click at [278, 228] on span "Baulmes 2" at bounding box center [276, 230] width 36 height 11
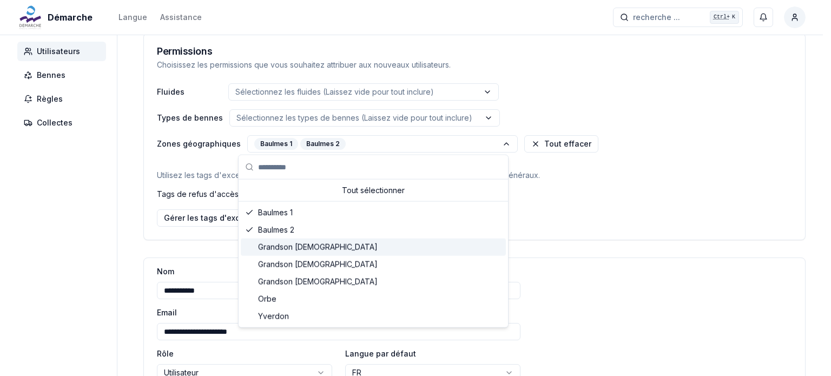
click at [279, 246] on span "Grandson 1" at bounding box center [318, 247] width 120 height 11
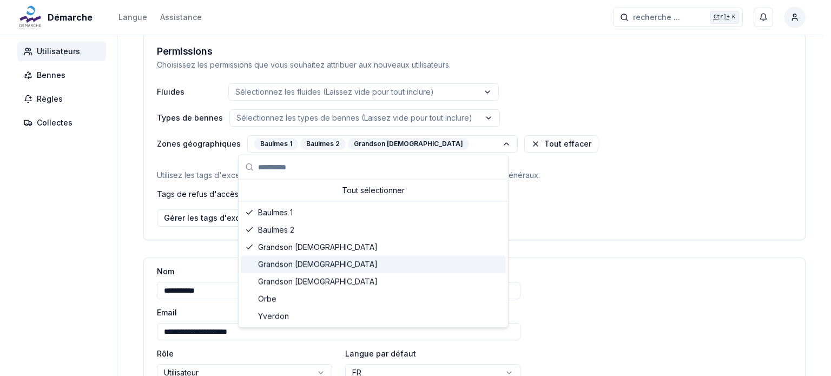
click at [284, 267] on span "Grandson 2" at bounding box center [318, 264] width 120 height 11
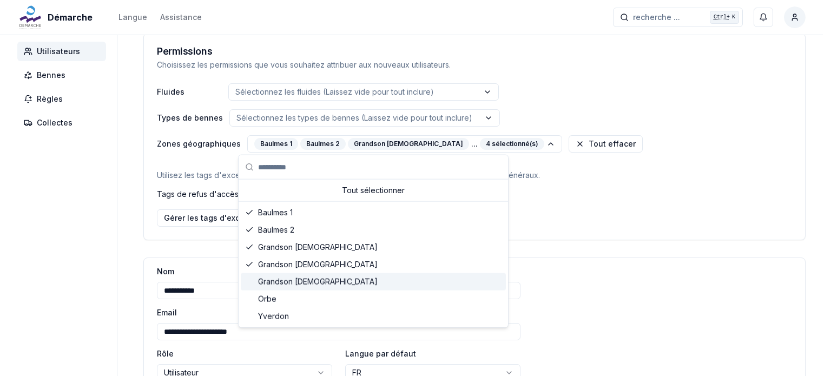
click at [287, 282] on span "Grandson 3" at bounding box center [318, 281] width 120 height 11
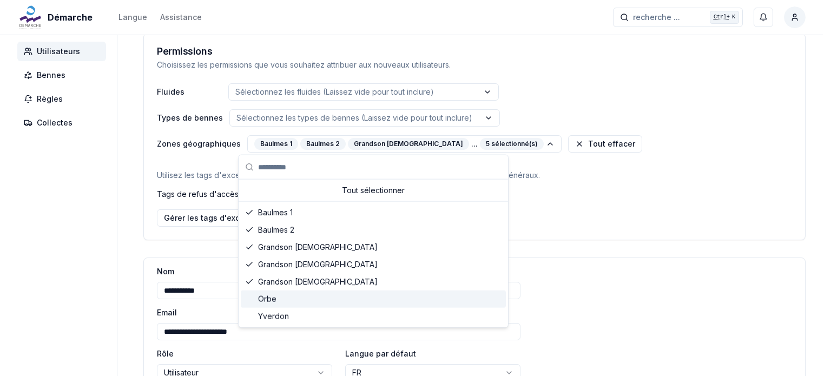
click at [276, 298] on div "Orbe" at bounding box center [373, 299] width 265 height 17
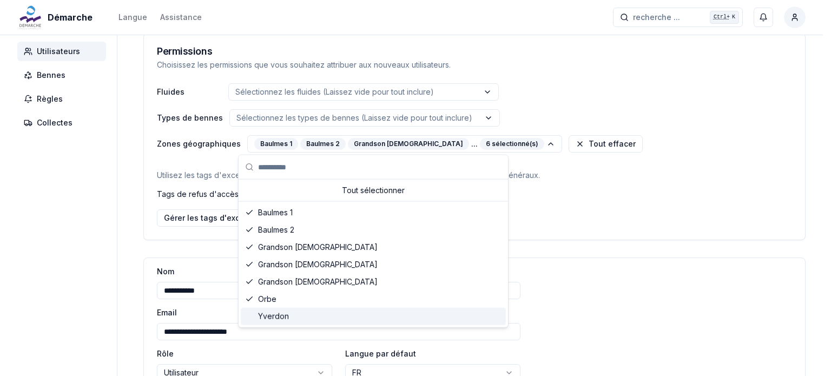
click at [277, 313] on span "Yverdon" at bounding box center [273, 316] width 31 height 11
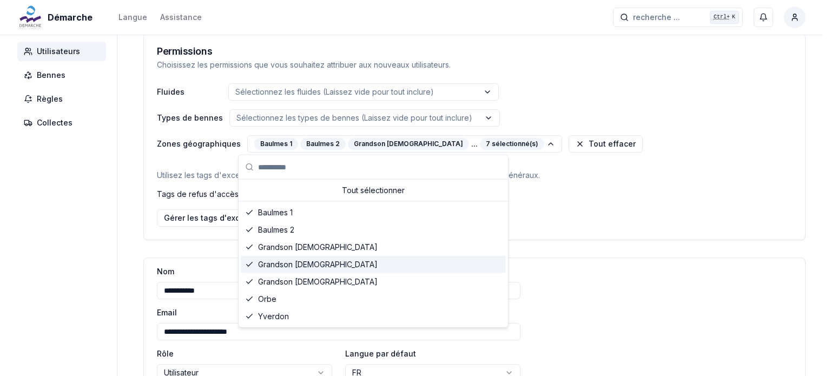
click at [720, 183] on html "**********" at bounding box center [415, 226] width 831 height 560
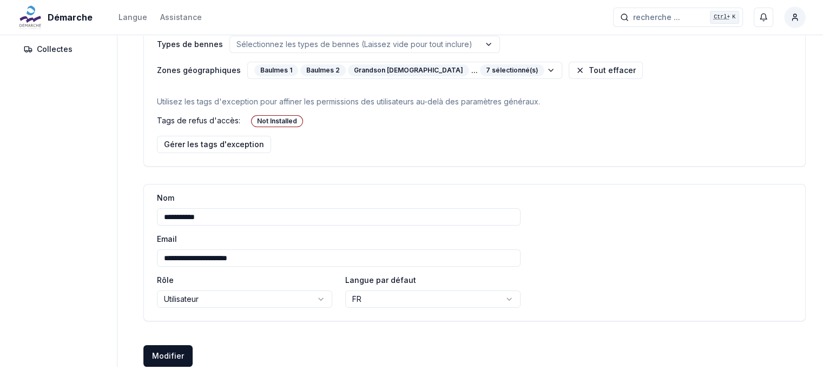
scroll to position [183, 0]
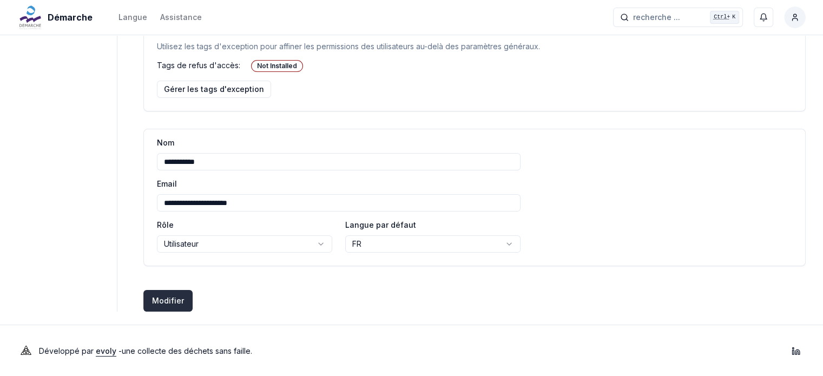
click at [177, 300] on button "Modifier Créer des utilisateurs" at bounding box center [167, 301] width 49 height 22
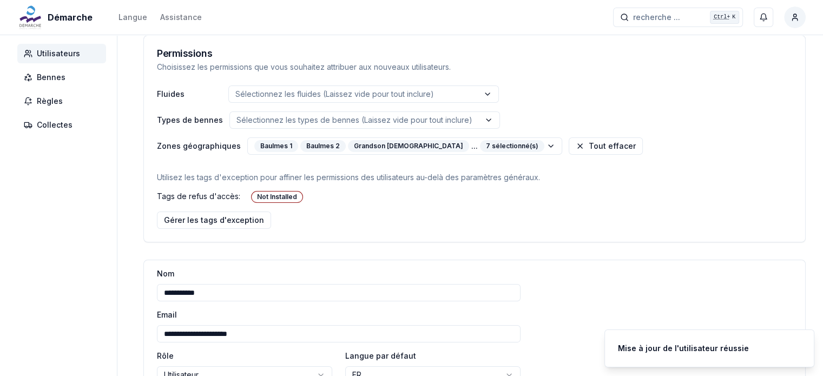
scroll to position [0, 0]
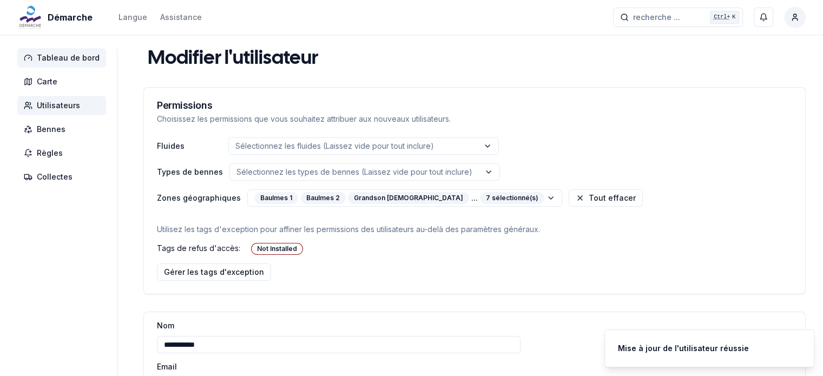
click at [65, 60] on span "Tableau de bord" at bounding box center [68, 57] width 63 height 11
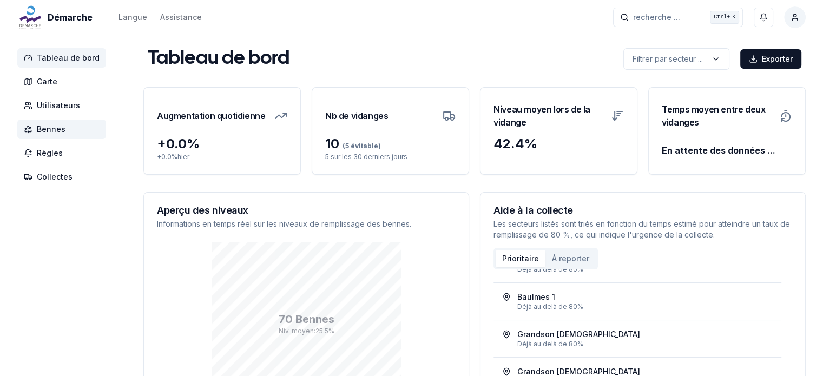
click at [48, 125] on span "Bennes" at bounding box center [51, 129] width 29 height 11
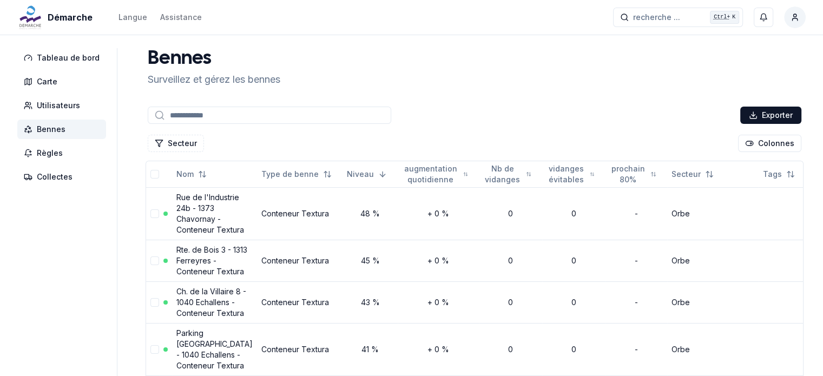
click at [427, 73] on div "Bennes Surveillez et gérez les bennes" at bounding box center [474, 67] width 662 height 39
click at [54, 156] on span "Règles" at bounding box center [50, 153] width 26 height 11
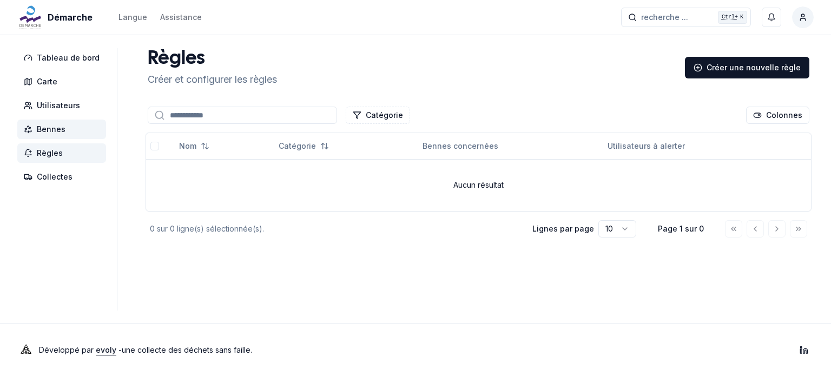
click at [54, 130] on span "Bennes" at bounding box center [51, 129] width 29 height 11
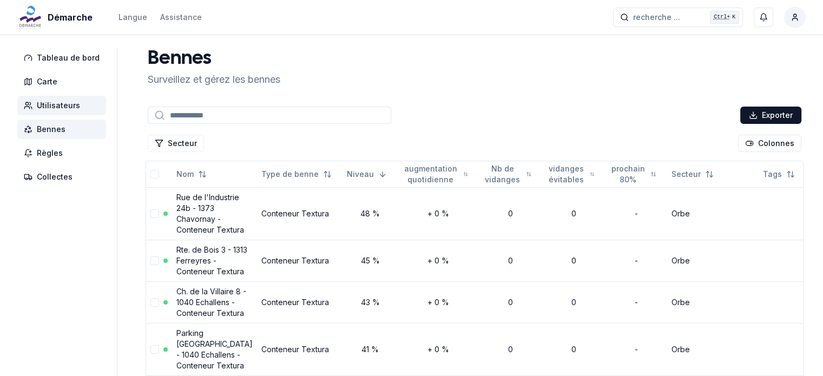
click at [50, 103] on span "Utilisateurs" at bounding box center [58, 105] width 43 height 11
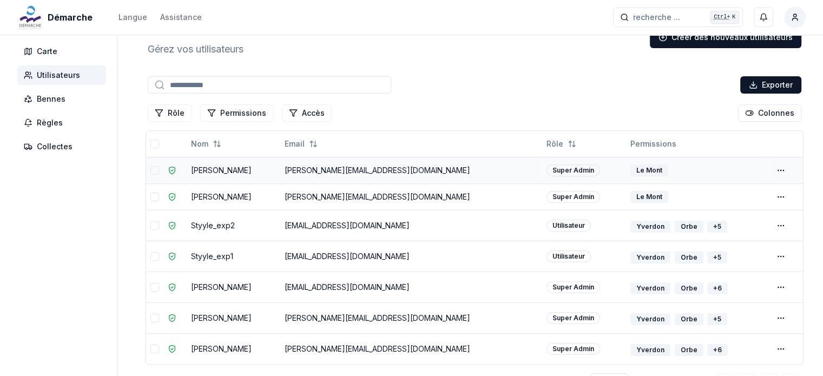
scroll to position [54, 0]
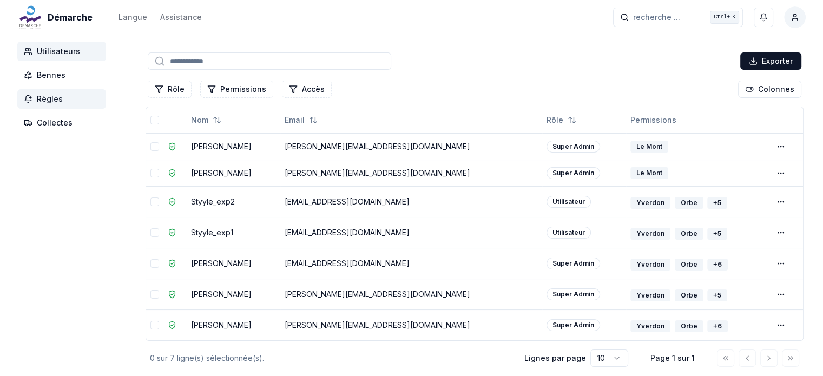
click at [39, 96] on span "Règles" at bounding box center [50, 99] width 26 height 11
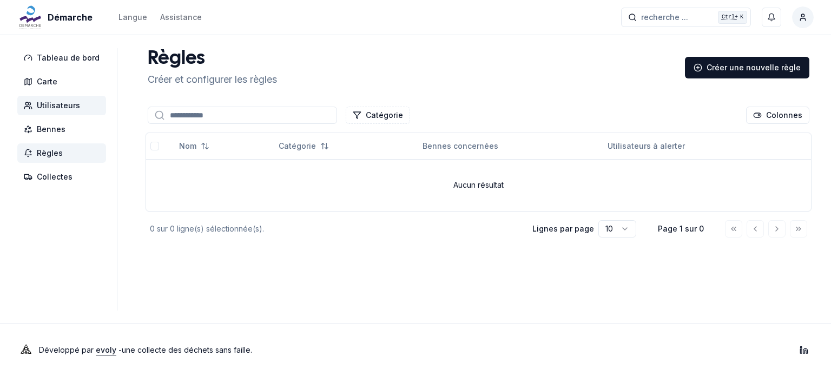
click at [49, 103] on span "Utilisateurs" at bounding box center [58, 105] width 43 height 11
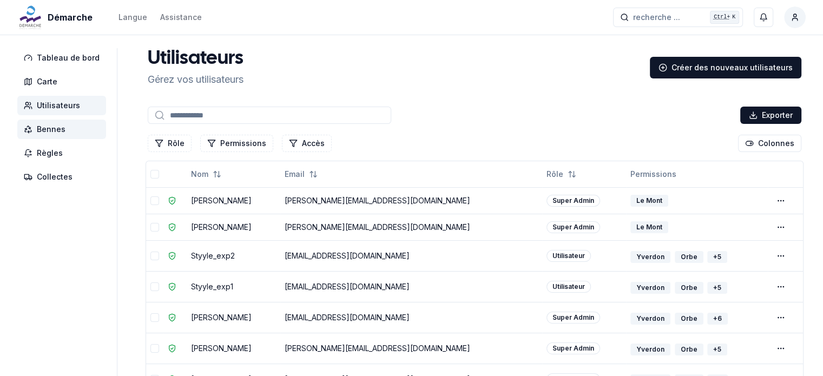
click at [50, 137] on span "Bennes" at bounding box center [61, 129] width 89 height 19
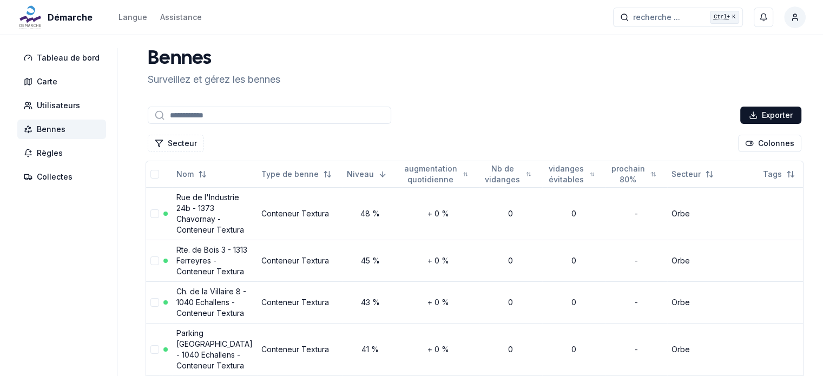
click at [47, 130] on span "Bennes" at bounding box center [51, 129] width 29 height 11
click at [54, 169] on span "Collectes" at bounding box center [61, 176] width 89 height 19
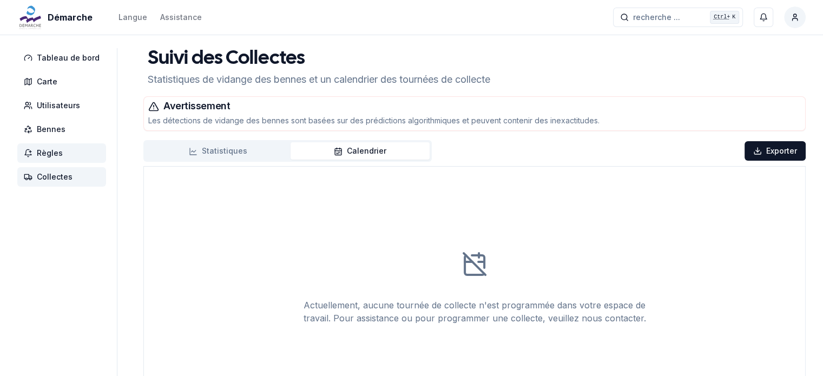
click at [49, 148] on span "Règles" at bounding box center [50, 153] width 26 height 11
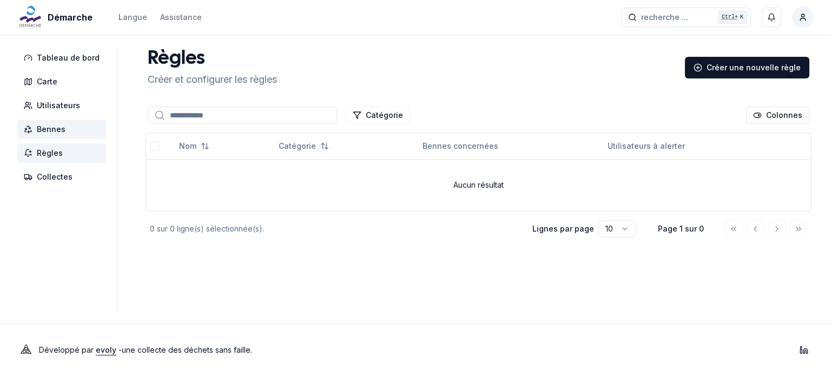
click at [52, 136] on span "Bennes" at bounding box center [61, 129] width 89 height 19
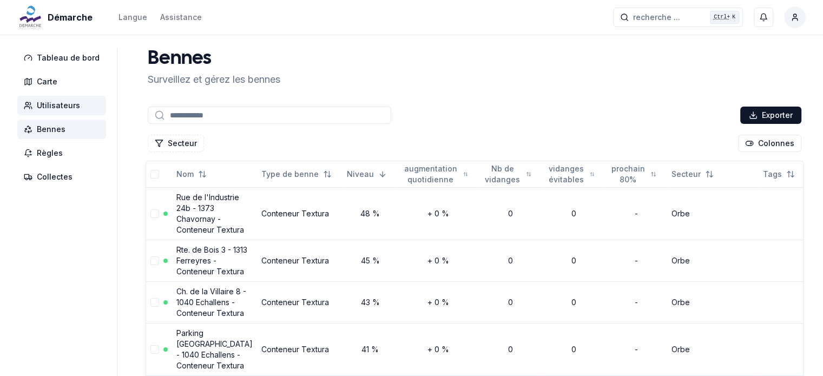
click at [47, 110] on span "Utilisateurs" at bounding box center [58, 105] width 43 height 11
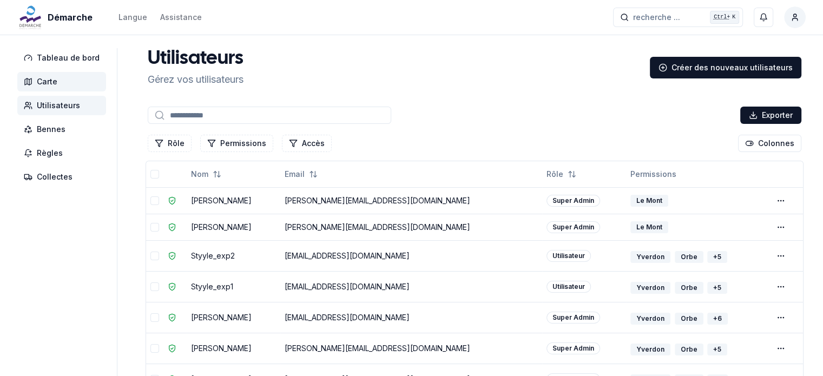
click at [48, 81] on span "Carte" at bounding box center [47, 81] width 21 height 11
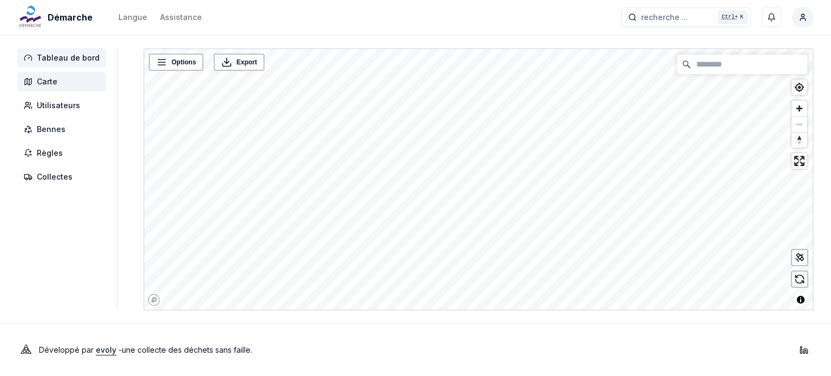
click at [54, 64] on span "Tableau de bord" at bounding box center [61, 57] width 89 height 19
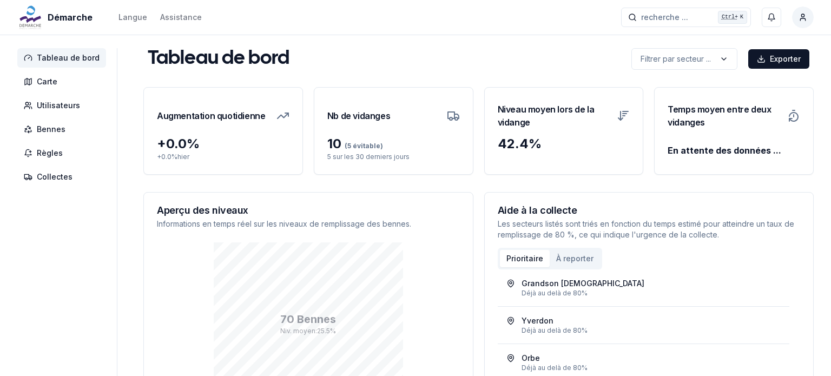
click at [803, 15] on html "Démarche Langue Assistance recherche ... recherche ... Ctrl+ K Miguel Carneiro …" at bounding box center [415, 255] width 831 height 511
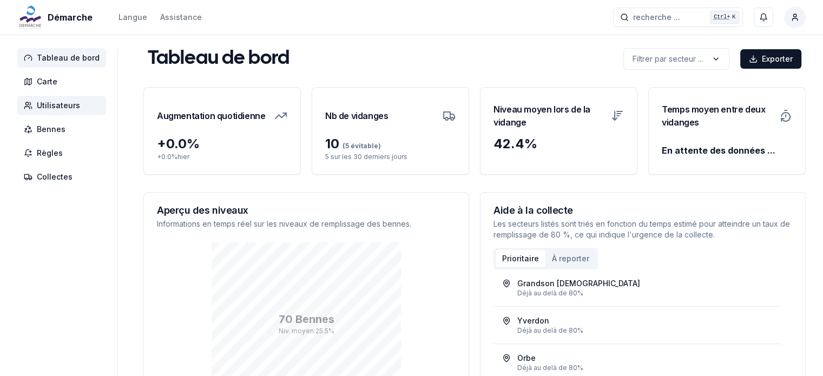
click at [61, 108] on html "Démarche Langue Assistance recherche ... recherche ... Ctrl+ K Miguel Carneiro …" at bounding box center [411, 255] width 823 height 511
click at [61, 108] on span "Utilisateurs" at bounding box center [58, 105] width 43 height 11
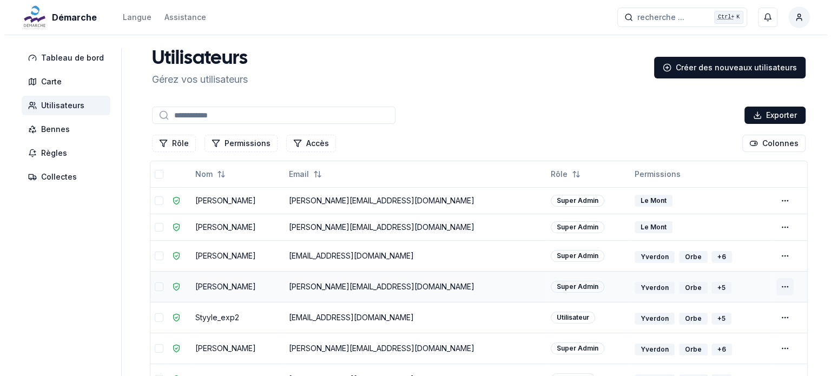
scroll to position [57, 0]
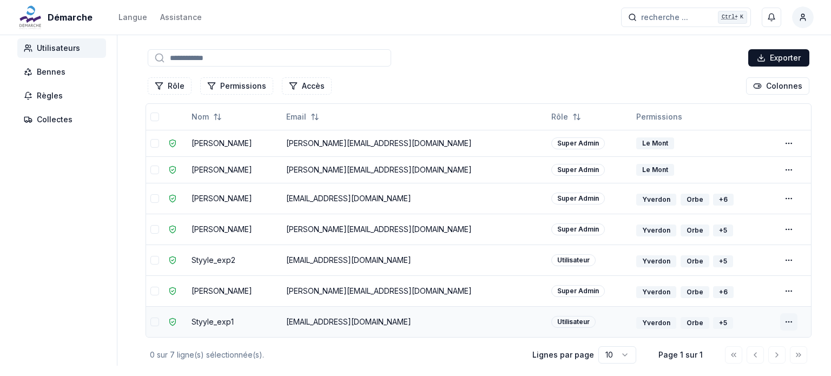
click at [779, 319] on html "Démarche Langue Assistance recherche ... recherche ... Ctrl+ K Miguel Carneiro …" at bounding box center [415, 187] width 831 height 489
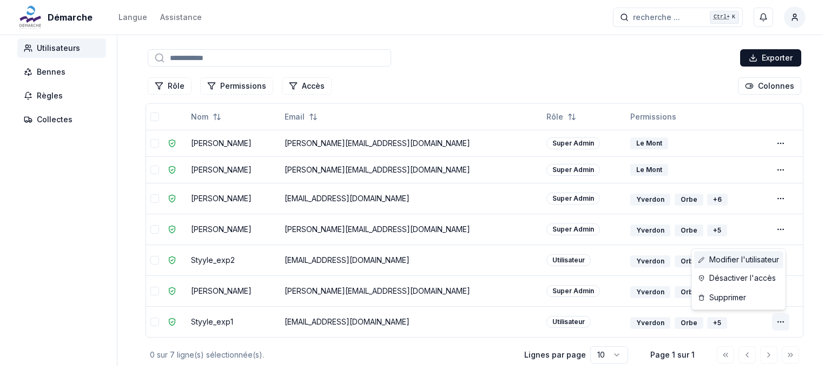
click at [755, 261] on link "Modifier l'utilisateur" at bounding box center [738, 259] width 89 height 17
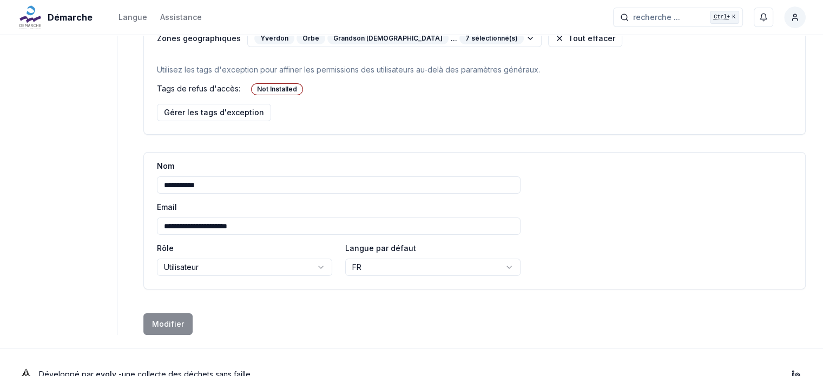
scroll to position [159, 0]
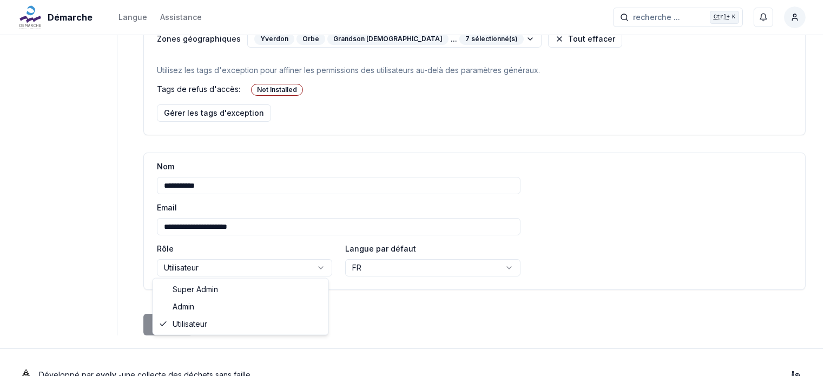
click at [307, 269] on html "**********" at bounding box center [415, 121] width 831 height 560
select select "*****"
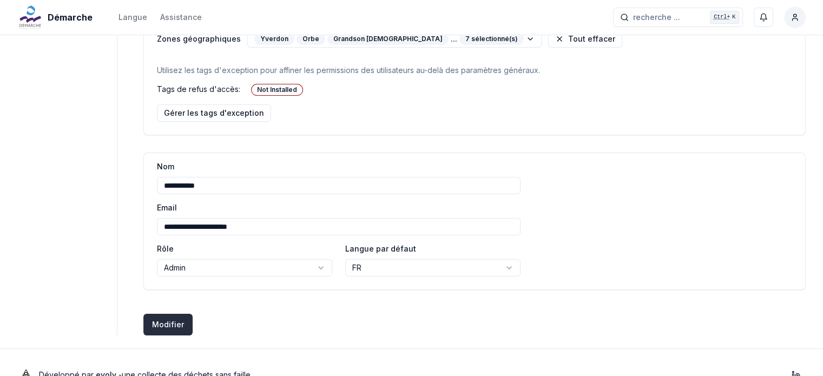
click at [170, 322] on button "Modifier Créer des utilisateurs" at bounding box center [167, 325] width 49 height 22
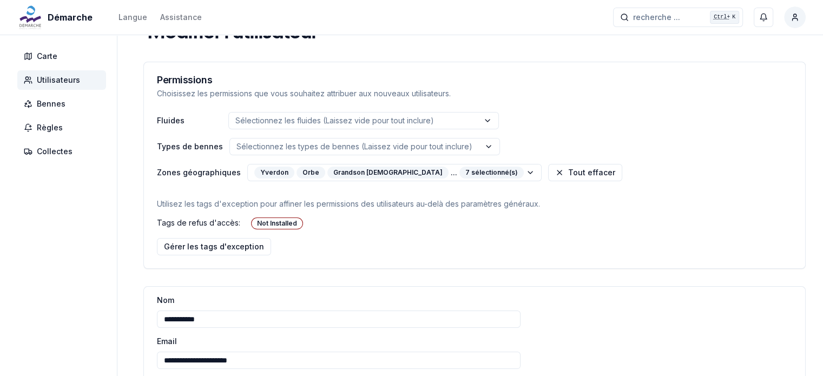
scroll to position [22, 0]
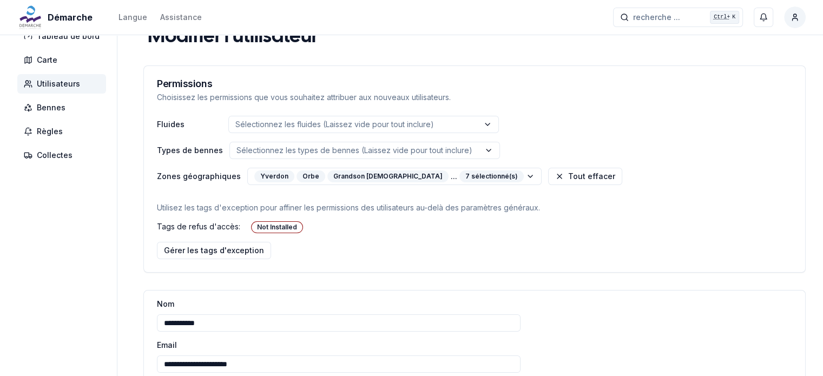
click at [65, 83] on span "Utilisateurs" at bounding box center [58, 83] width 43 height 11
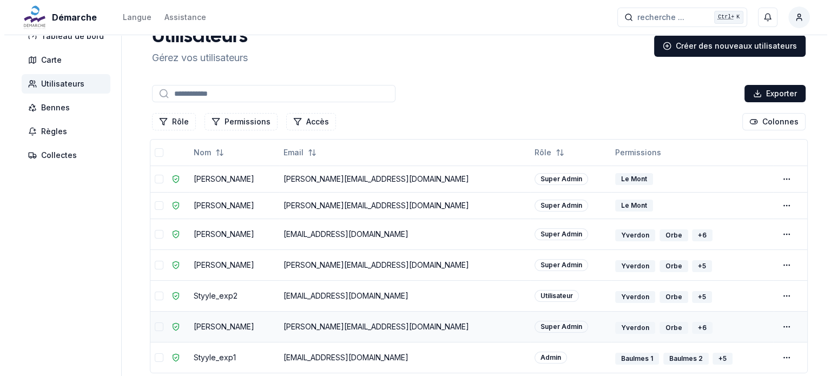
scroll to position [101, 0]
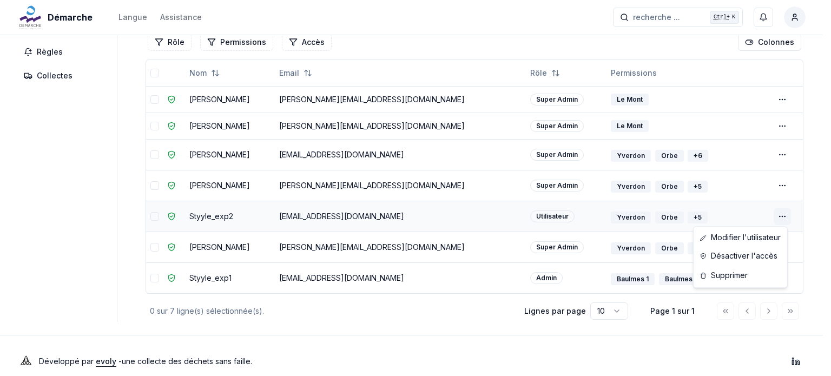
click at [781, 218] on html "Démarche Langue Assistance recherche ... recherche ... Ctrl+ K Miguel Carneiro …" at bounding box center [415, 143] width 831 height 489
click at [720, 238] on link "Modifier l'utilisateur" at bounding box center [740, 237] width 89 height 17
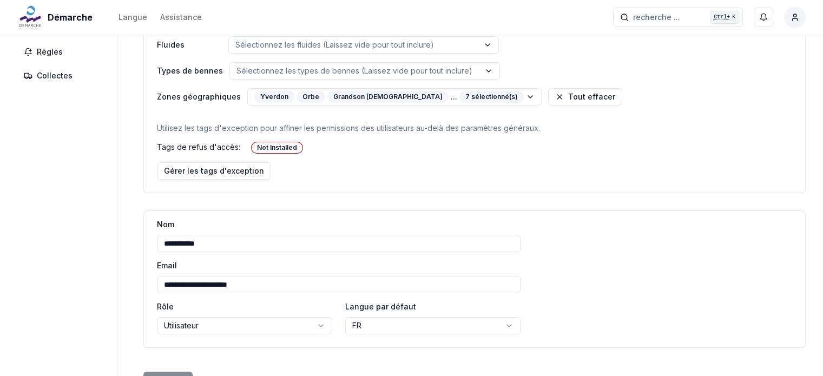
scroll to position [183, 0]
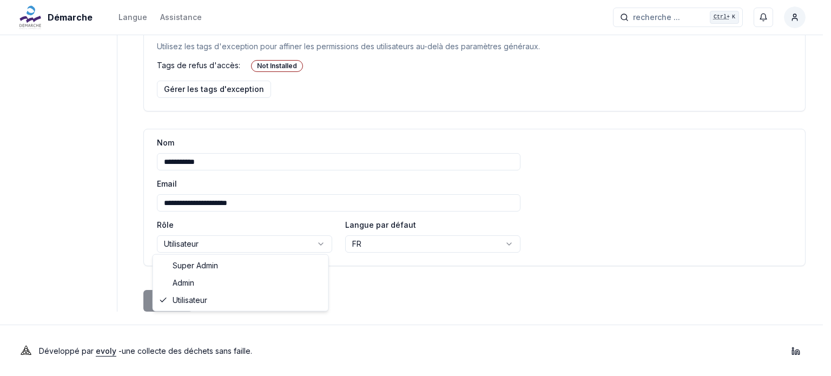
click at [300, 246] on html "**********" at bounding box center [415, 97] width 831 height 560
select select "*****"
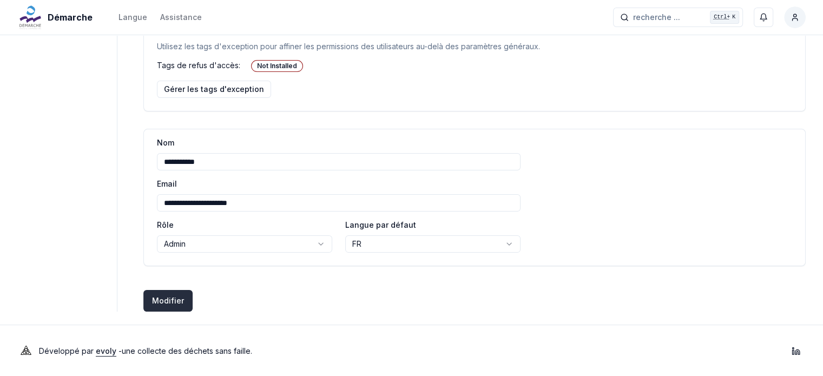
click at [170, 304] on button "Modifier Créer des utilisateurs" at bounding box center [167, 301] width 49 height 22
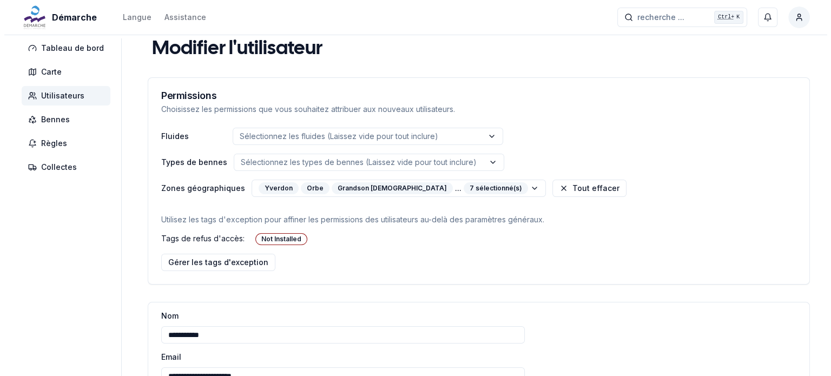
scroll to position [0, 0]
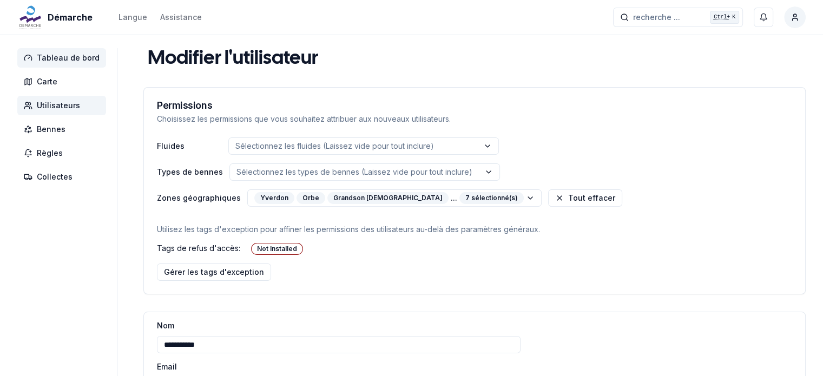
click at [69, 61] on span "Tableau de bord" at bounding box center [68, 57] width 63 height 11
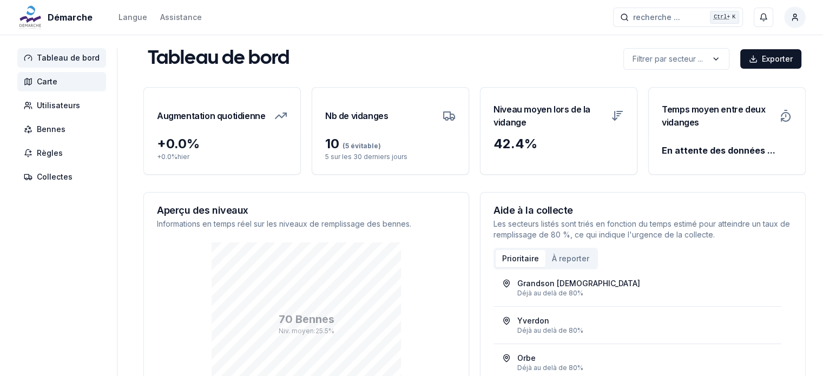
click at [67, 85] on span "Carte" at bounding box center [61, 81] width 89 height 19
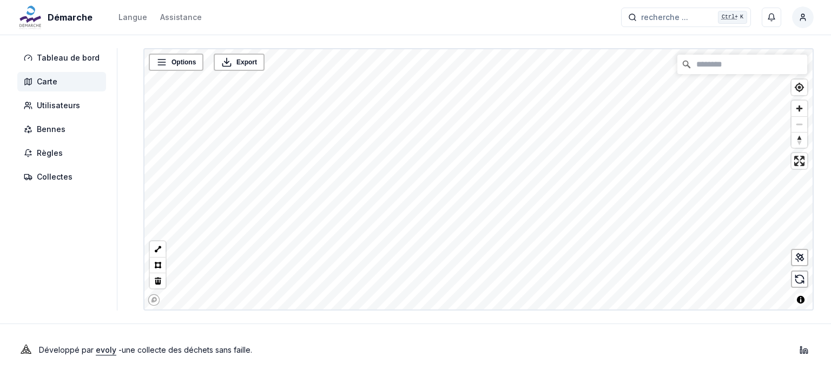
click at [62, 234] on aside "Tableau de bord Carte Utilisateurs Bennes Règles Collectes" at bounding box center [67, 179] width 100 height 262
click at [56, 156] on span "Règles" at bounding box center [50, 153] width 26 height 11
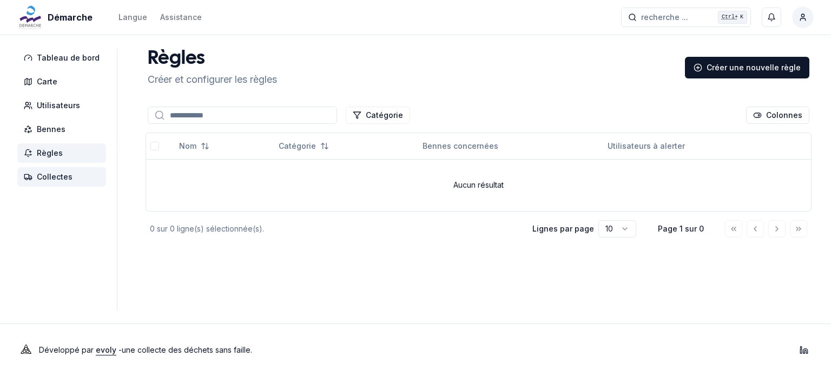
click at [69, 176] on span "Collectes" at bounding box center [55, 177] width 36 height 11
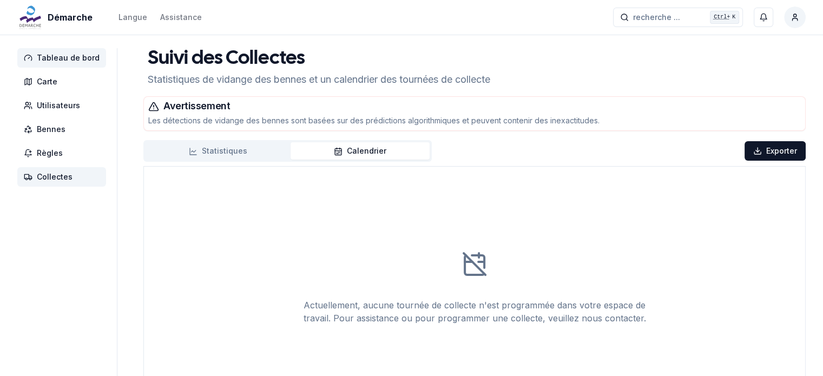
click at [69, 59] on span "Tableau de bord" at bounding box center [68, 57] width 63 height 11
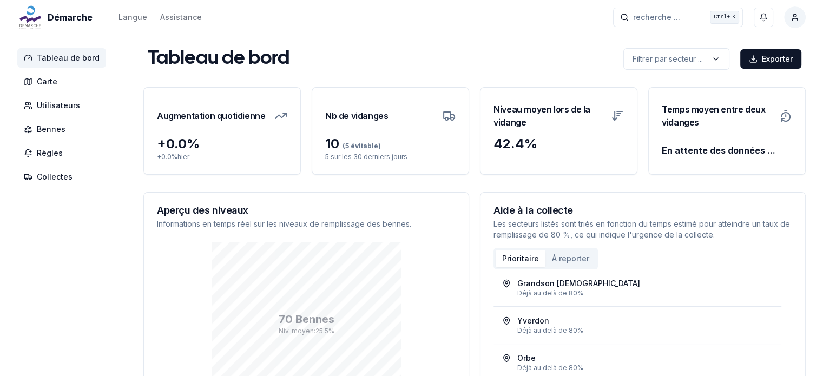
click at [69, 57] on span "Tableau de bord" at bounding box center [68, 57] width 63 height 11
click at [56, 77] on span "Carte" at bounding box center [61, 81] width 89 height 19
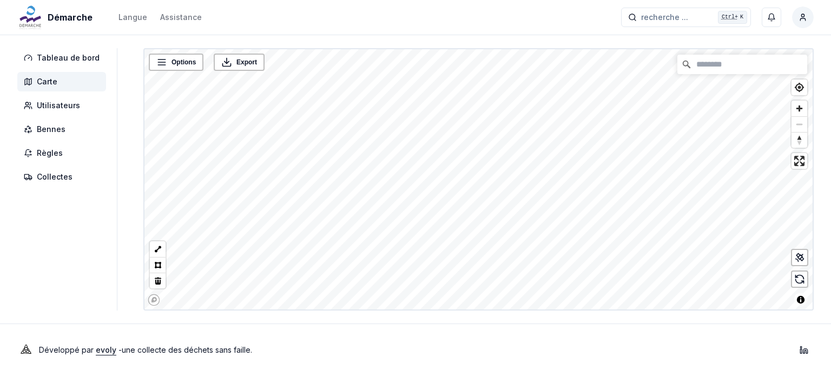
click at [223, 22] on div "Démarche Langue Assistance recherche ... recherche ... Ctrl+ K Miguel Carneiro" at bounding box center [415, 17] width 831 height 35
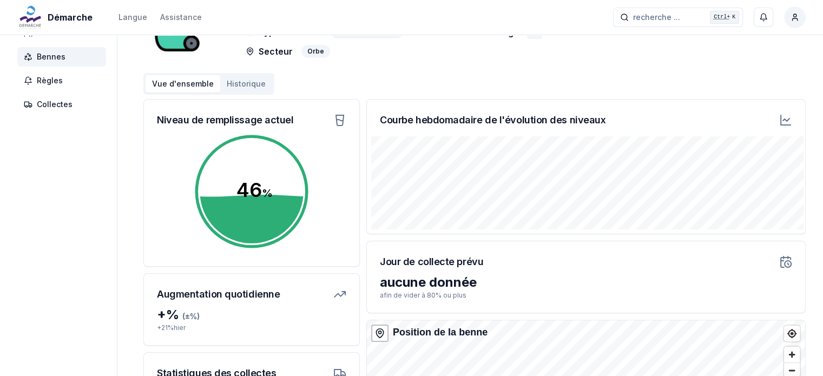
scroll to position [54, 0]
